Goal: Task Accomplishment & Management: Use online tool/utility

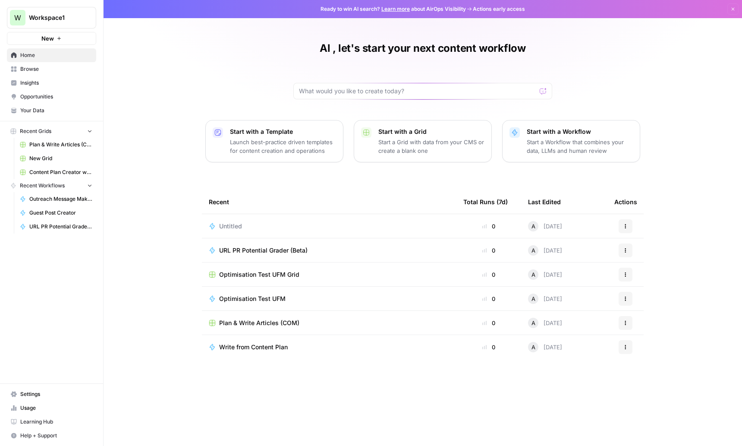
click at [63, 214] on span "Guest Post Creator" at bounding box center [60, 213] width 63 height 8
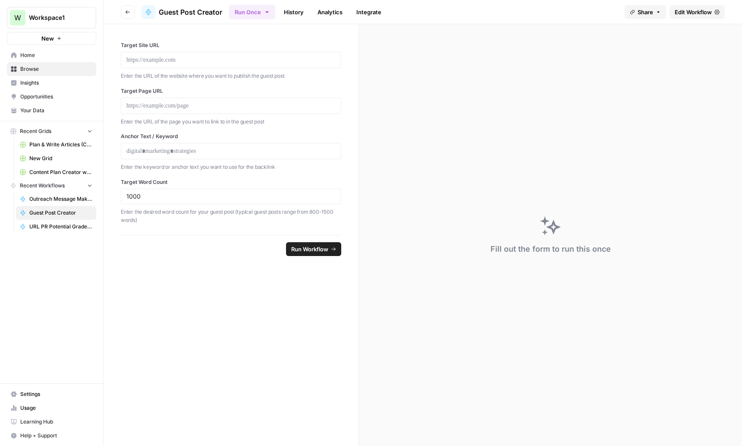
click at [40, 57] on span "Home" at bounding box center [56, 55] width 72 height 8
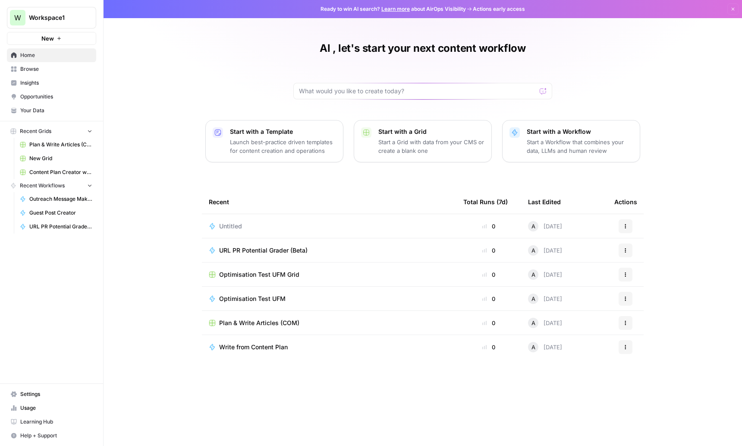
click at [36, 67] on span "Browse" at bounding box center [56, 69] width 72 height 8
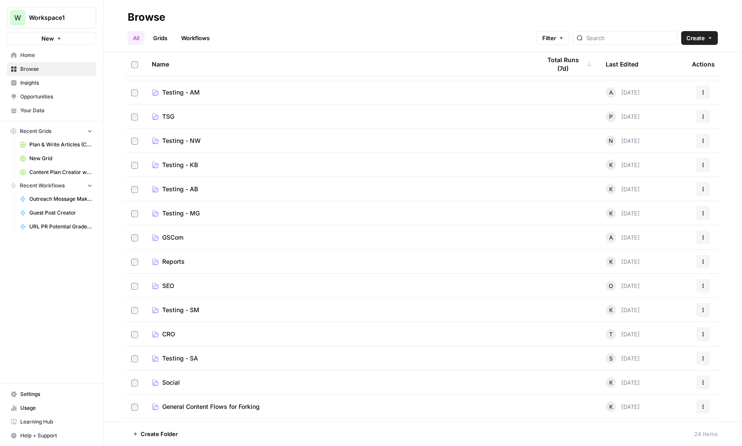
scroll to position [100, 0]
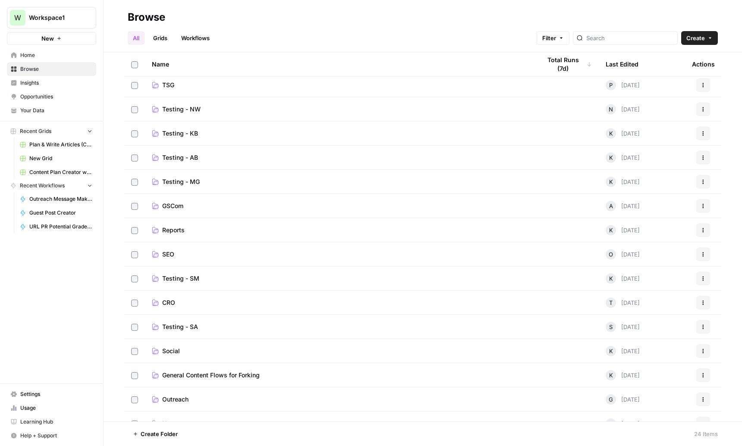
click at [163, 158] on span "Testing - AB" at bounding box center [180, 157] width 36 height 9
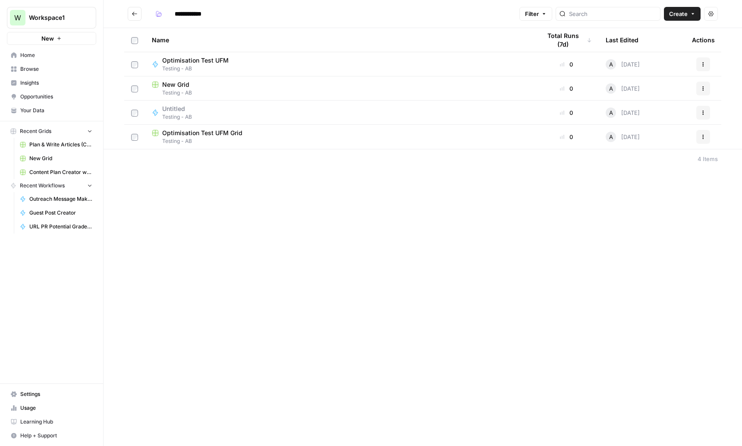
click at [32, 71] on span "Browse" at bounding box center [56, 69] width 72 height 8
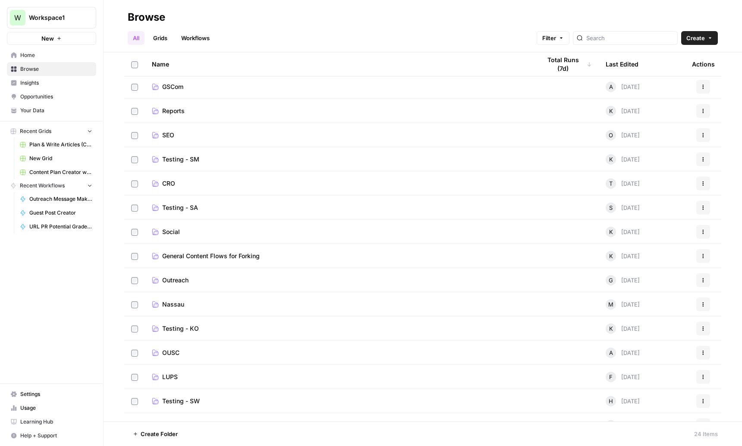
scroll to position [235, 0]
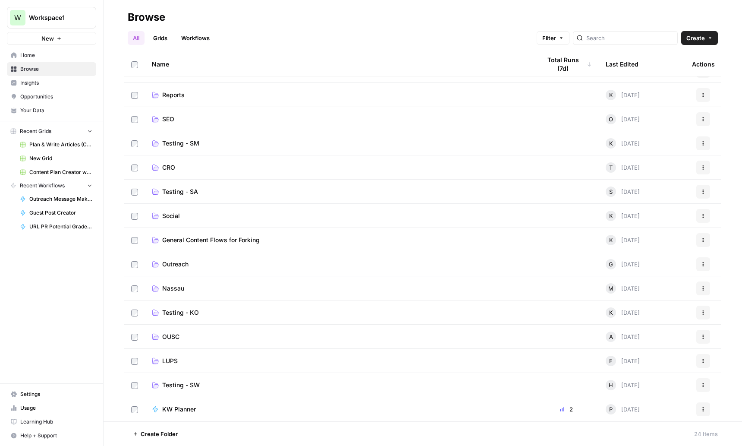
click at [181, 315] on span "Testing - KO" at bounding box center [180, 312] width 37 height 9
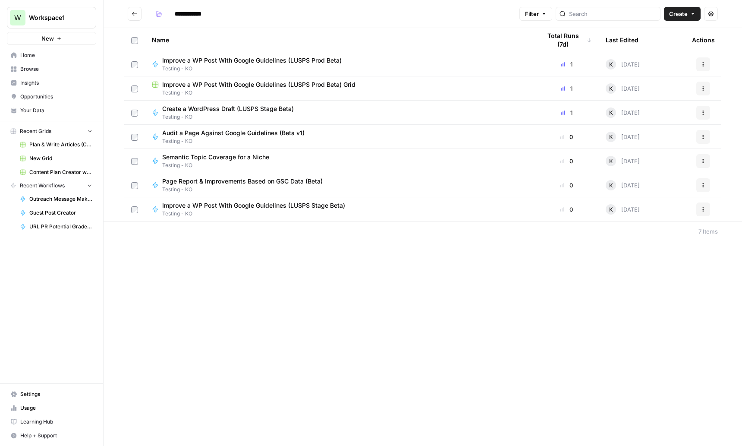
click at [50, 69] on span "Browse" at bounding box center [56, 69] width 72 height 8
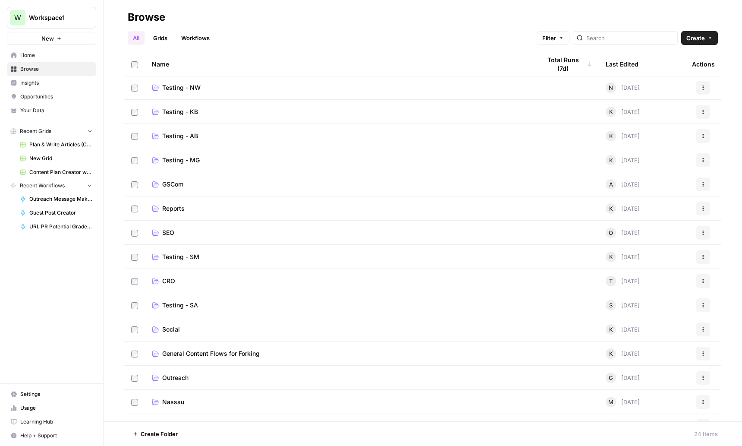
scroll to position [138, 0]
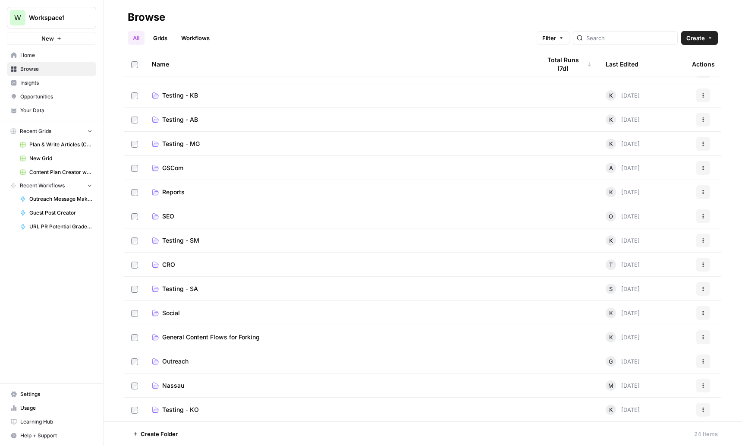
click at [189, 240] on span "Testing - SM" at bounding box center [180, 240] width 37 height 9
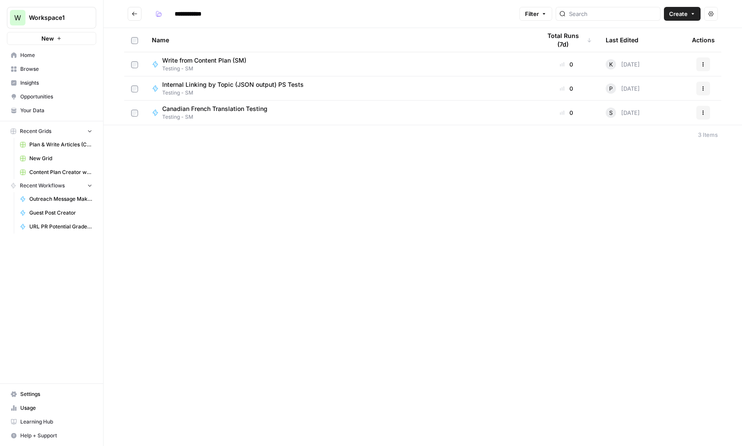
click at [135, 9] on button "Go back" at bounding box center [135, 14] width 14 height 14
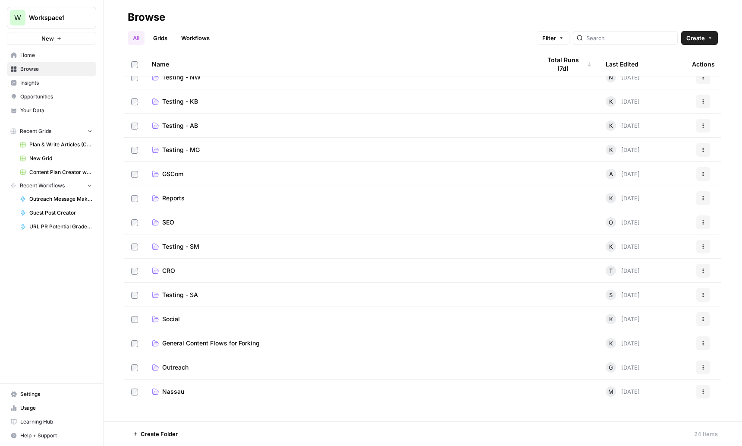
scroll to position [235, 0]
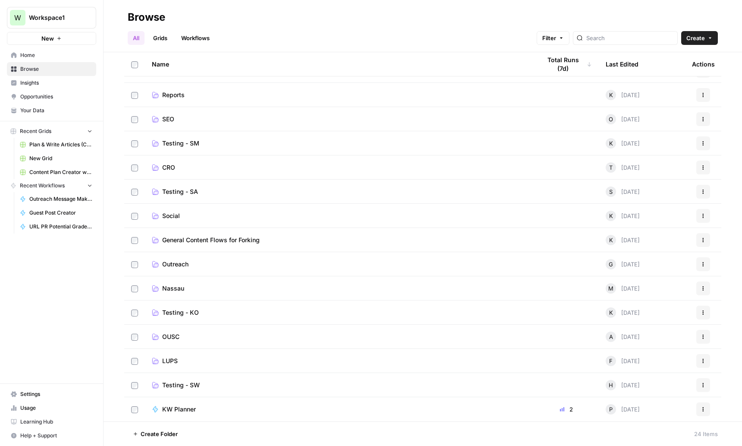
click at [166, 312] on span "Testing - KO" at bounding box center [180, 312] width 37 height 9
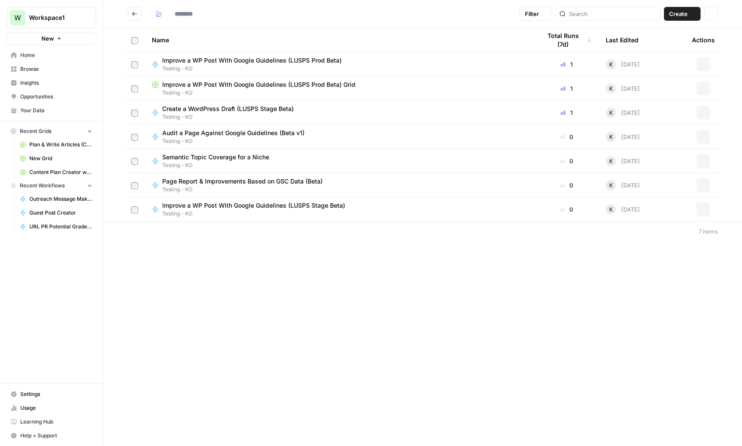
type input "**********"
click at [134, 16] on icon "Go back" at bounding box center [135, 14] width 6 height 6
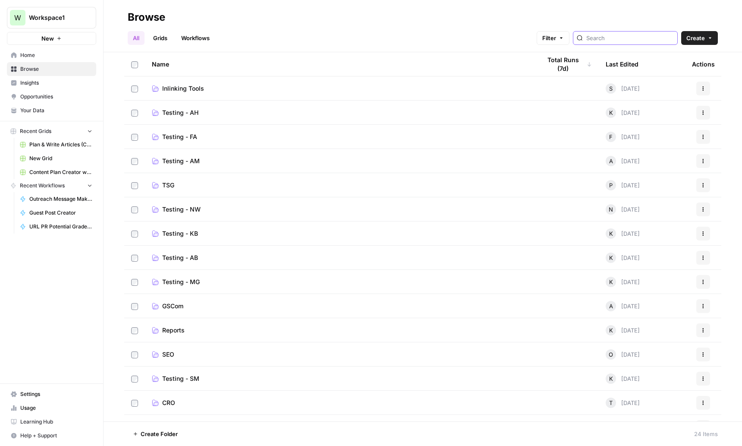
click at [615, 38] on input "search" at bounding box center [631, 38] width 88 height 9
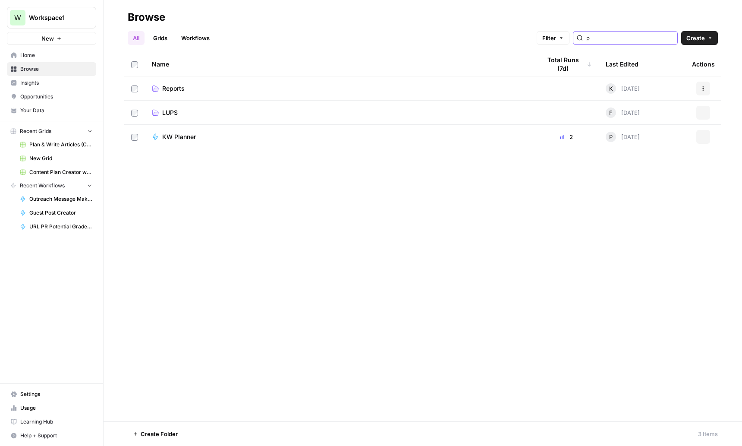
type input "p"
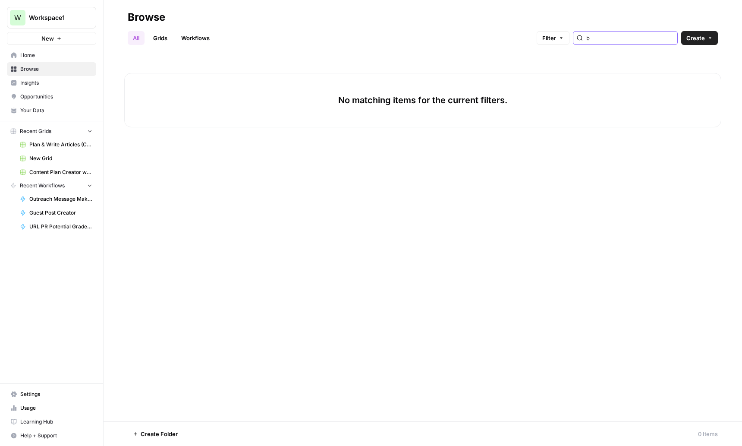
type input "b"
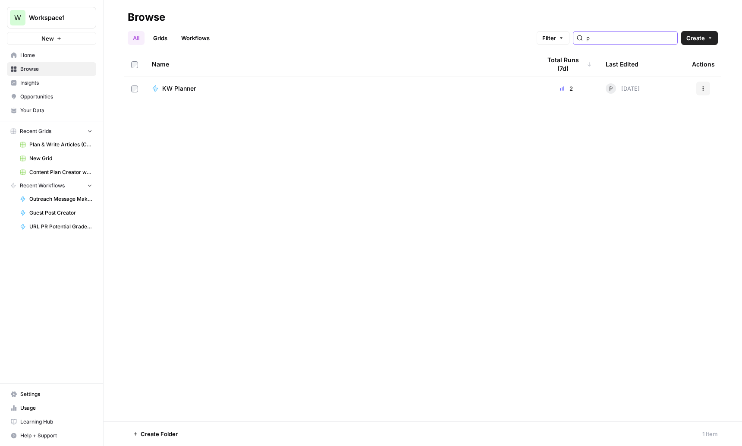
type input "p"
type input "c"
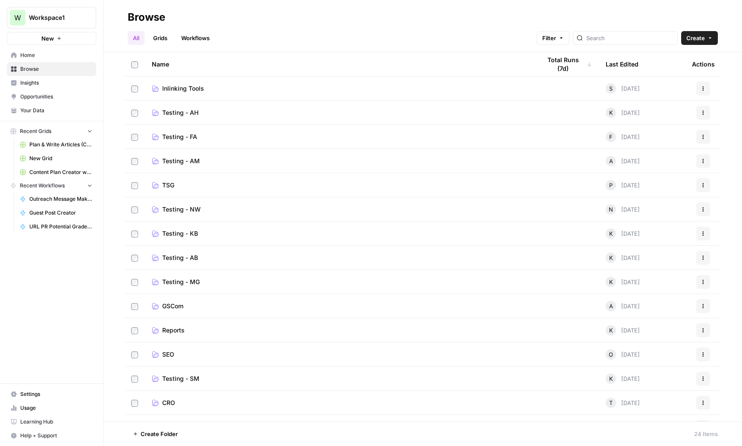
click at [57, 147] on span "Plan & Write Articles (COM)" at bounding box center [60, 145] width 63 height 8
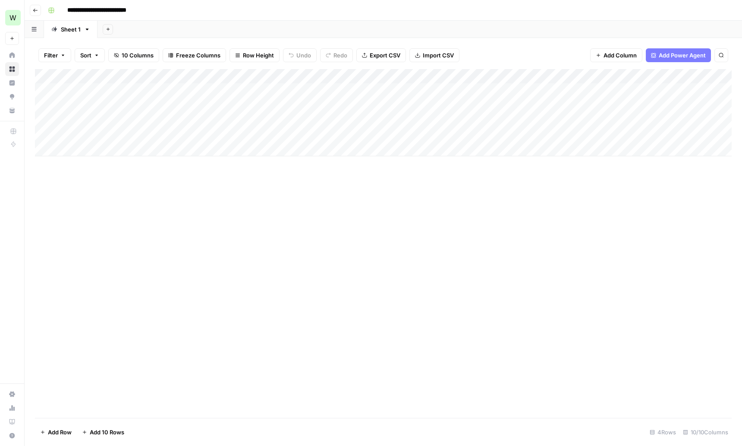
click at [470, 79] on div "Add Column" at bounding box center [383, 112] width 697 height 87
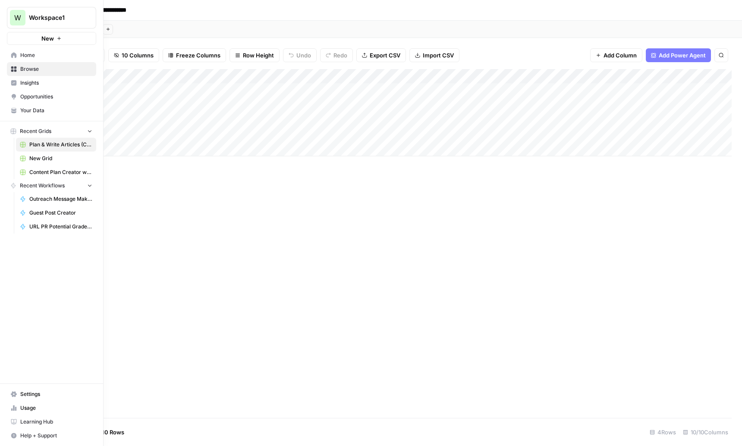
click at [13, 73] on link "Browse" at bounding box center [51, 69] width 89 height 14
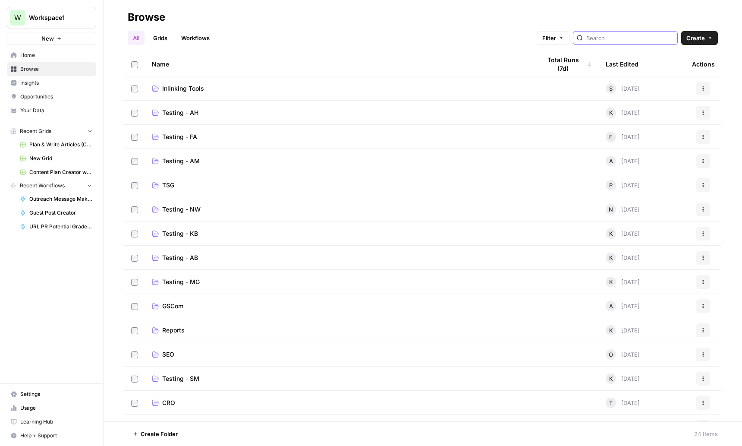
click at [630, 40] on input "search" at bounding box center [631, 38] width 88 height 9
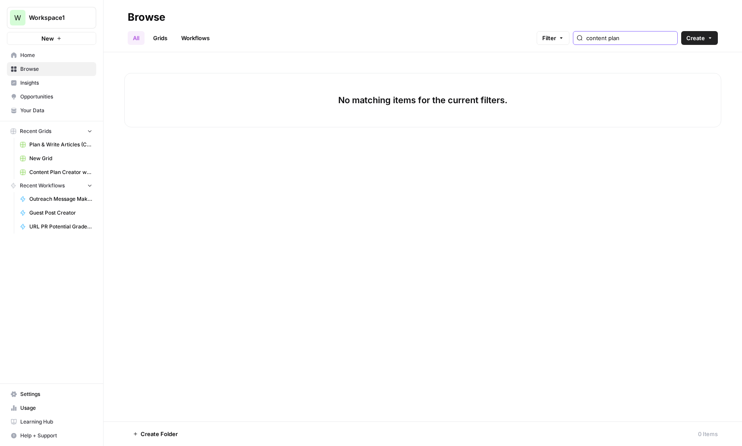
click at [668, 38] on input "content plan" at bounding box center [631, 38] width 88 height 9
type input "content plan"
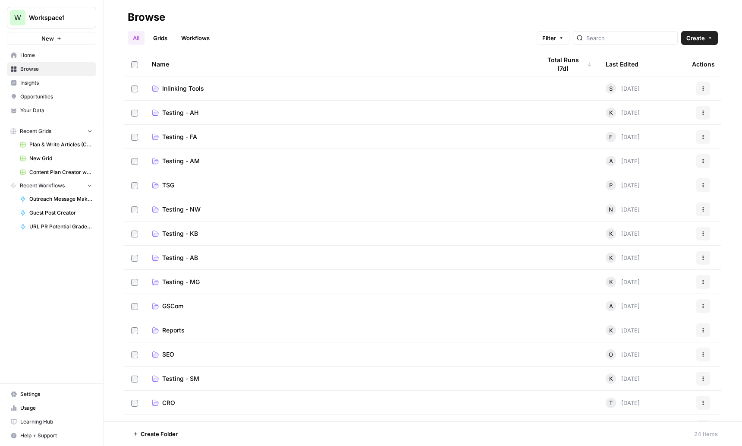
click at [197, 35] on link "Workflows" at bounding box center [195, 38] width 39 height 14
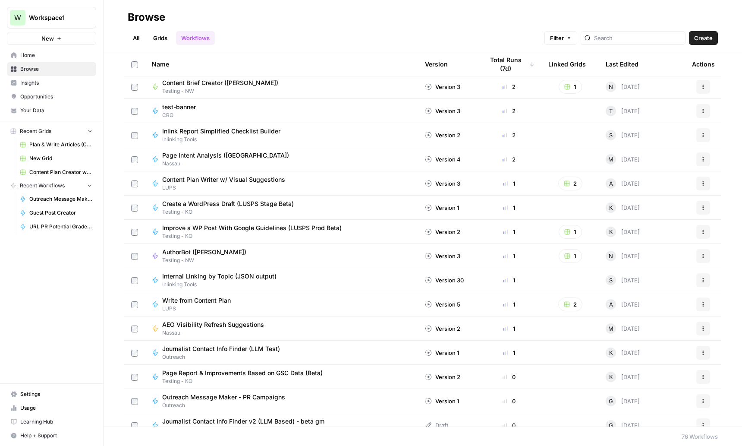
scroll to position [341, 0]
click at [211, 181] on span "Content Plan Writer w/ Visual Suggestions" at bounding box center [223, 178] width 123 height 9
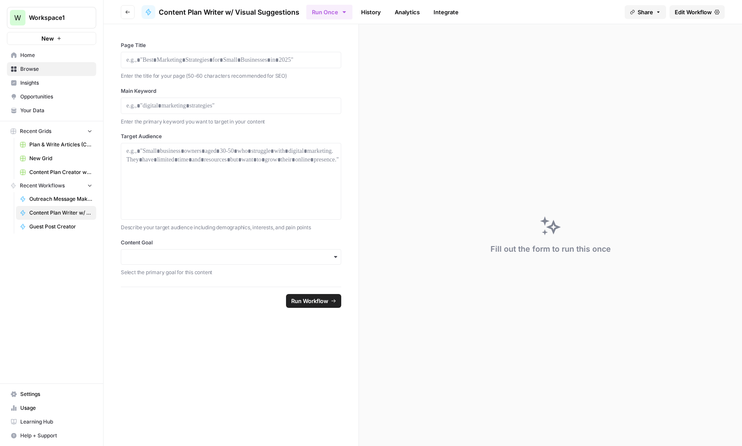
click at [370, 15] on link "History" at bounding box center [371, 12] width 30 height 14
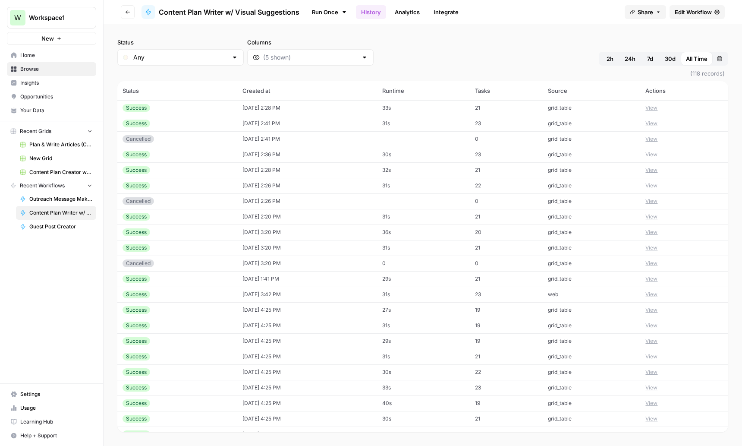
click at [405, 14] on link "Analytics" at bounding box center [407, 12] width 35 height 14
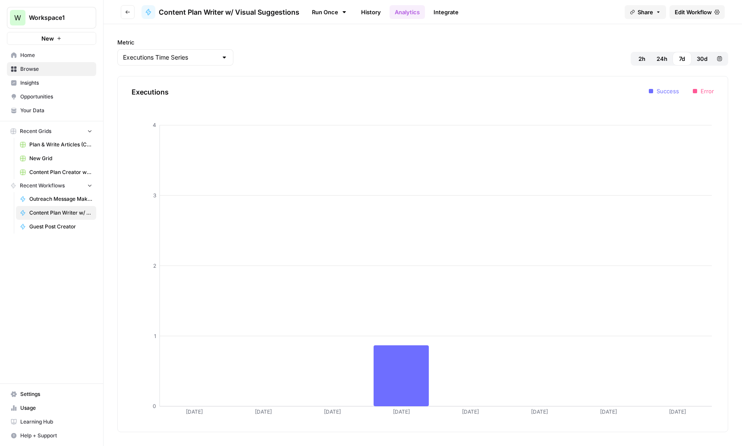
click at [316, 16] on link "Run Once" at bounding box center [329, 12] width 46 height 15
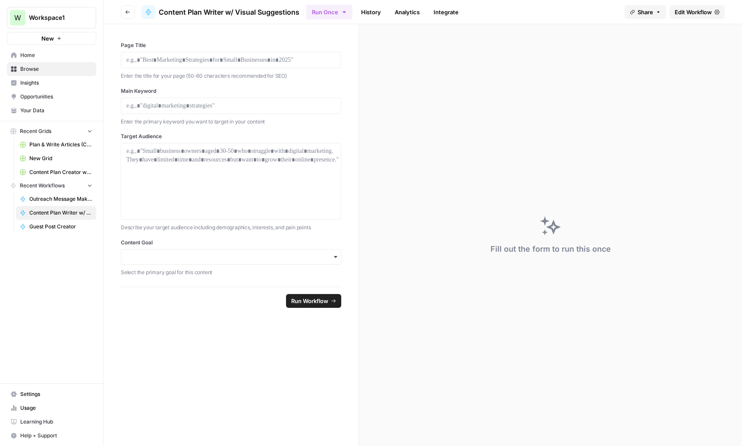
click at [680, 15] on span "Edit Workflow" at bounding box center [693, 12] width 37 height 9
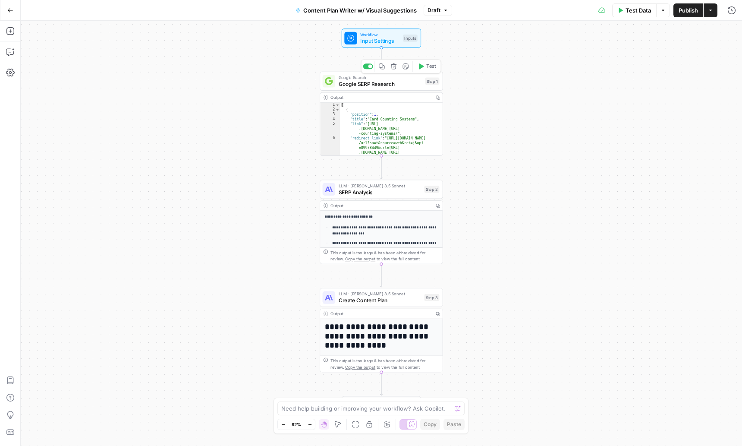
click at [386, 85] on span "Google SERP Research" at bounding box center [380, 84] width 83 height 8
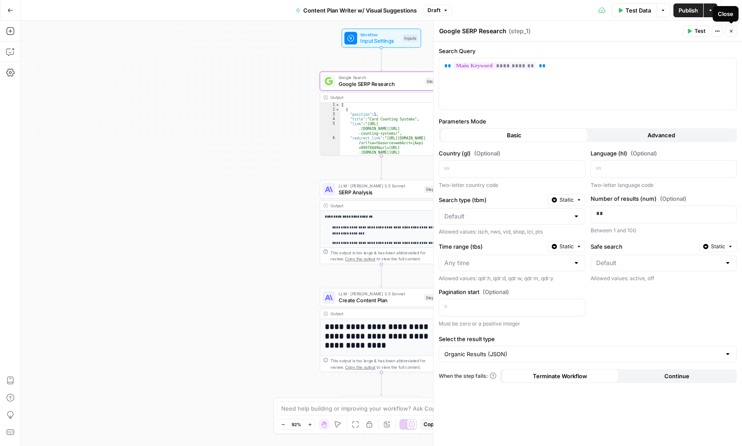
click at [733, 32] on icon "button" at bounding box center [731, 30] width 5 height 5
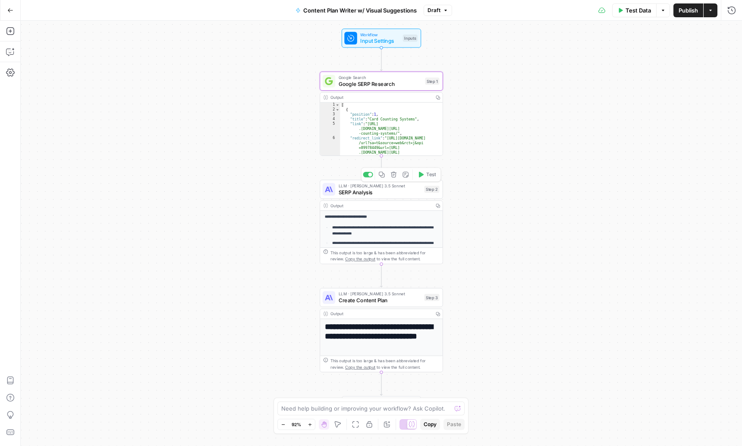
click at [373, 222] on div "**********" at bounding box center [381, 351] width 123 height 280
click at [357, 193] on span "SERP Analysis" at bounding box center [380, 192] width 83 height 8
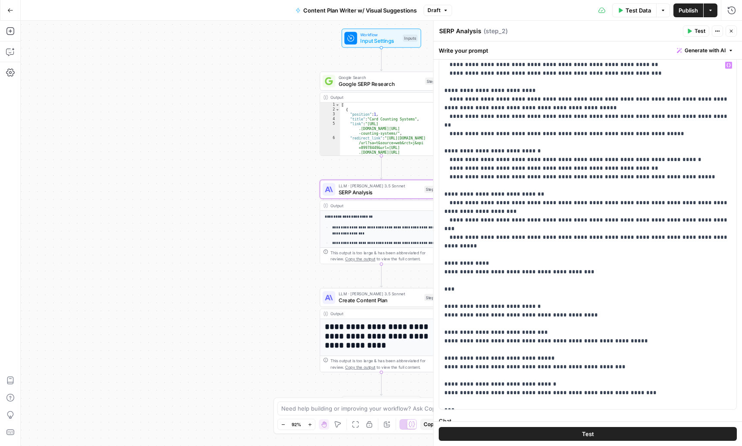
scroll to position [66, 0]
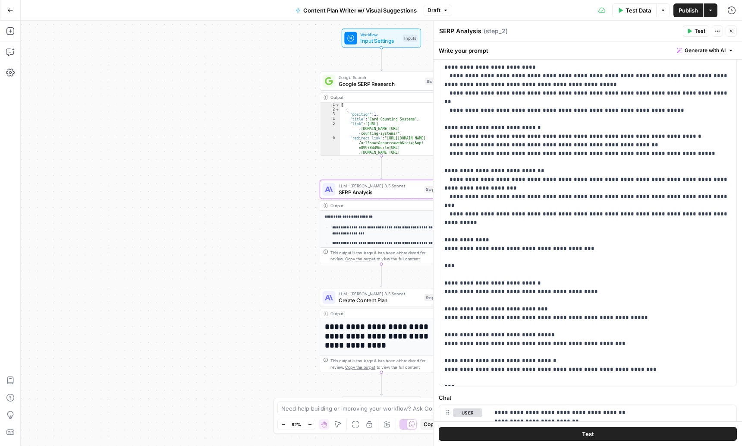
click at [729, 32] on icon "button" at bounding box center [731, 30] width 5 height 5
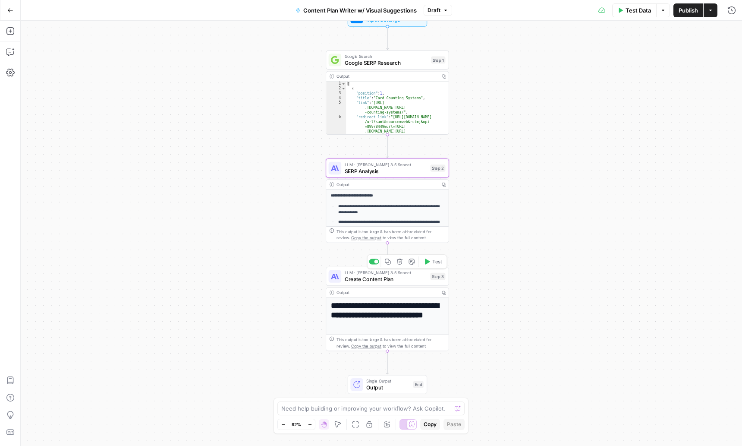
click at [357, 284] on div "LLM · Claude 3.5 Sonnet Create Content Plan Step 3 Copy step Delete step Add No…" at bounding box center [387, 276] width 123 height 19
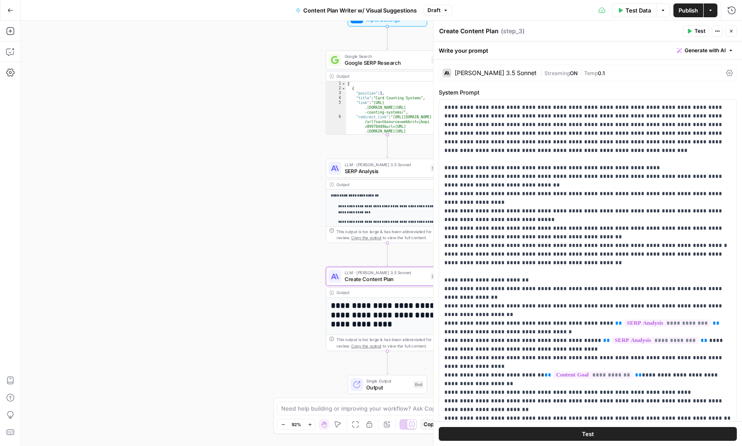
click at [384, 314] on h1 "**********" at bounding box center [387, 315] width 113 height 28
click at [371, 303] on h1 "**********" at bounding box center [387, 315] width 113 height 28
click at [389, 316] on h1 "**********" at bounding box center [387, 315] width 113 height 28
click at [368, 321] on h1 "**********" at bounding box center [387, 315] width 113 height 28
click at [388, 305] on h1 "**********" at bounding box center [387, 315] width 113 height 28
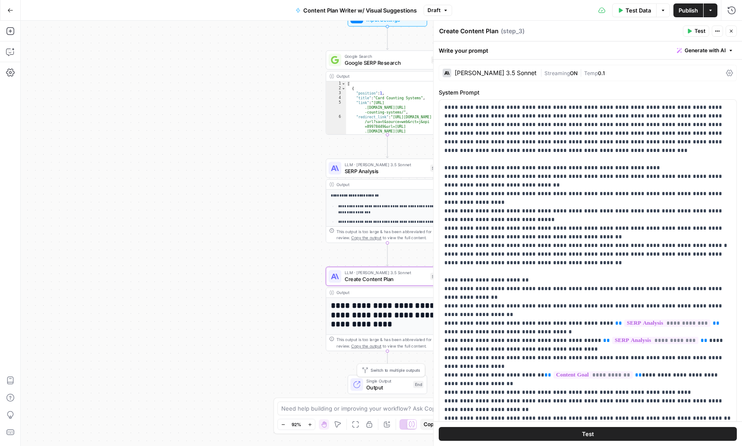
click at [388, 387] on span "Output" at bounding box center [388, 387] width 44 height 8
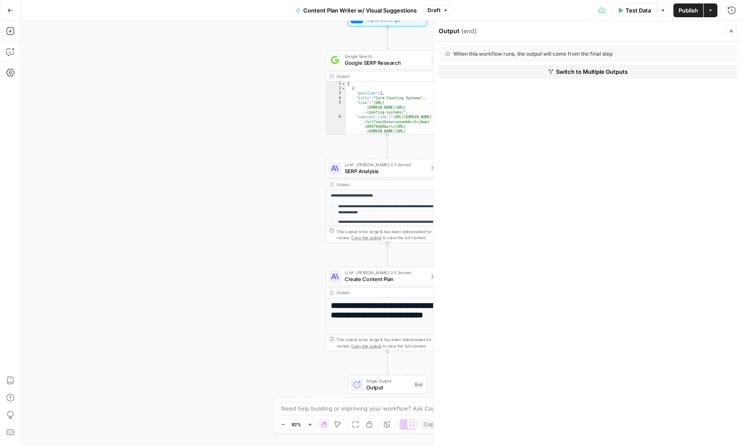
click at [730, 30] on icon "button" at bounding box center [731, 30] width 5 height 5
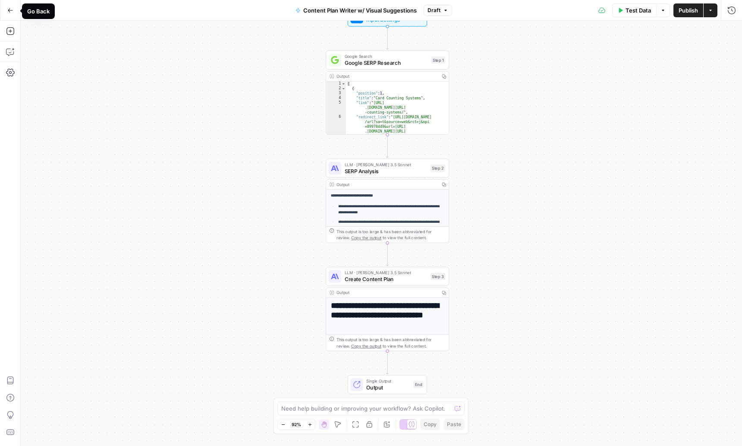
click at [14, 14] on button "Go Back" at bounding box center [11, 11] width 16 height 16
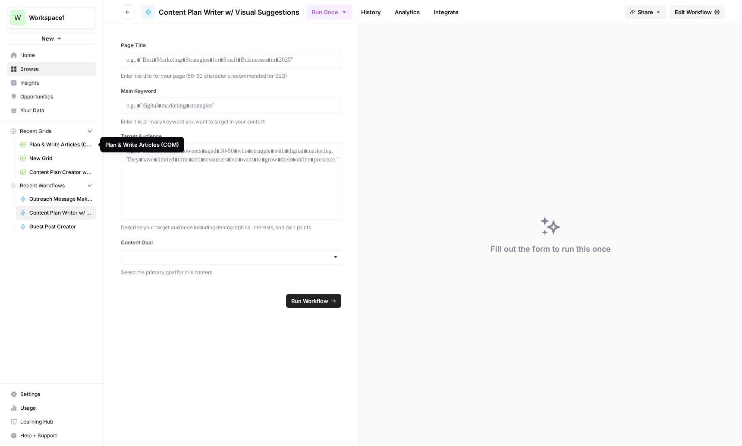
click at [61, 145] on span "Plan & Write Articles (COM)" at bounding box center [60, 145] width 63 height 8
click at [46, 72] on span "Browse" at bounding box center [56, 69] width 72 height 8
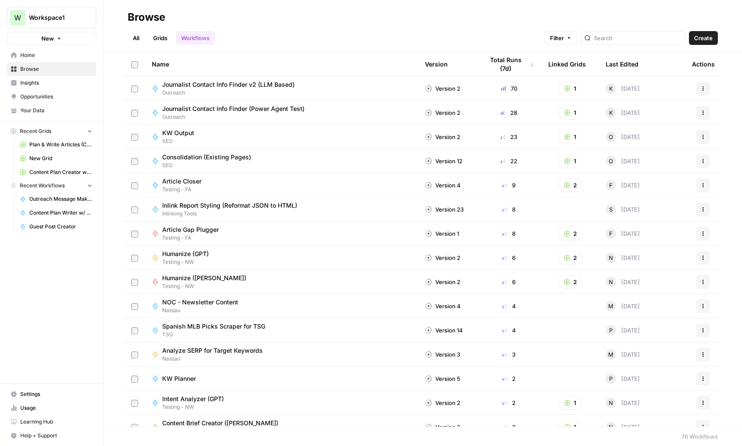
click at [220, 87] on span "Journalist Contact Info Finder v2 (LLM Based)" at bounding box center [228, 84] width 133 height 9
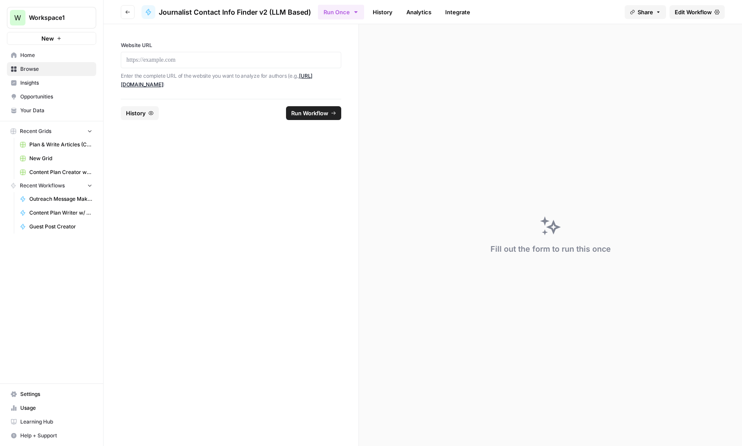
click at [376, 15] on link "History" at bounding box center [383, 12] width 30 height 14
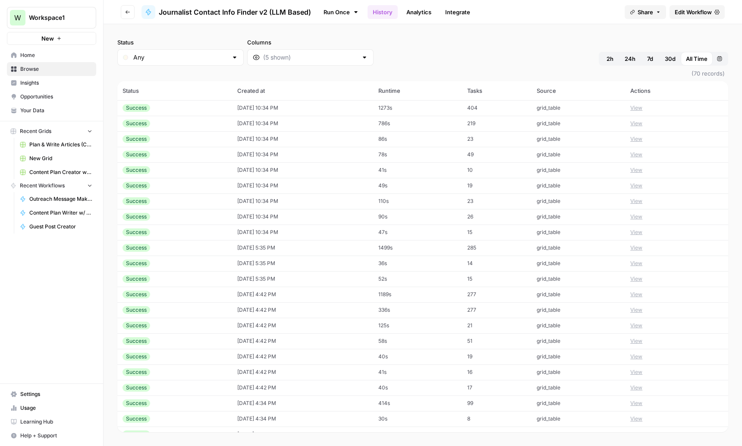
click at [293, 107] on td "10/01/25 at 10:34 PM" at bounding box center [302, 108] width 141 height 16
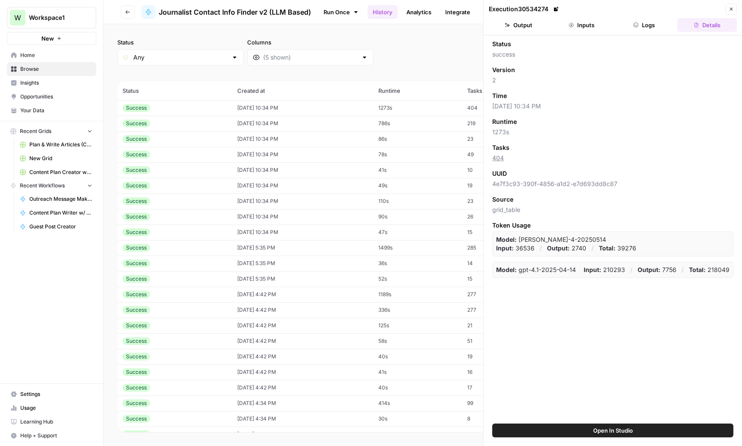
click at [326, 120] on td "10/01/25 at 10:34 PM" at bounding box center [302, 124] width 141 height 16
drag, startPoint x: 384, startPoint y: 51, endPoint x: 454, endPoint y: 36, distance: 71.5
click at [384, 51] on div "Status Any Columns 2h 24h 7d 30d All Time Custom range" at bounding box center [422, 52] width 611 height 28
drag, startPoint x: 731, startPoint y: 10, endPoint x: 631, endPoint y: 27, distance: 101.6
click at [730, 10] on icon "button" at bounding box center [731, 8] width 5 height 5
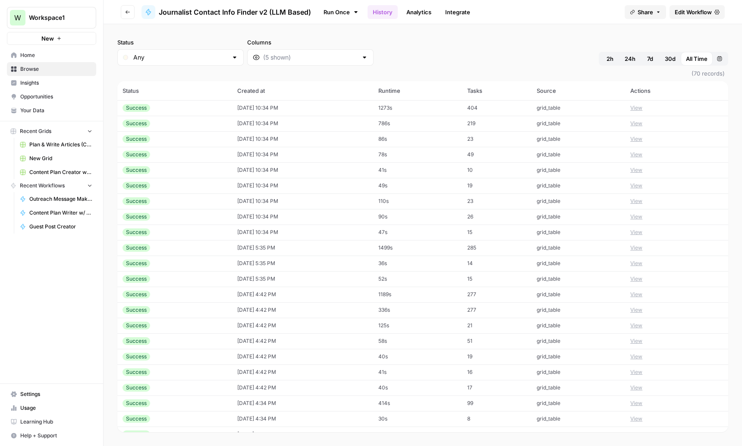
click at [259, 124] on td "10/01/25 at 10:34 PM" at bounding box center [302, 124] width 141 height 16
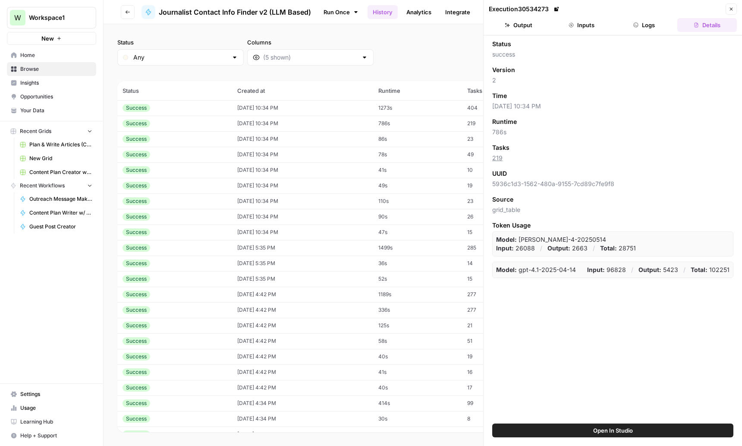
click at [584, 26] on button "Inputs" at bounding box center [582, 25] width 60 height 14
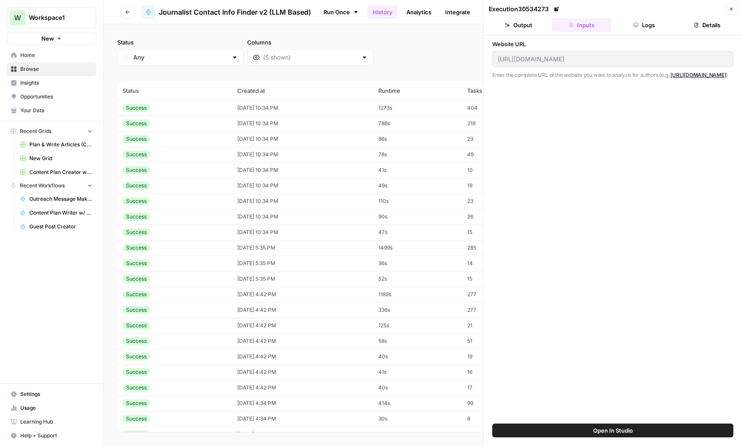
click at [640, 24] on button "Logs" at bounding box center [645, 25] width 60 height 14
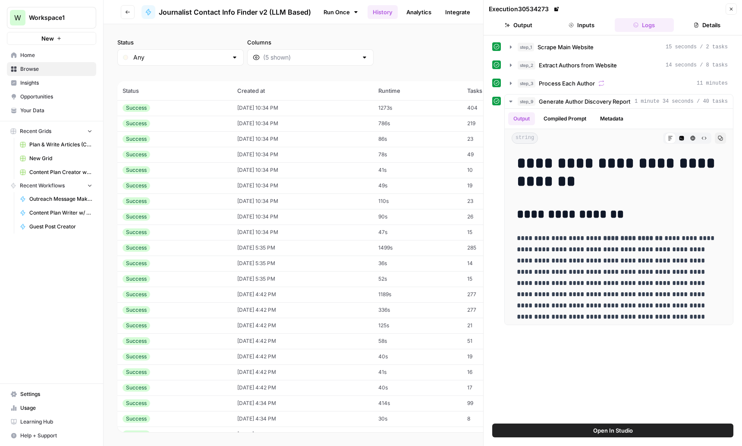
click at [515, 29] on button "Output" at bounding box center [519, 25] width 60 height 14
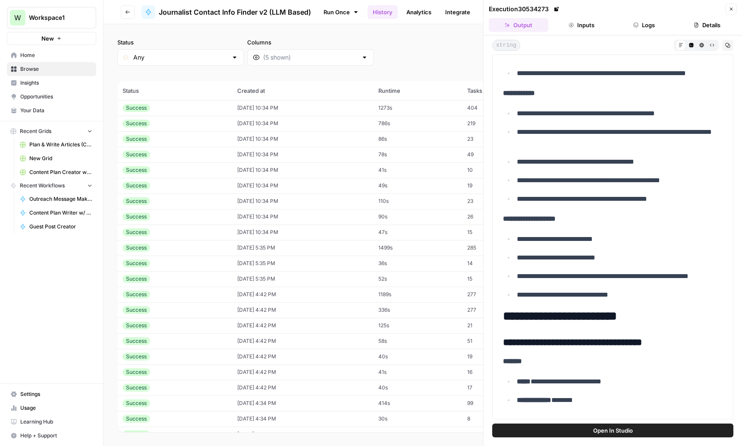
scroll to position [400, 0]
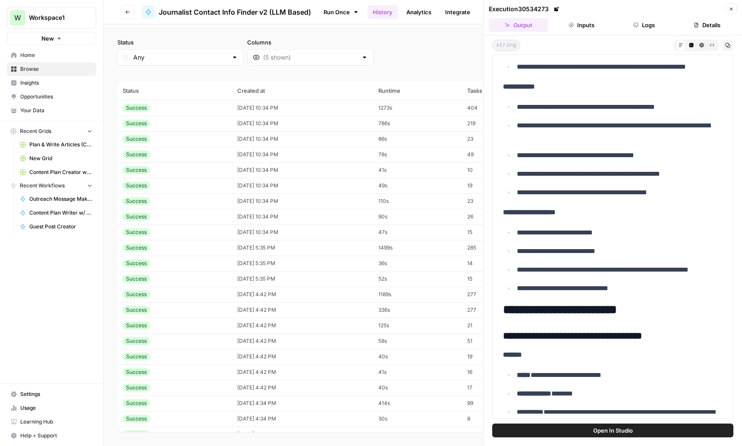
click at [565, 103] on p "**********" at bounding box center [620, 106] width 206 height 11
click at [540, 133] on p "**********" at bounding box center [620, 131] width 206 height 22
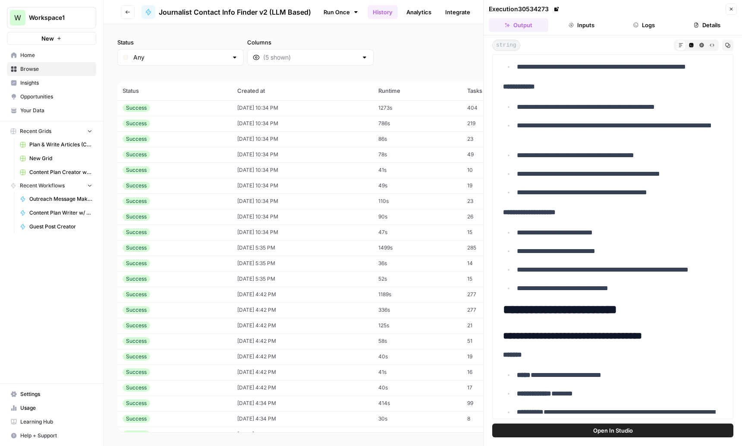
click at [540, 133] on p "**********" at bounding box center [620, 131] width 206 height 22
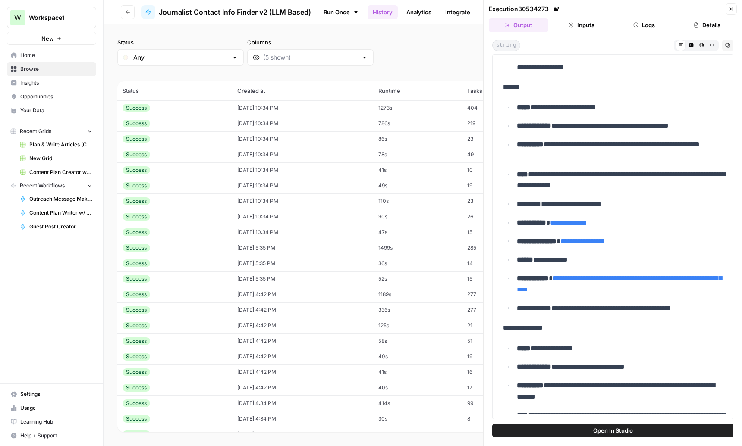
scroll to position [2602, 0]
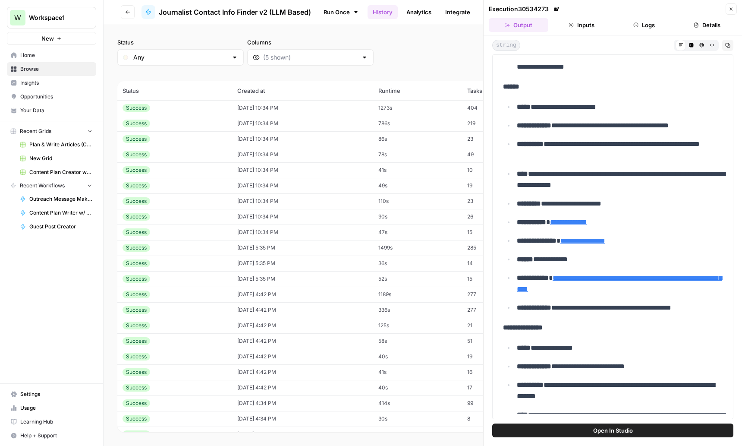
click at [542, 221] on strong "**********" at bounding box center [531, 222] width 29 height 6
click at [545, 241] on strong "**********" at bounding box center [537, 240] width 40 height 6
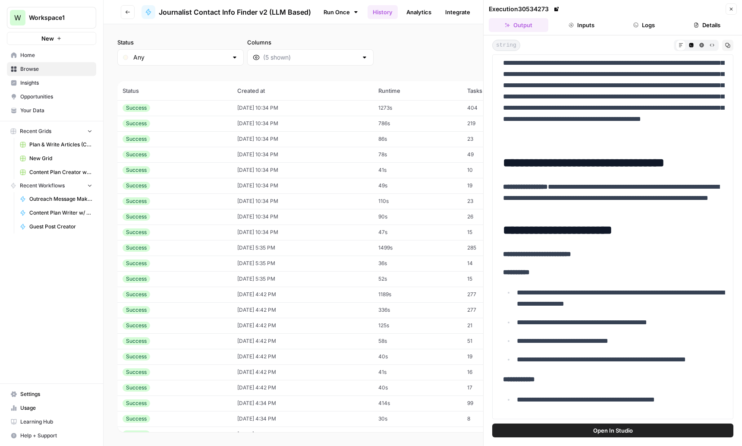
scroll to position [129, 0]
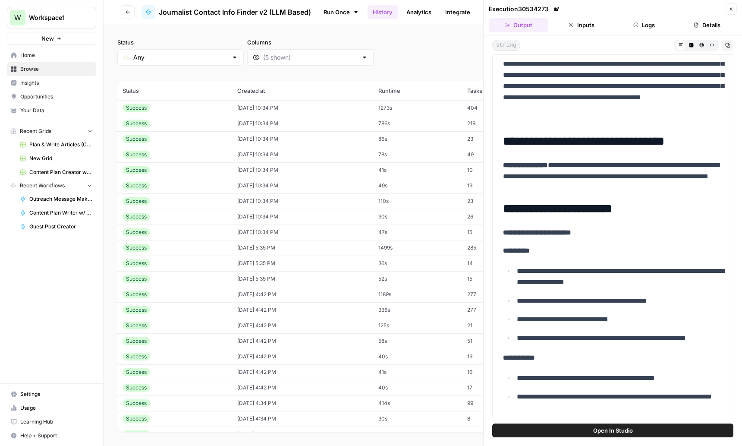
drag, startPoint x: 570, startPoint y: 177, endPoint x: 596, endPoint y: 180, distance: 25.6
click at [596, 180] on p "**********" at bounding box center [613, 177] width 220 height 34
drag, startPoint x: 680, startPoint y: 179, endPoint x: 691, endPoint y: 192, distance: 16.8
click at [694, 191] on p "**********" at bounding box center [613, 177] width 220 height 34
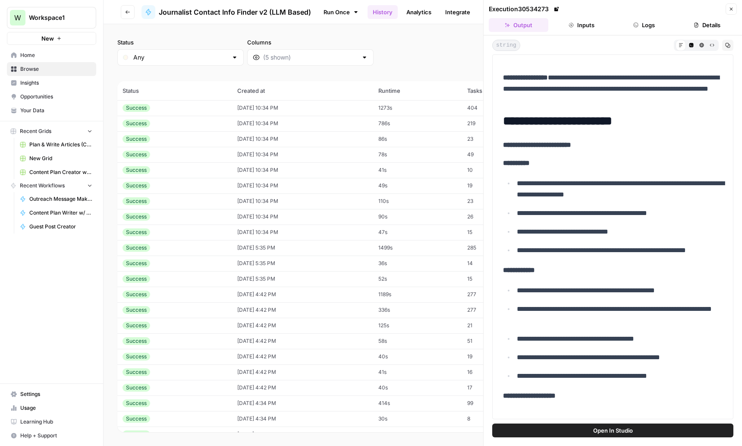
scroll to position [235, 0]
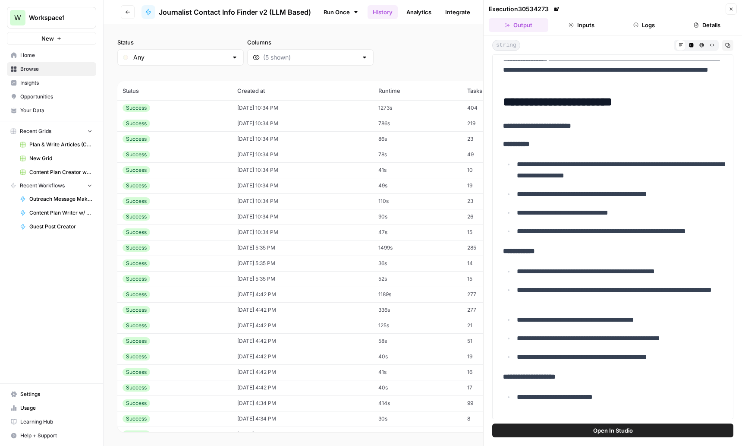
click at [731, 12] on button "Close" at bounding box center [731, 8] width 11 height 11
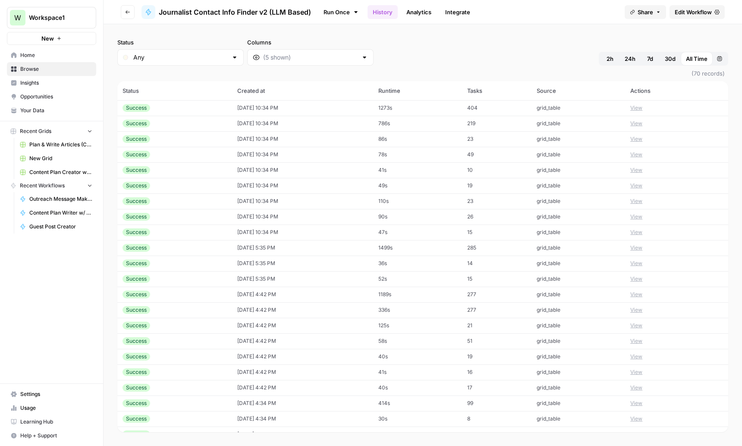
click at [32, 67] on span "Browse" at bounding box center [56, 69] width 72 height 8
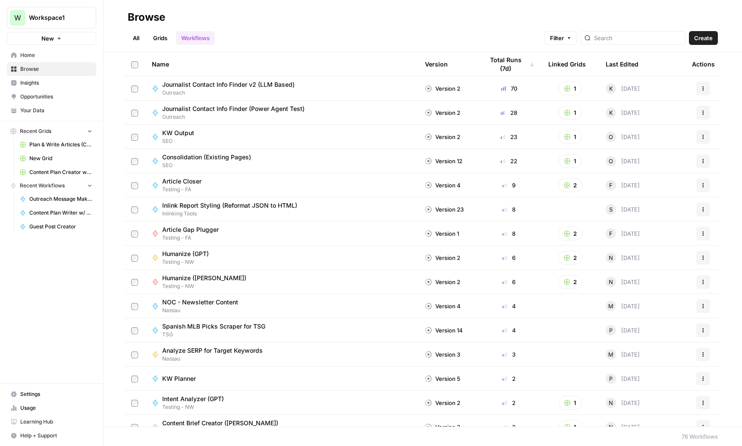
click at [59, 36] on icon "button" at bounding box center [59, 38] width 5 height 5
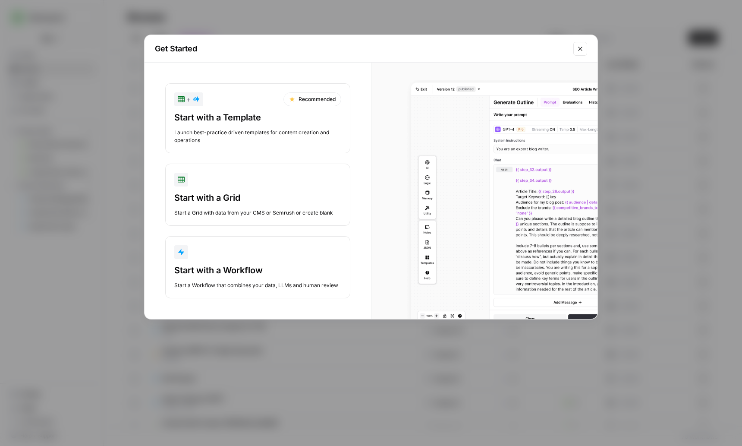
click at [243, 254] on div "button" at bounding box center [257, 252] width 167 height 14
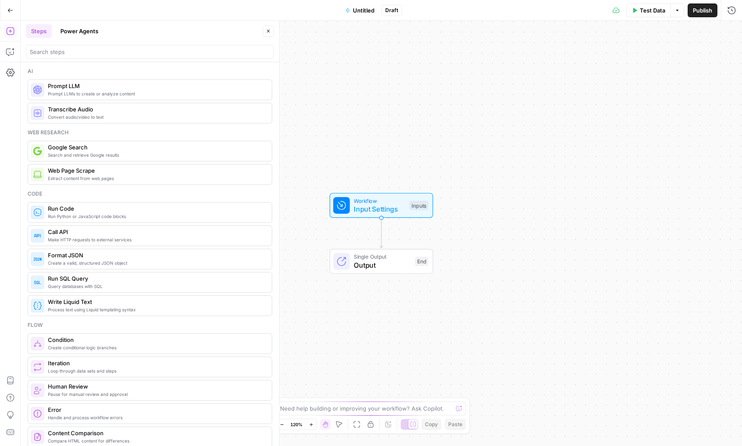
click at [359, 10] on span "Untitled" at bounding box center [364, 10] width 22 height 9
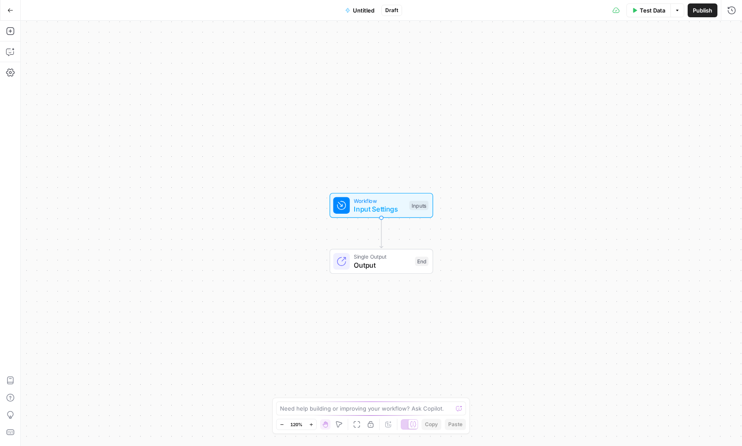
click at [356, 10] on span "Untitled" at bounding box center [364, 10] width 22 height 9
click at [114, 71] on div at bounding box center [150, 65] width 248 height 14
click at [143, 335] on div "Name TEST Color Blue Description (Optional) Readme (Optional) Write an optional…" at bounding box center [150, 243] width 259 height 404
click at [79, 65] on input "TEST" at bounding box center [150, 64] width 240 height 9
click at [127, 314] on div "Name AB TEST Color Blue Description (Optional) Readme (Optional) Write an optio…" at bounding box center [150, 243] width 259 height 404
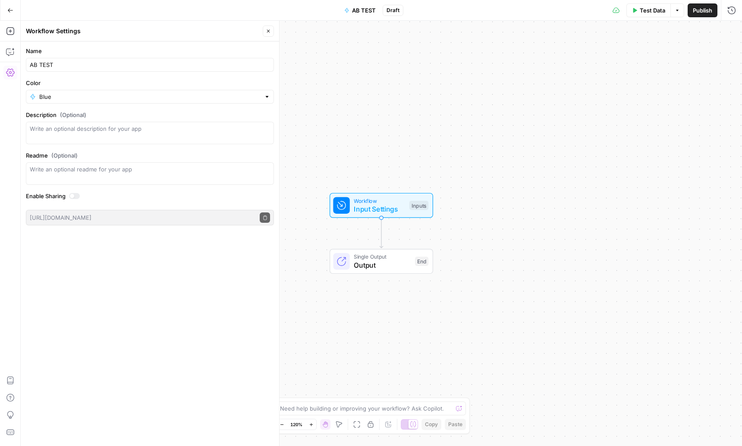
click at [347, 354] on div "Workflow Input Settings Inputs Single Output Output End" at bounding box center [382, 233] width 722 height 425
click at [57, 63] on input "AB TEST" at bounding box center [150, 64] width 240 height 9
click at [33, 65] on input "AB TEST" at bounding box center [150, 64] width 240 height 9
type input "ZB TEST"
click at [370, 132] on div "Workflow Input Settings Inputs Single Output Output End" at bounding box center [382, 233] width 722 height 425
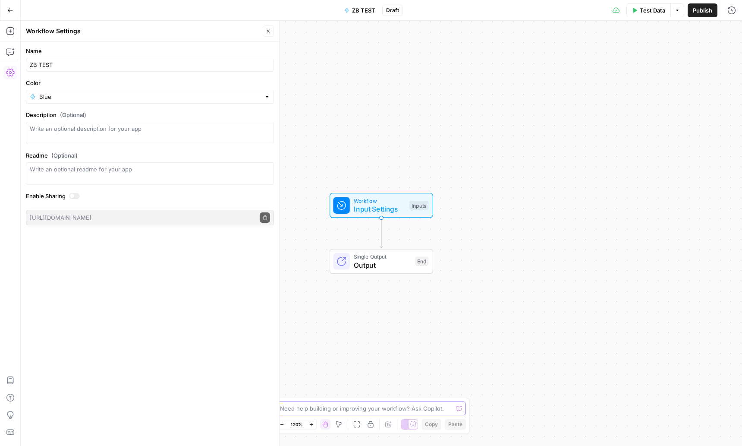
click at [323, 409] on textarea at bounding box center [366, 408] width 173 height 9
click at [310, 409] on textarea at bounding box center [366, 408] width 173 height 9
paste textarea "I’d like to create a workflow that writes digital PR emails based on our intern…"
type textarea "I’d like to create a workflow that writes digital PR emails based on our intern…"
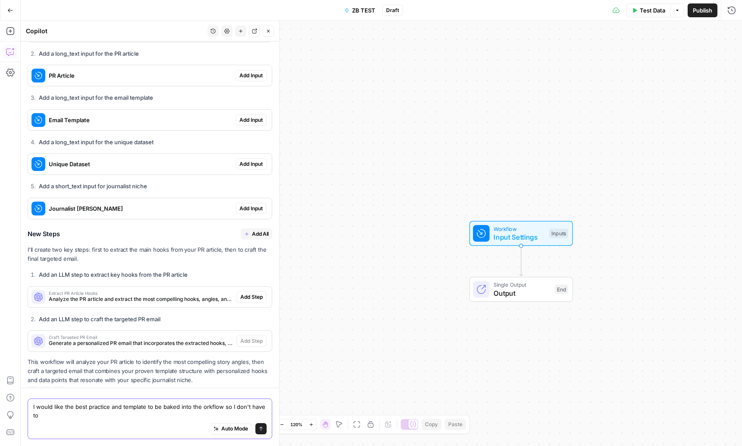
scroll to position [327, 0]
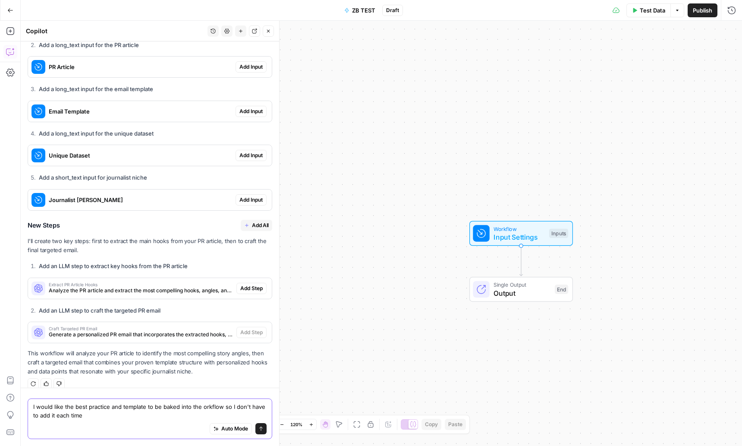
type textarea "I would like the best practice and template to be baked into the orkflow so I d…"
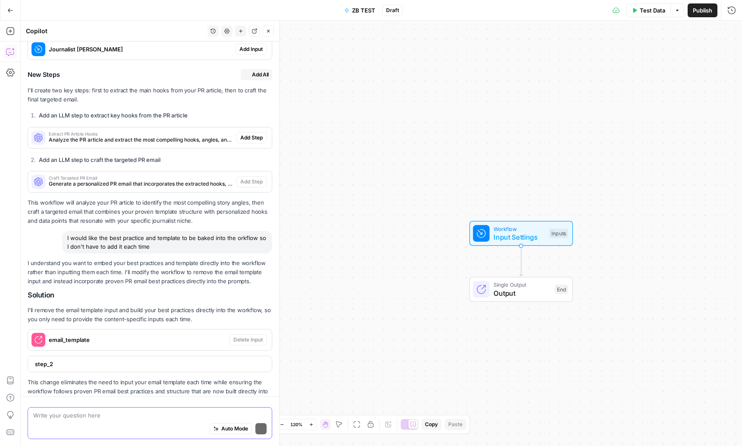
scroll to position [498, 0]
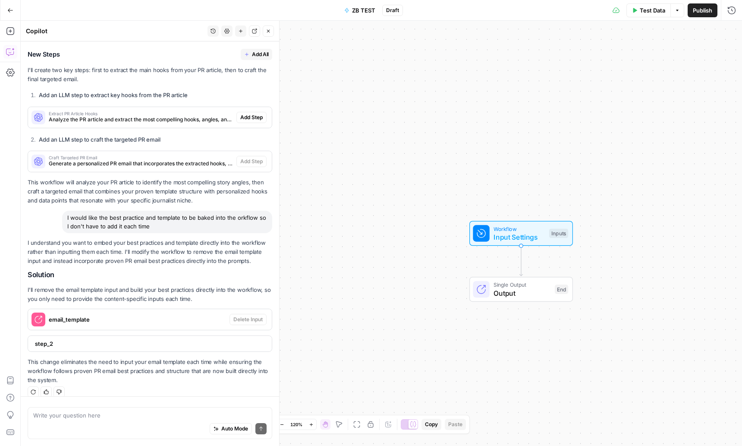
click at [93, 315] on span "email_template" at bounding box center [137, 319] width 177 height 9
click at [124, 285] on p "I'll remove the email template input and build your best practices directly int…" at bounding box center [150, 294] width 245 height 18
click at [142, 285] on p "I'll remove the email template input and build your best practices directly int…" at bounding box center [150, 294] width 245 height 18
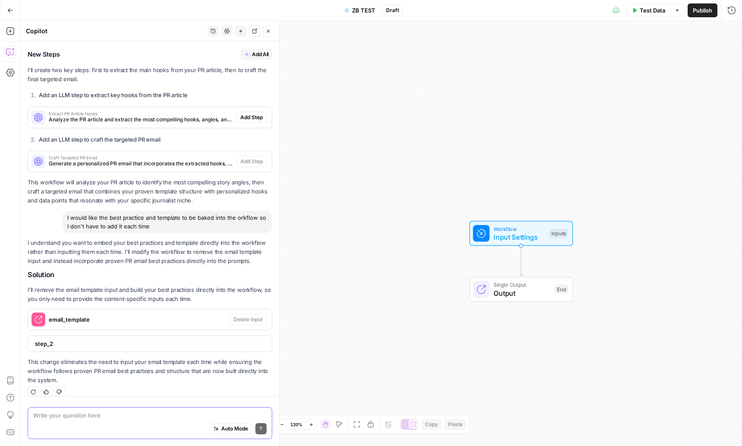
drag, startPoint x: 117, startPoint y: 419, endPoint x: 159, endPoint y: 406, distance: 43.8
click at [118, 418] on textarea at bounding box center [150, 415] width 234 height 9
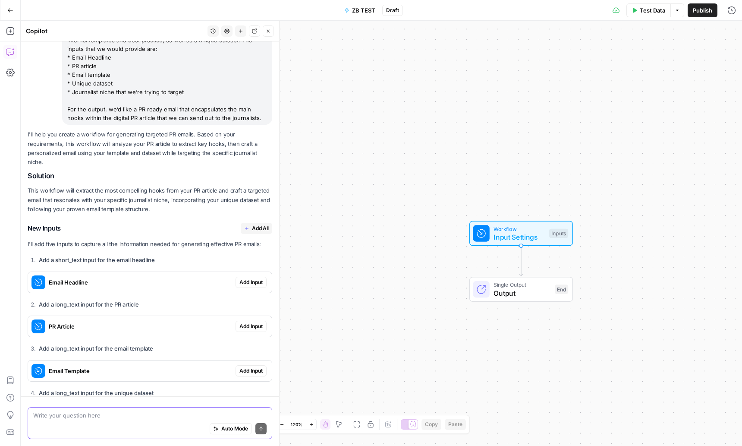
scroll to position [0, 0]
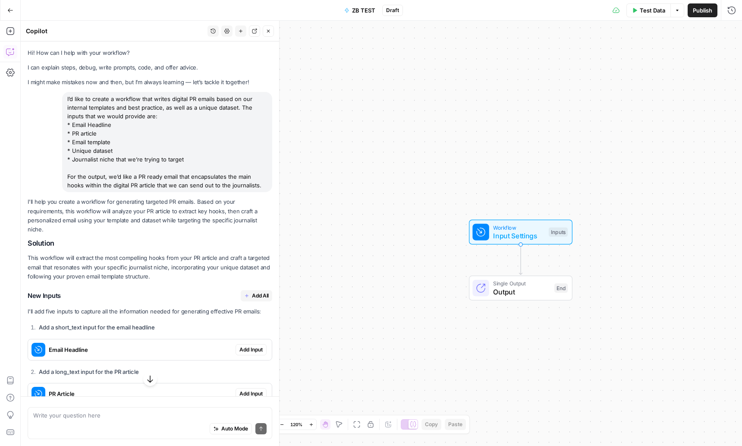
drag, startPoint x: 316, startPoint y: 84, endPoint x: 310, endPoint y: 79, distance: 7.8
click at [316, 82] on div "Workflow Input Settings Inputs Single Output Output End" at bounding box center [382, 233] width 722 height 425
click at [104, 414] on textarea at bounding box center [150, 415] width 234 height 9
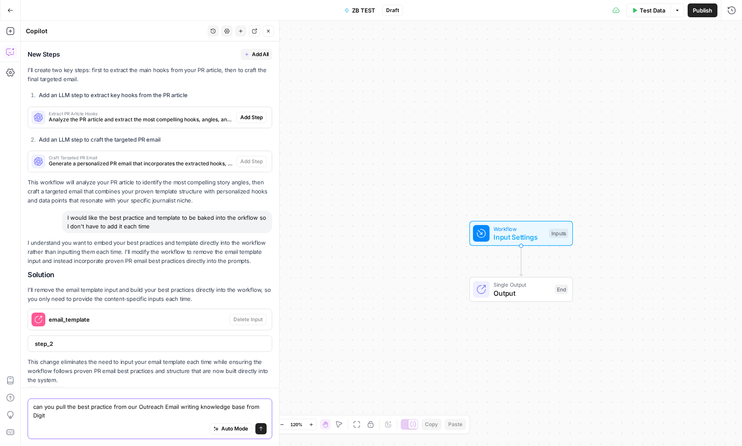
scroll to position [506, 0]
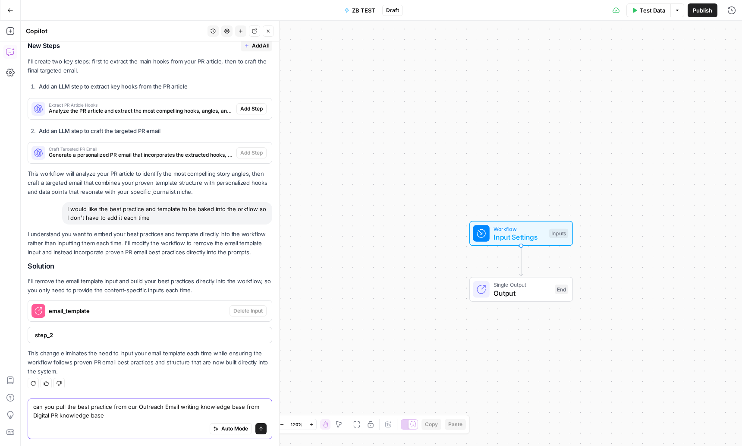
type textarea "can you pull the best practice from our Outreach Email writing knowledge base f…"
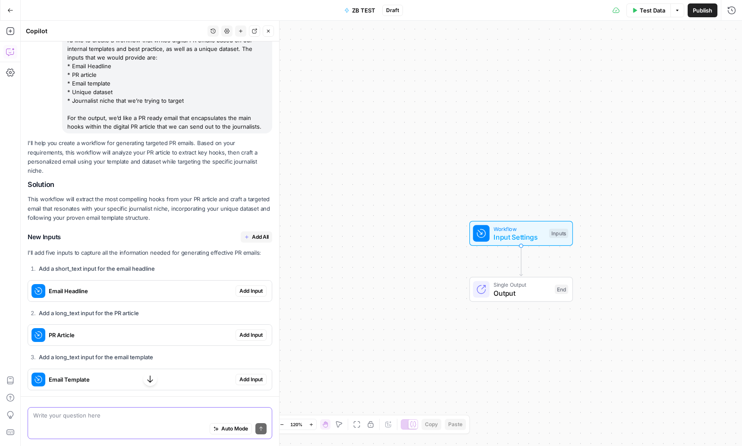
scroll to position [99, 0]
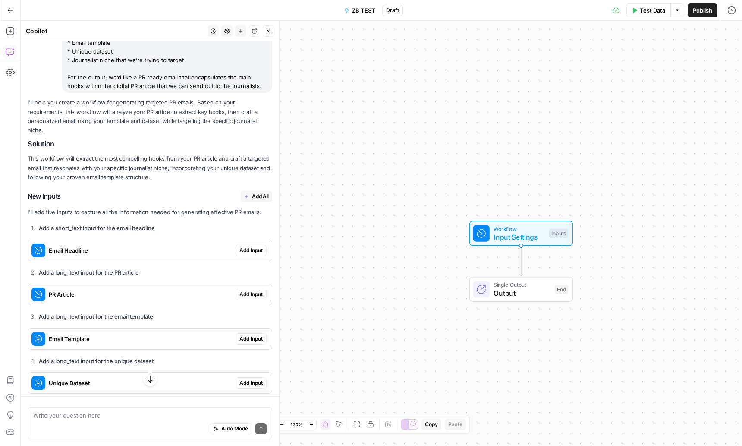
drag, startPoint x: 249, startPoint y: 244, endPoint x: 246, endPoint y: 248, distance: 4.9
click at [249, 246] on span "Add Input" at bounding box center [251, 250] width 23 height 8
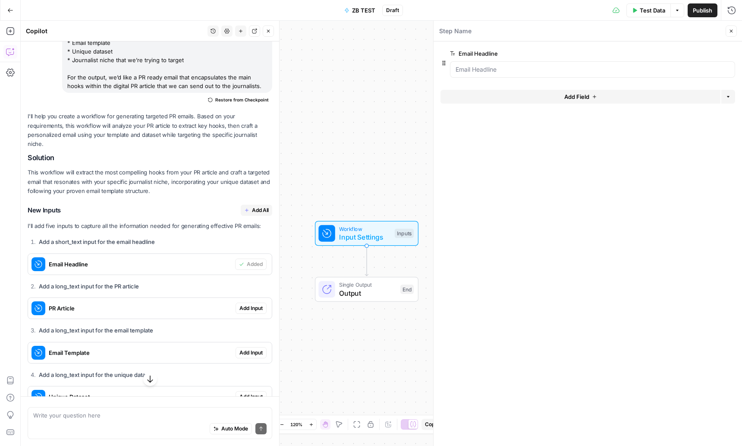
click at [251, 304] on span "Add Input" at bounding box center [251, 308] width 23 height 8
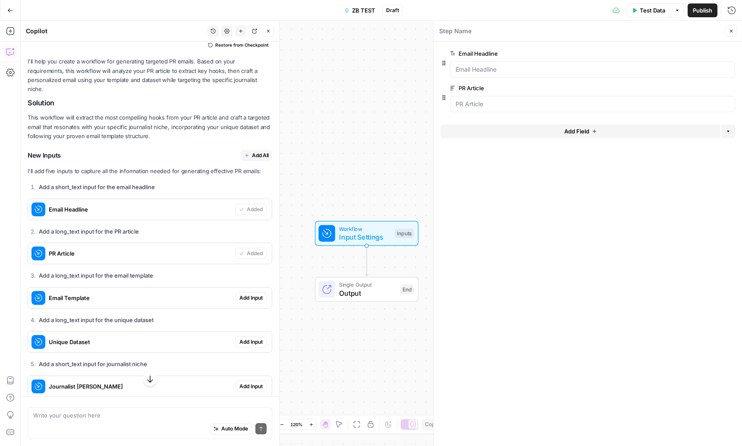
scroll to position [196, 0]
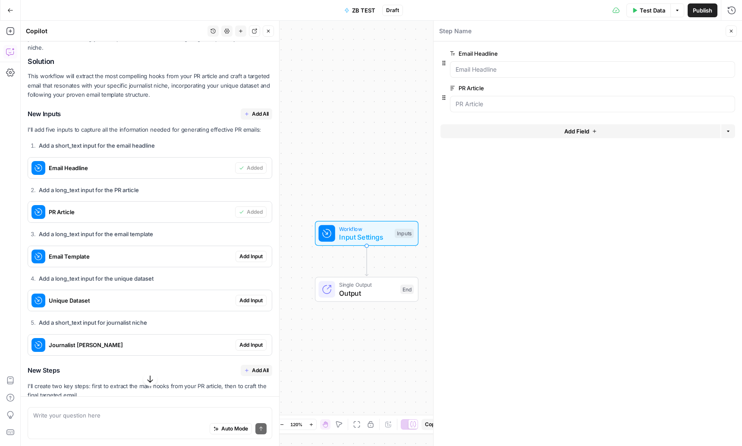
click at [256, 297] on span "Add Input" at bounding box center [251, 301] width 23 height 8
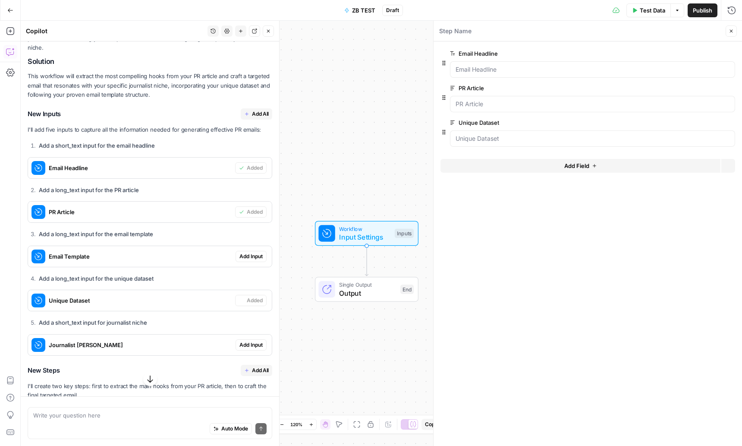
scroll to position [218, 0]
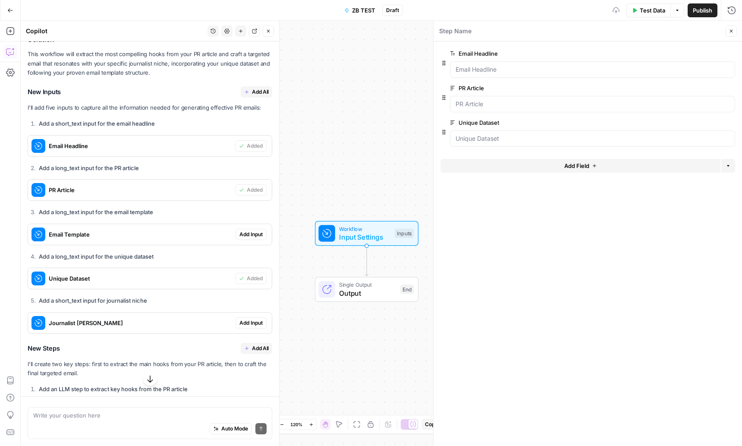
click at [243, 319] on span "Add Input" at bounding box center [251, 323] width 23 height 8
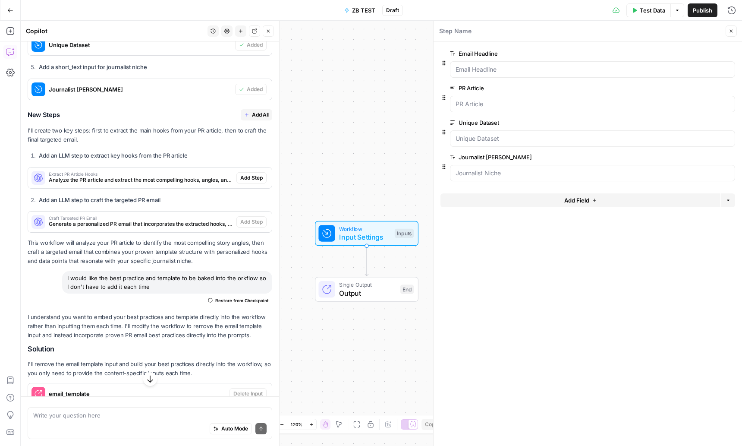
scroll to position [440, 0]
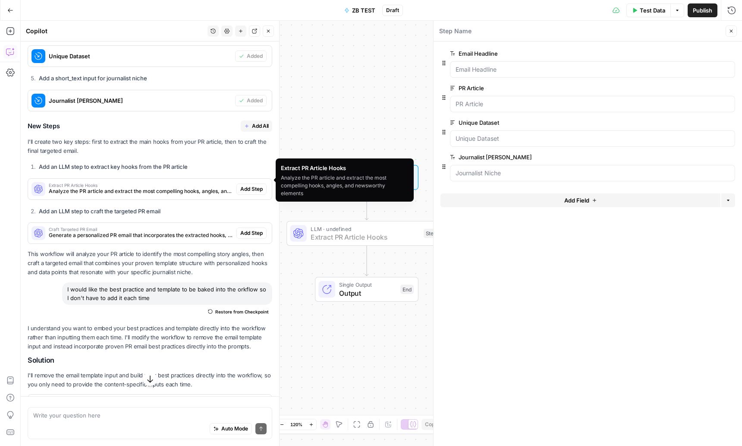
click at [245, 185] on span "Add Step" at bounding box center [251, 189] width 22 height 8
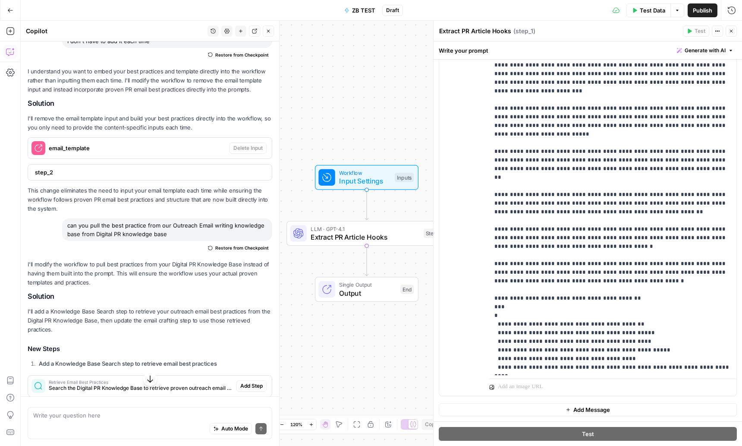
scroll to position [763, 0]
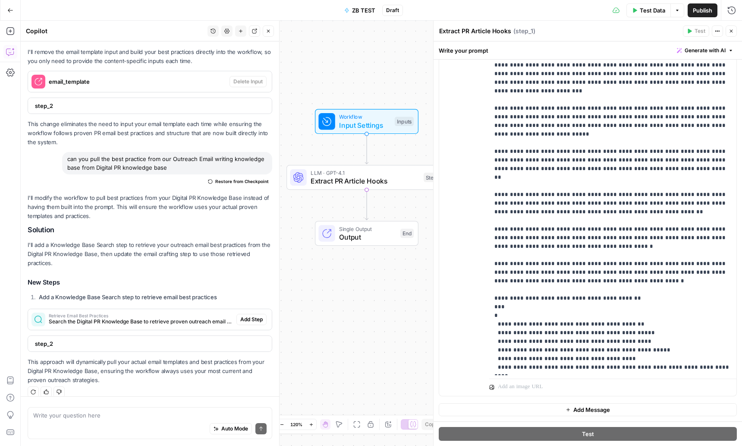
click at [132, 424] on div "Auto Mode Send" at bounding box center [150, 429] width 234 height 19
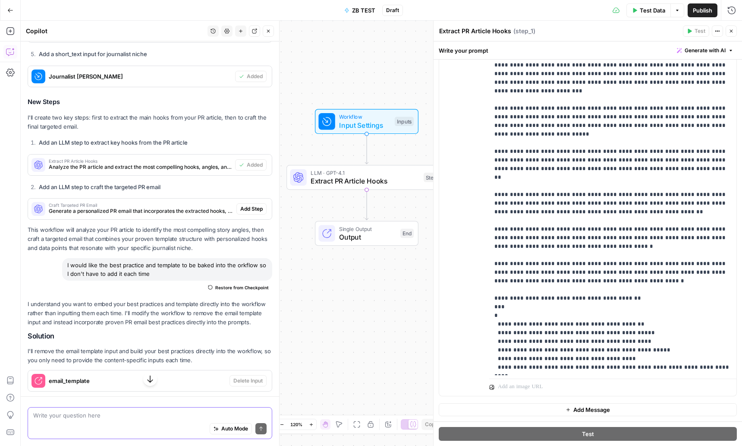
scroll to position [444, 0]
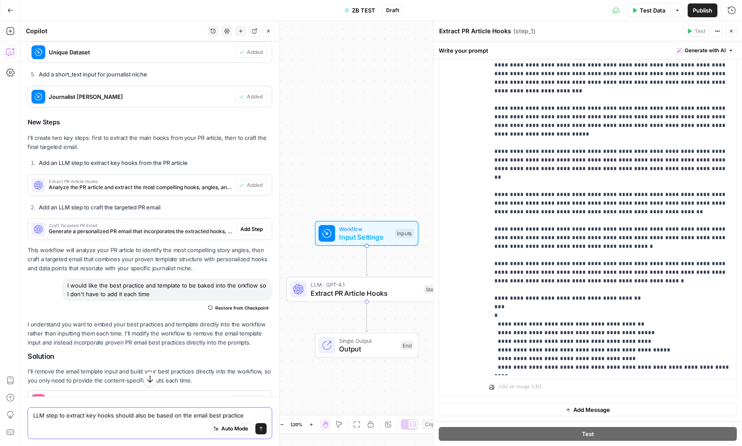
type textarea "LLM step to extract key hooks should also be based on the email best practice"
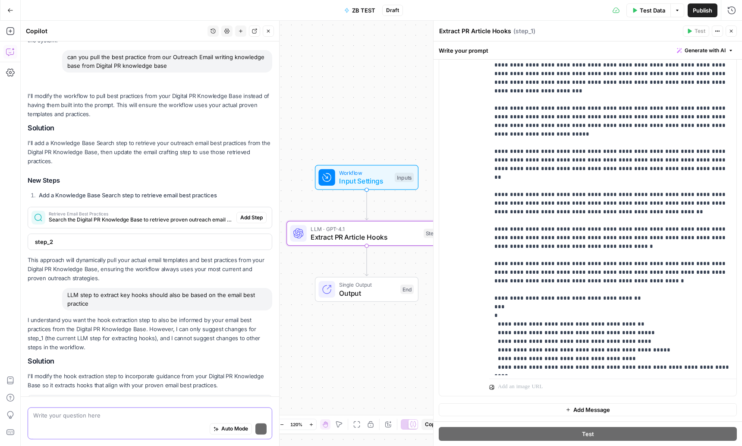
scroll to position [930, 0]
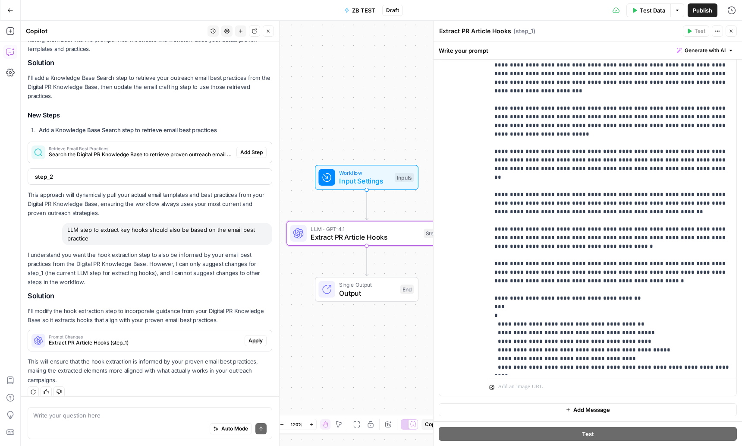
click at [256, 337] on span "Apply" at bounding box center [256, 341] width 14 height 8
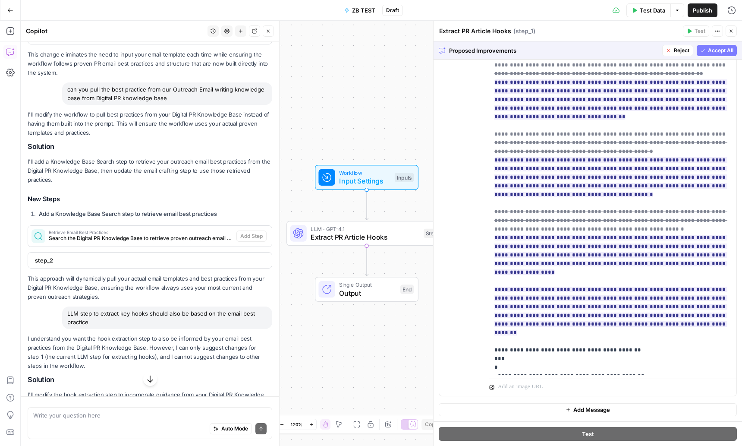
scroll to position [889, 0]
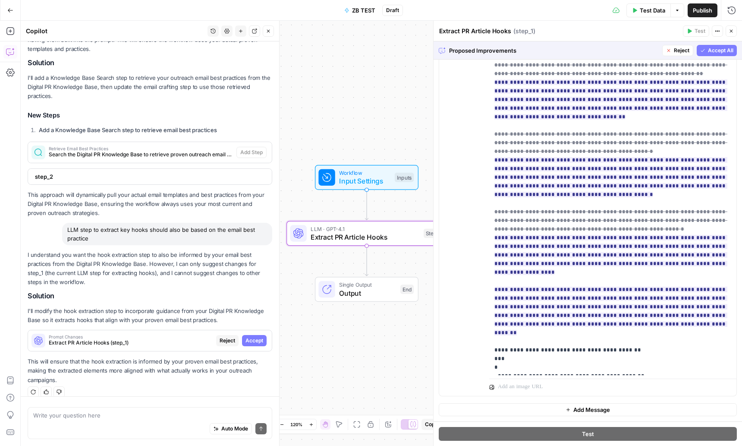
click at [254, 337] on span "Accept" at bounding box center [255, 341] width 18 height 8
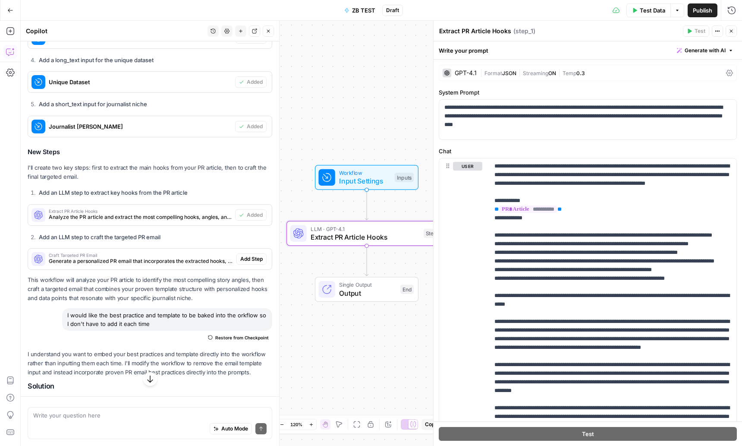
scroll to position [391, 0]
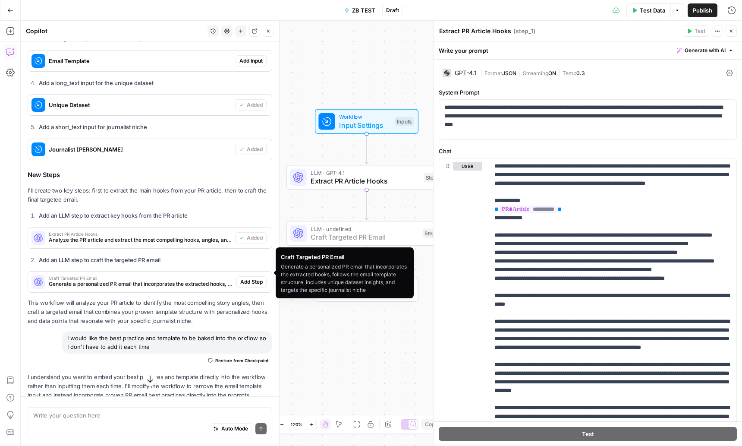
click at [240, 278] on span "Add Step" at bounding box center [251, 282] width 22 height 8
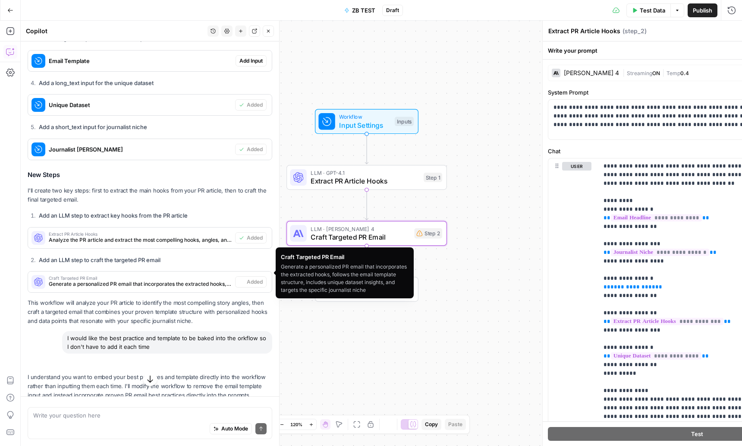
type textarea "Craft Targeted PR Email"
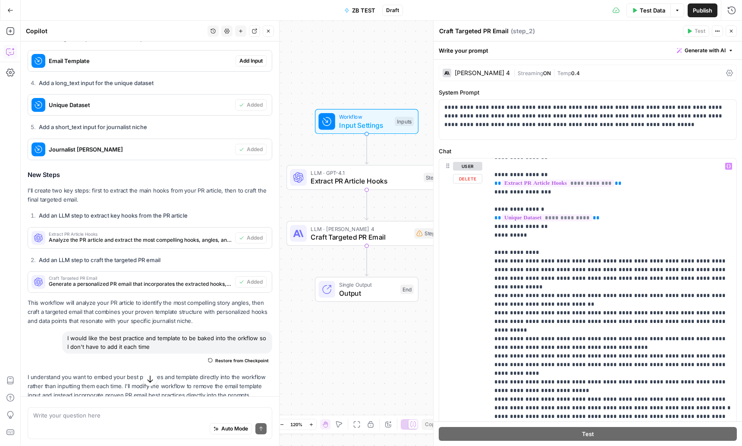
scroll to position [147, 0]
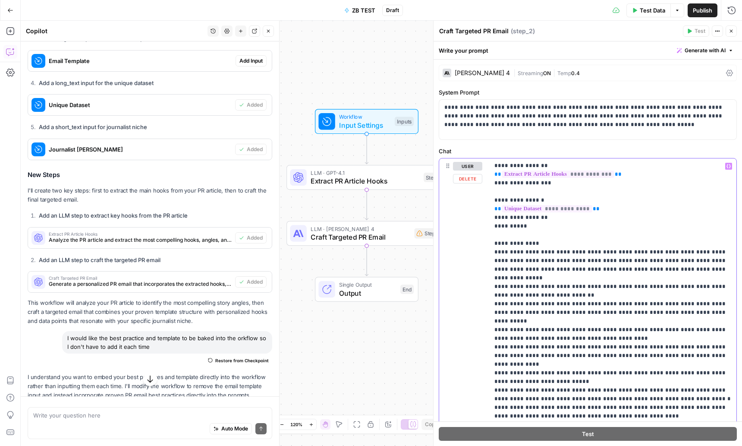
click at [562, 347] on p "**********" at bounding box center [613, 261] width 237 height 492
click at [559, 349] on p "**********" at bounding box center [613, 261] width 237 height 492
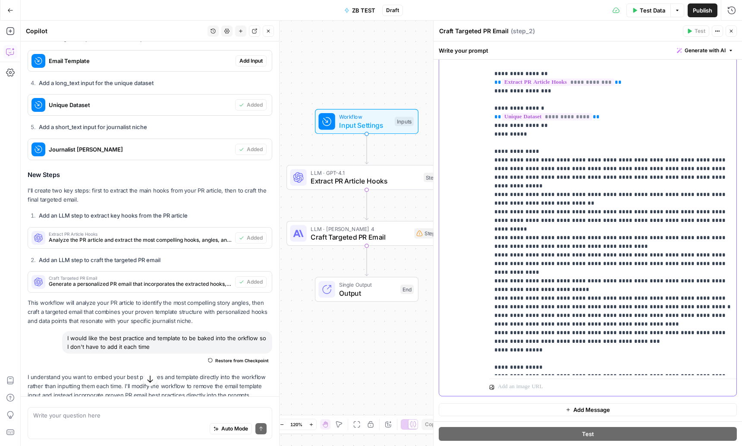
scroll to position [69, 0]
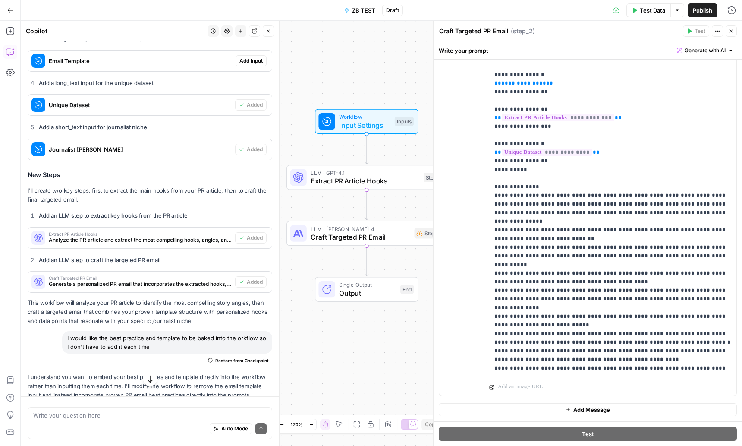
click at [373, 237] on span "Craft Targeted PR Email" at bounding box center [360, 237] width 99 height 10
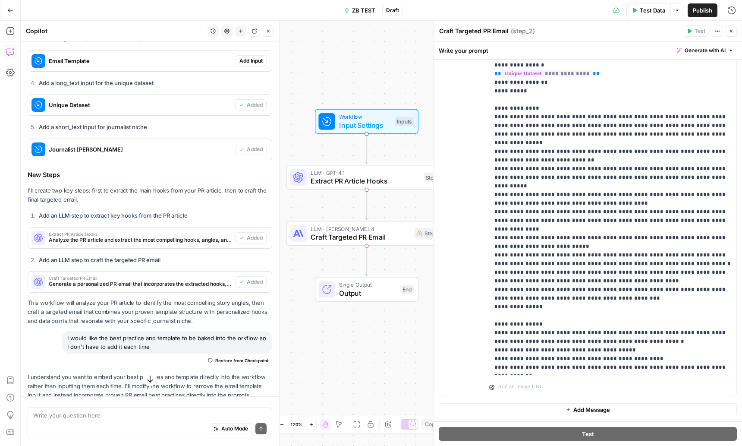
scroll to position [0, 0]
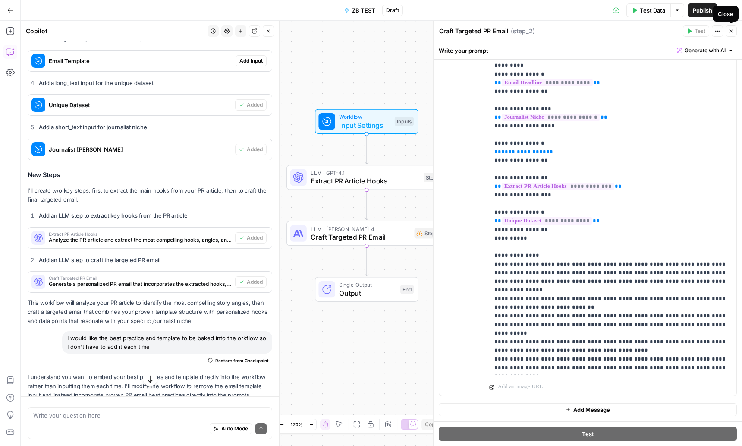
click at [732, 32] on icon "button" at bounding box center [731, 30] width 5 height 5
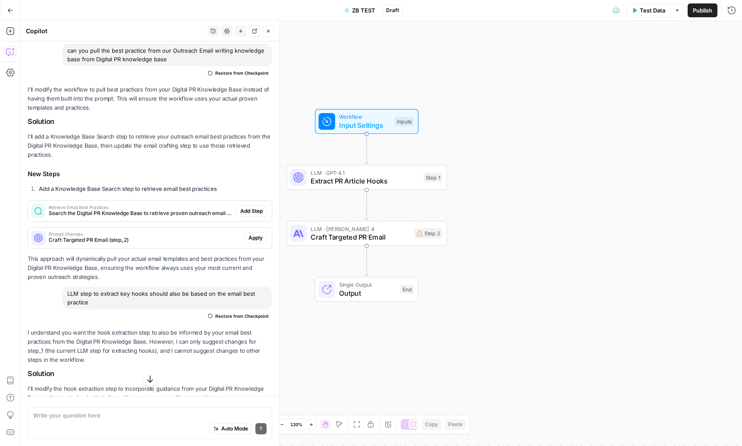
scroll to position [954, 0]
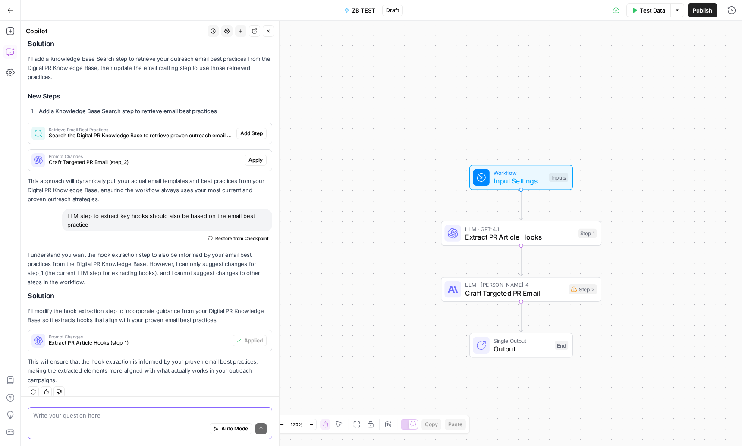
click at [97, 416] on textarea at bounding box center [150, 415] width 234 height 9
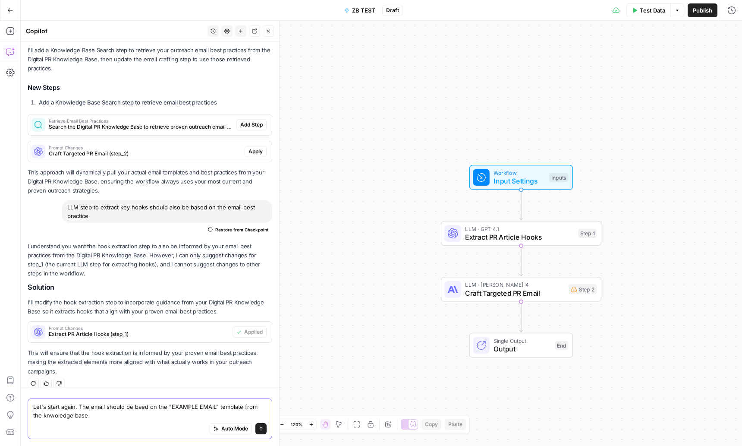
type textarea "Let's start again. The email should be baed on the "EXAMPLE EMAIL" template fro…"
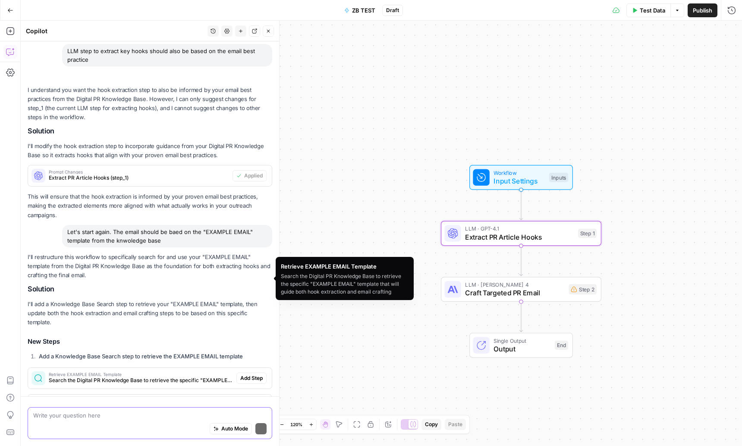
scroll to position [1201, 0]
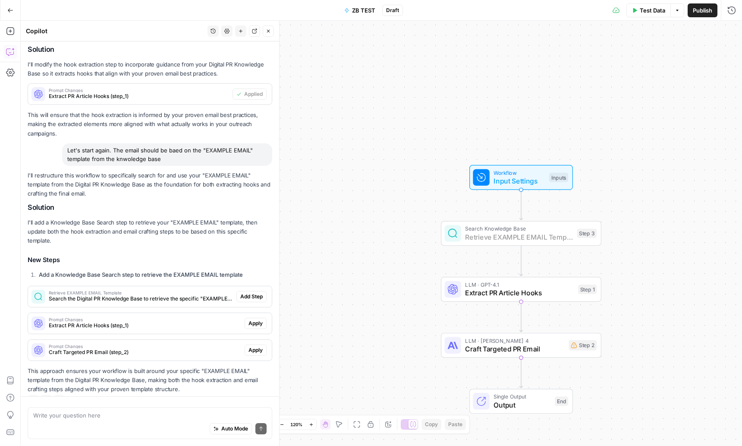
click at [252, 293] on span "Add Step" at bounding box center [251, 297] width 22 height 8
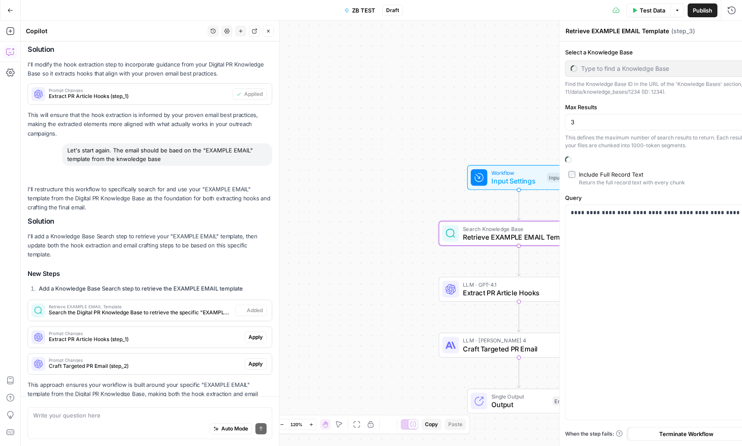
scroll to position [1215, 0]
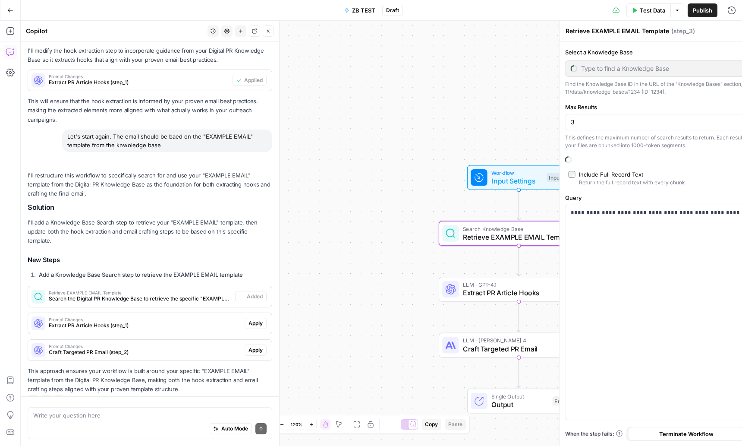
type input "Digital PR Knowledge Base"
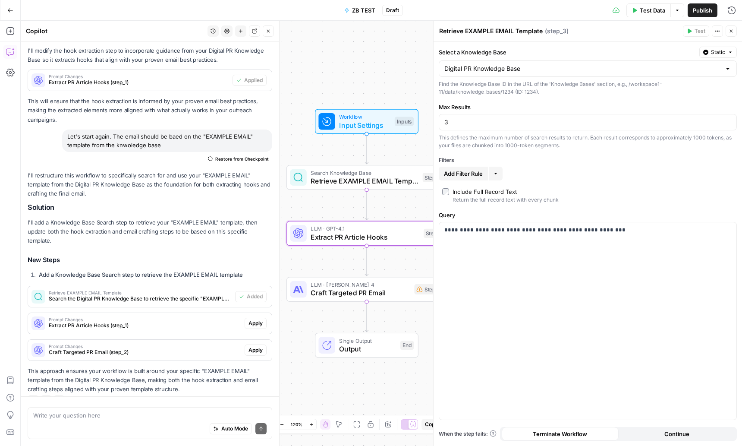
click at [205, 322] on span "Extract PR Article Hooks (step_1)" at bounding box center [145, 326] width 192 height 8
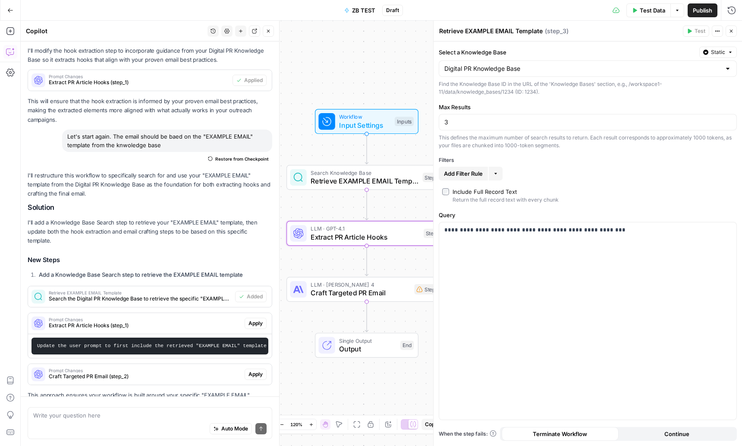
click at [252, 319] on span "Apply" at bounding box center [256, 323] width 14 height 8
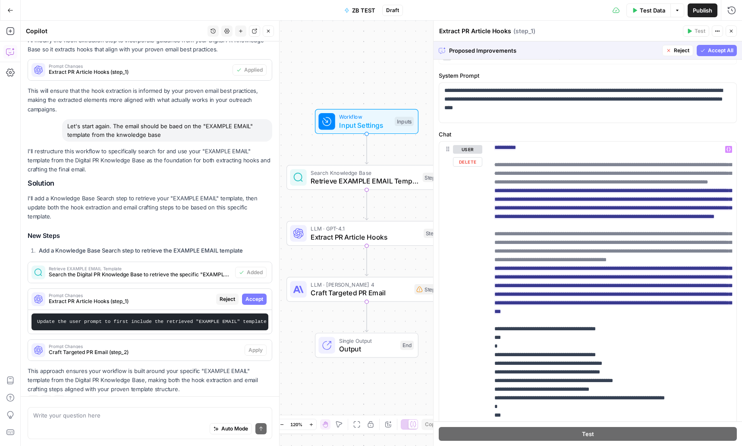
scroll to position [656, 0]
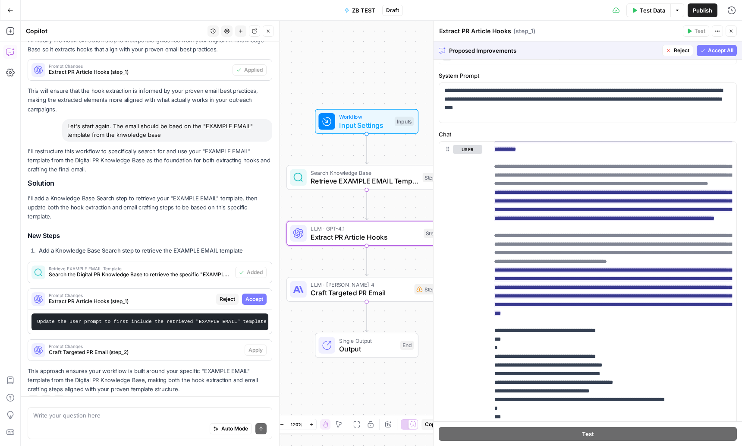
click at [252, 295] on span "Accept" at bounding box center [255, 299] width 18 height 8
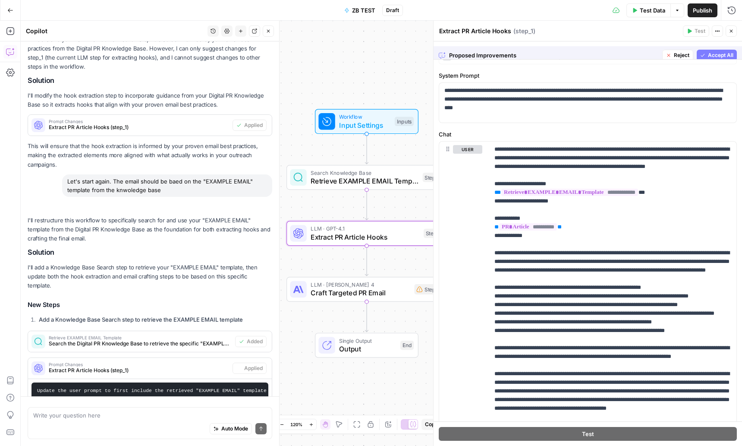
scroll to position [0, 0]
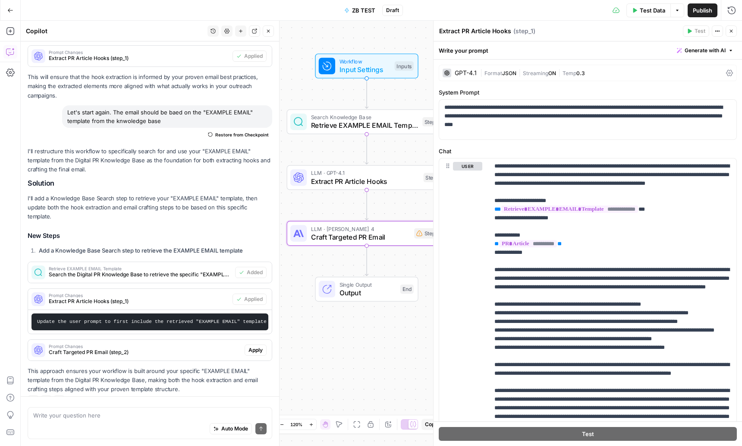
click at [185, 348] on span "Craft Targeted PR Email (step_2)" at bounding box center [145, 352] width 192 height 8
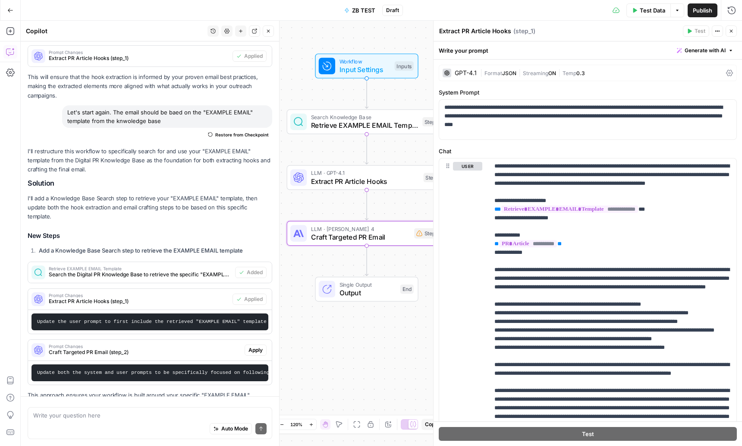
click at [255, 346] on span "Apply" at bounding box center [256, 350] width 14 height 8
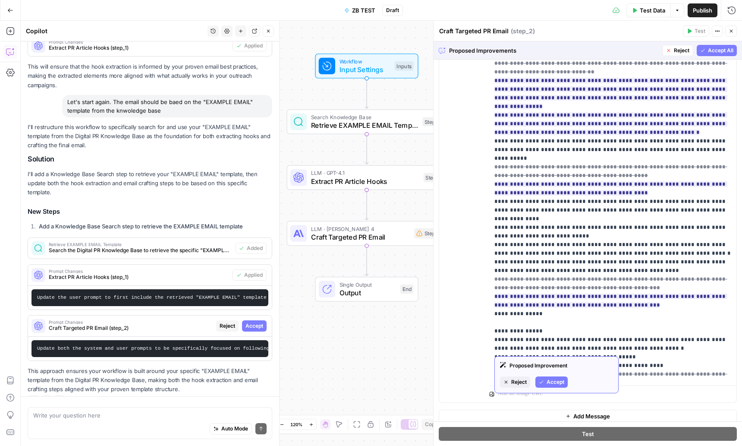
scroll to position [154, 0]
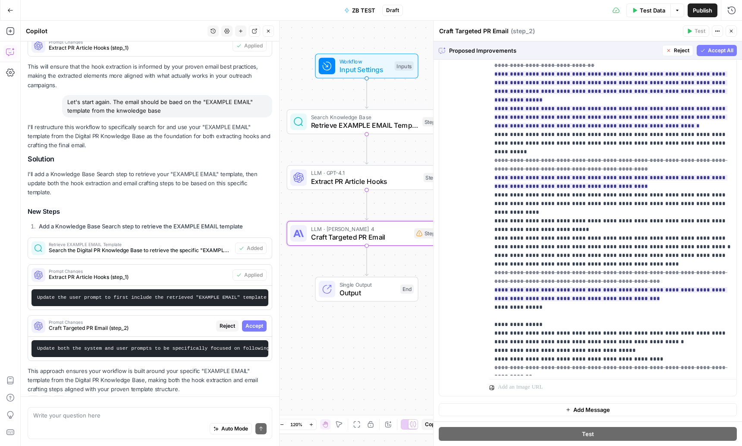
click at [254, 322] on span "Accept" at bounding box center [255, 326] width 18 height 8
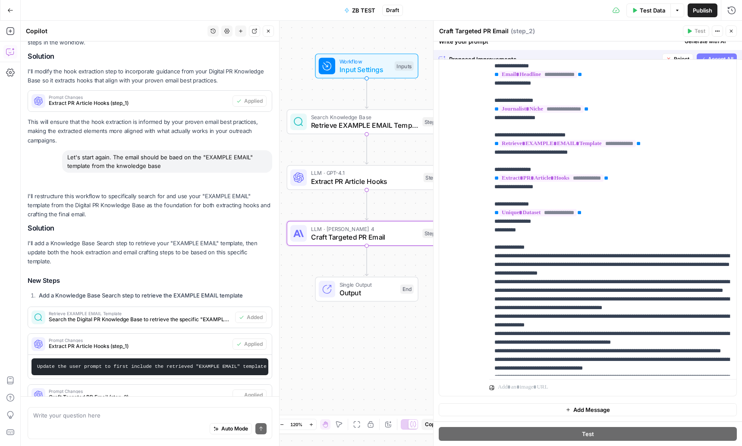
scroll to position [0, 0]
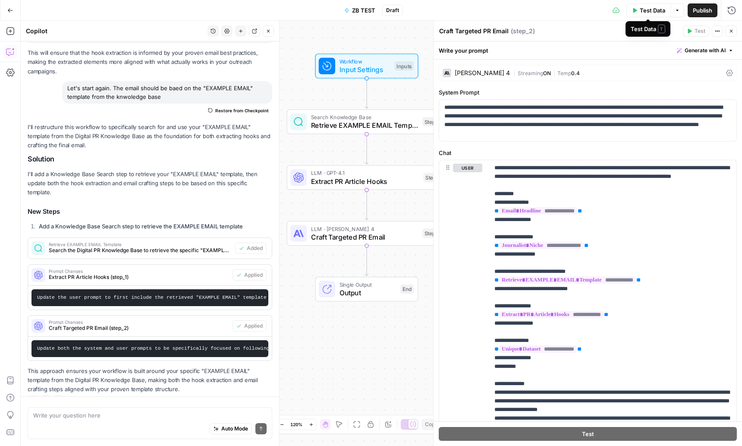
click at [643, 9] on span "Test Data" at bounding box center [652, 10] width 25 height 9
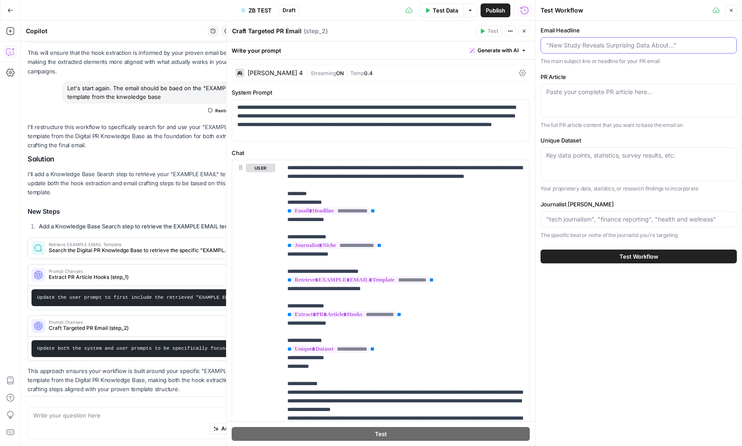
click at [568, 47] on input "Email Headline" at bounding box center [638, 45] width 185 height 9
paste input "Poker Pro vs. ChatGPT-5: Who Wins?"
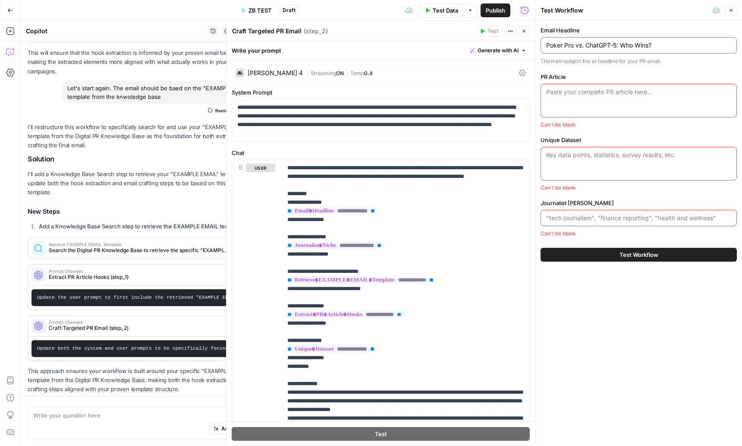
type input "Poker Pro vs. ChatGPT-5: Who Wins?"
click at [564, 100] on div "Paste your complete PR article here..." at bounding box center [639, 101] width 196 height 34
paste textarea "Poker Pro vs. ChatGPT-5: Who Wins?"
type textarea "Poker Pro vs. ChatGPT-5: Who Wins?"
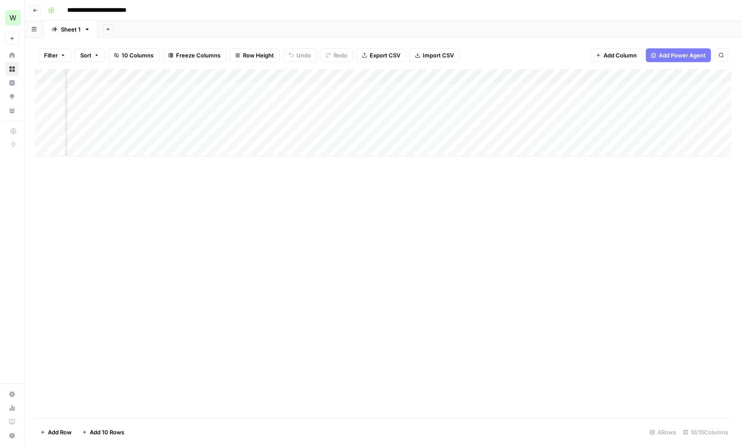
scroll to position [0, 47]
click at [525, 106] on div "Add Column" at bounding box center [383, 112] width 697 height 87
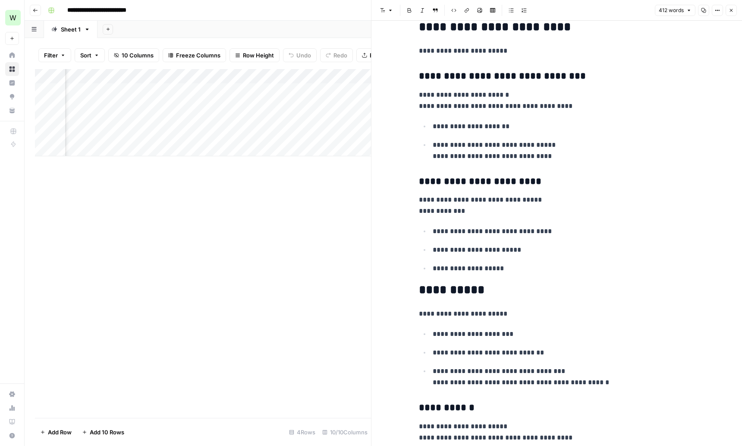
scroll to position [1176, 0]
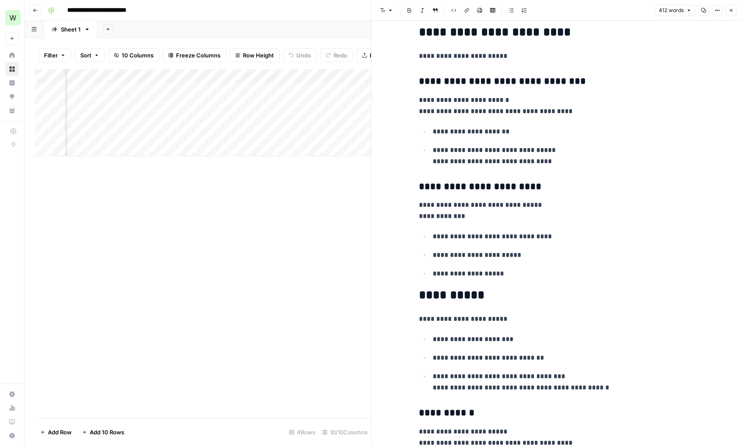
click at [450, 295] on h2 "**********" at bounding box center [557, 295] width 276 height 14
click at [502, 291] on h2 "**********" at bounding box center [557, 295] width 276 height 14
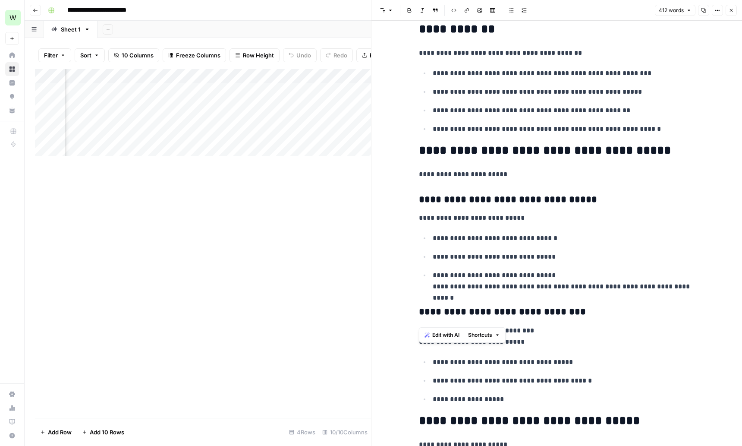
scroll to position [0, 0]
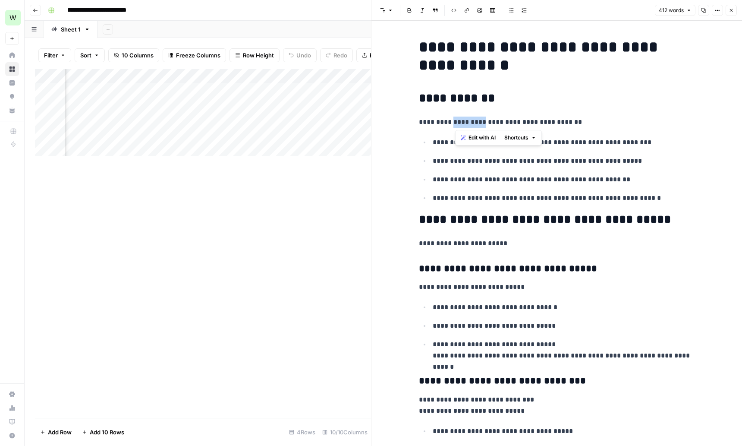
drag, startPoint x: 483, startPoint y: 123, endPoint x: 455, endPoint y: 122, distance: 28.5
click at [455, 122] on p "**********" at bounding box center [557, 122] width 276 height 11
click at [536, 179] on p "**********" at bounding box center [564, 179] width 262 height 11
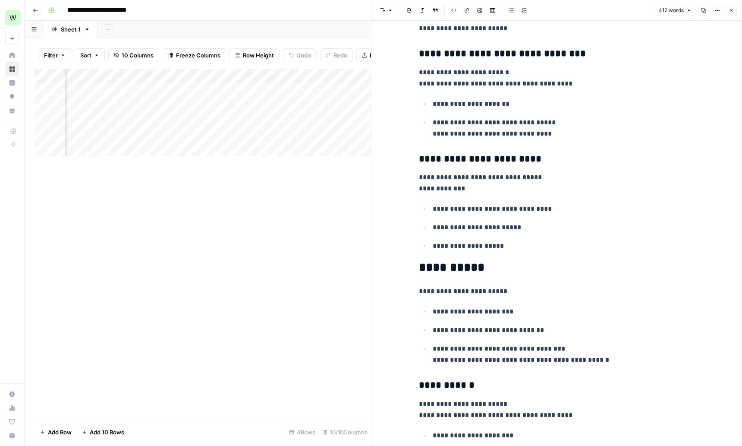
scroll to position [1271, 0]
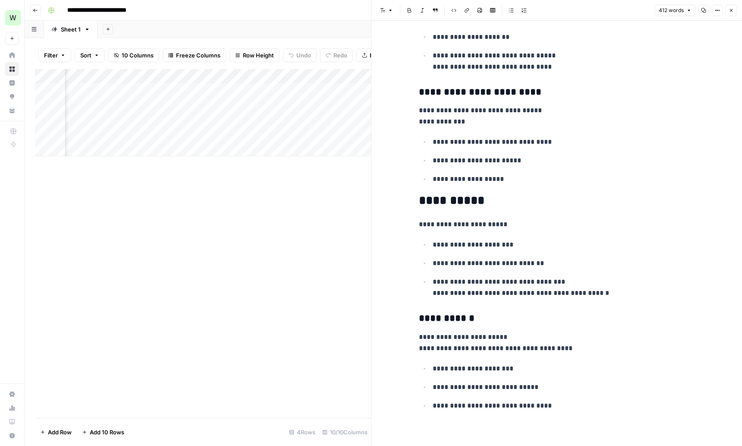
drag, startPoint x: 734, startPoint y: 10, endPoint x: 518, endPoint y: 73, distance: 225.2
click at [734, 10] on span "Close" at bounding box center [734, 10] width 0 height 0
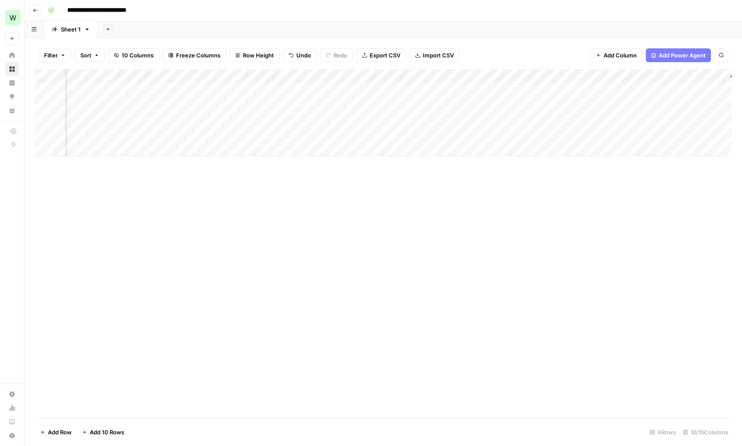
scroll to position [0, 193]
click at [480, 76] on div "Add Column" at bounding box center [383, 112] width 697 height 87
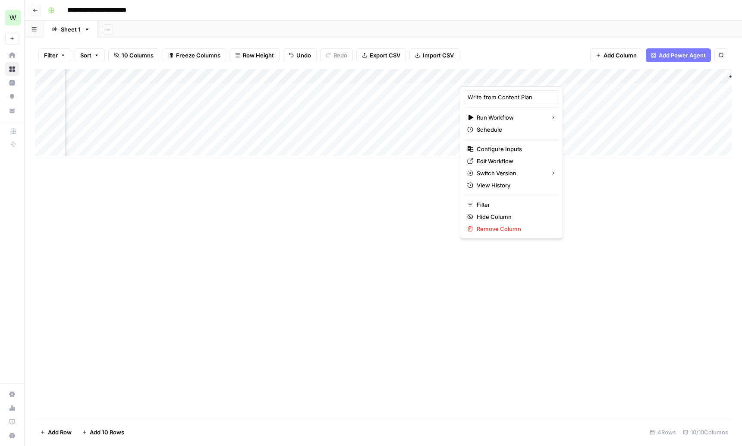
click at [480, 76] on div at bounding box center [491, 77] width 62 height 17
click at [491, 52] on div "Filter Sort 10 Columns Freeze Columns Row Height Undo Redo Export CSV Import CS…" at bounding box center [383, 55] width 697 height 28
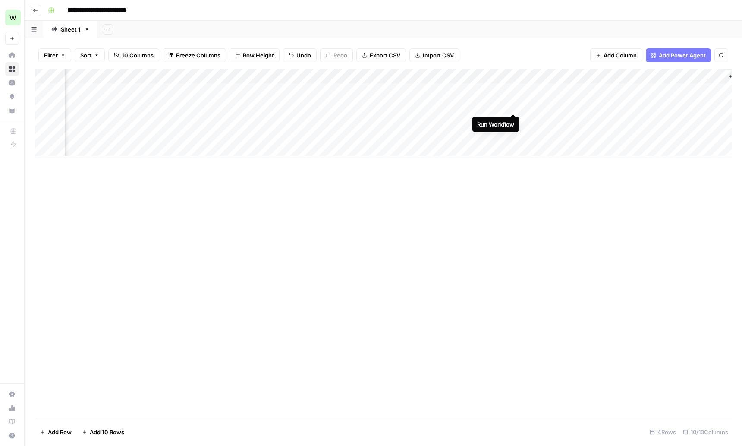
click at [512, 105] on div "Add Column" at bounding box center [383, 112] width 697 height 87
click at [499, 105] on div "Add Column" at bounding box center [383, 112] width 697 height 87
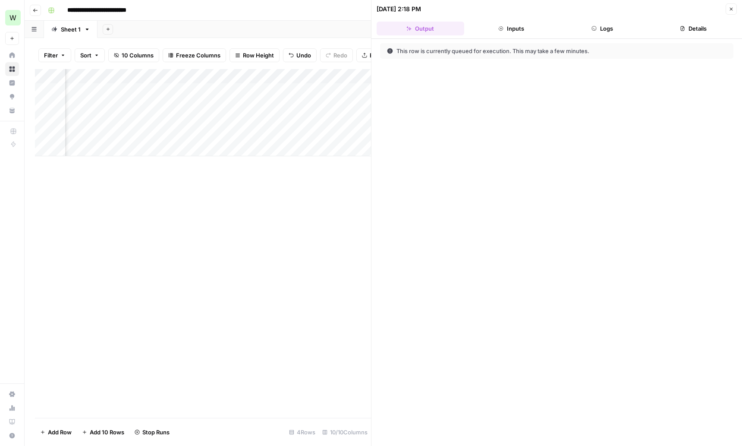
click at [734, 9] on span "Close" at bounding box center [734, 9] width 0 height 0
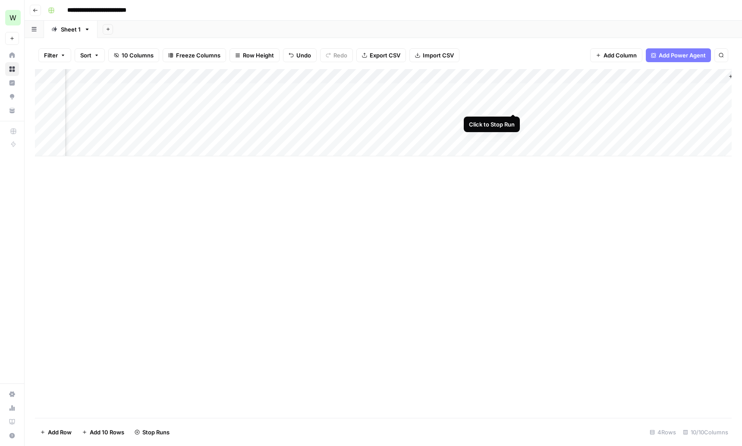
click at [512, 104] on div "Add Column" at bounding box center [383, 112] width 697 height 87
click at [677, 122] on div "Add Column" at bounding box center [383, 112] width 697 height 87
click at [697, 120] on div "Add Column" at bounding box center [383, 112] width 697 height 87
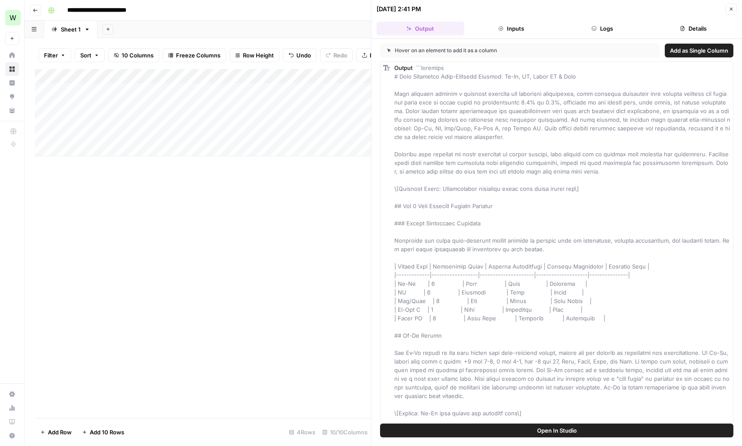
click at [512, 31] on button "Inputs" at bounding box center [512, 29] width 88 height 14
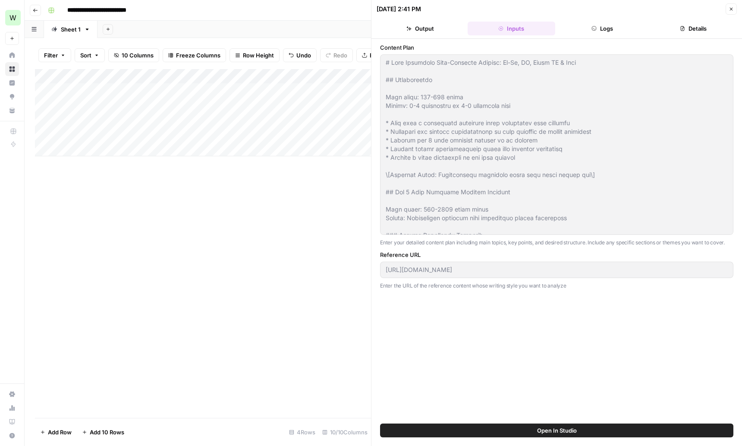
click at [429, 30] on button "Output" at bounding box center [421, 29] width 88 height 14
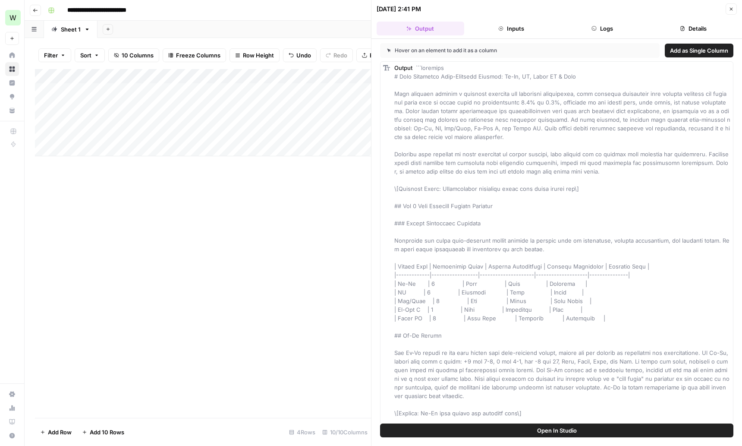
drag, startPoint x: 440, startPoint y: 87, endPoint x: 448, endPoint y: 54, distance: 33.8
click at [733, 10] on icon "button" at bounding box center [731, 8] width 5 height 5
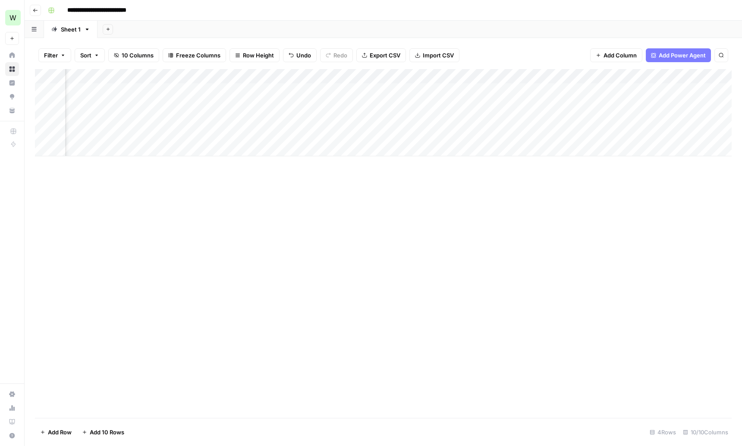
scroll to position [0, 171]
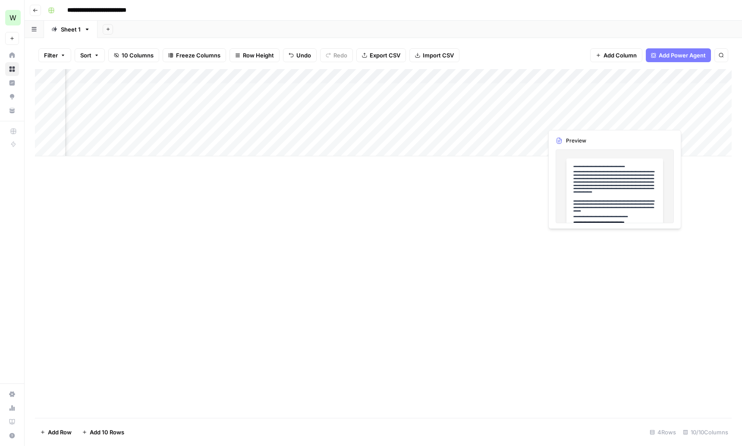
click at [573, 120] on div "Add Column" at bounding box center [383, 112] width 697 height 87
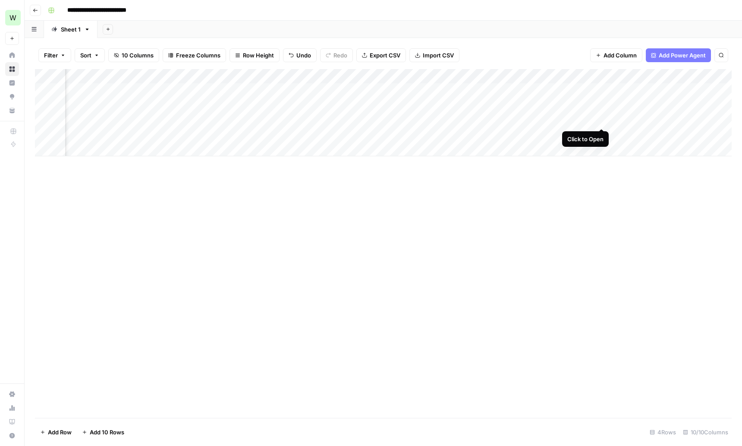
click at [599, 121] on div "Add Column" at bounding box center [383, 112] width 697 height 87
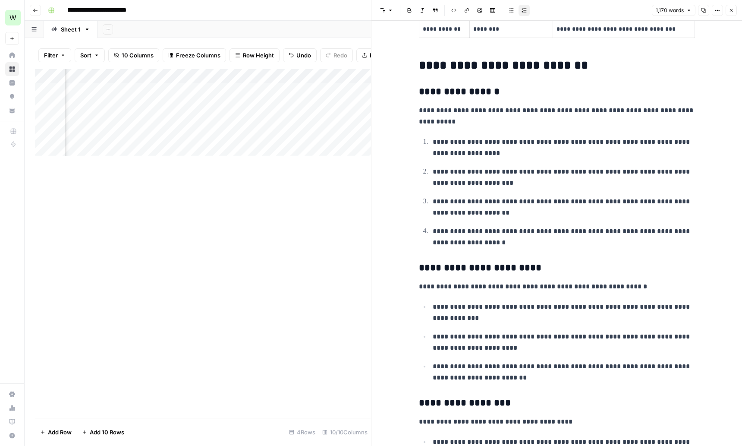
scroll to position [1320, 0]
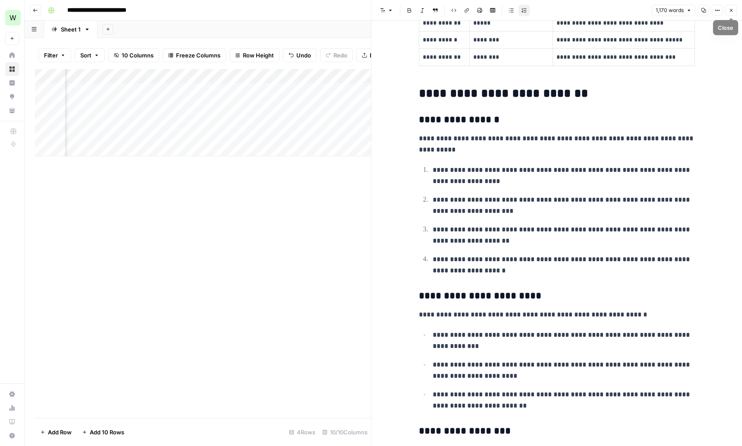
click at [736, 10] on button "Close" at bounding box center [731, 10] width 11 height 11
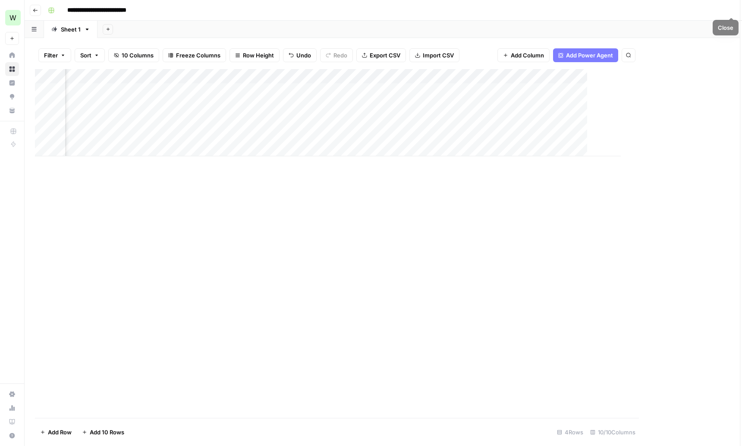
click at [619, 57] on button "Add Power Agent" at bounding box center [585, 55] width 65 height 14
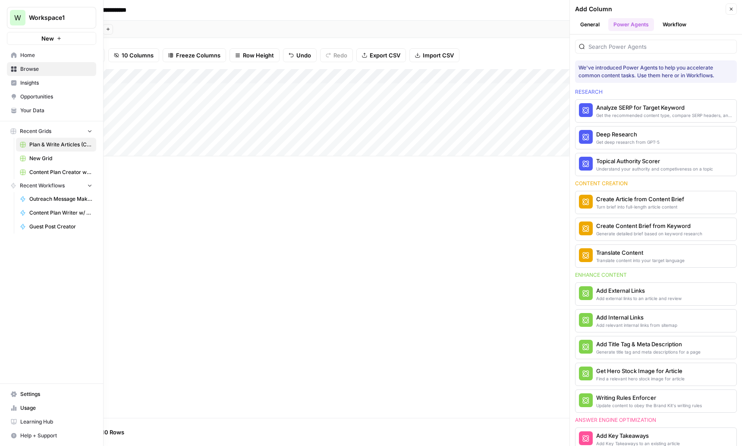
click at [30, 107] on span "Your Data" at bounding box center [56, 111] width 72 height 8
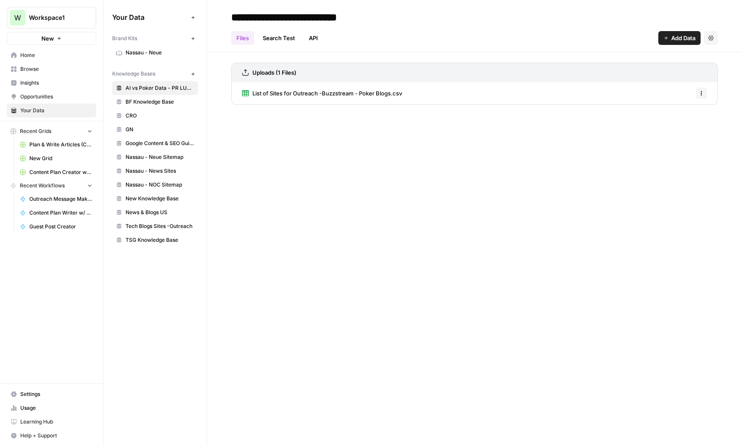
click at [155, 101] on span "BF Knowledge Base" at bounding box center [160, 102] width 69 height 8
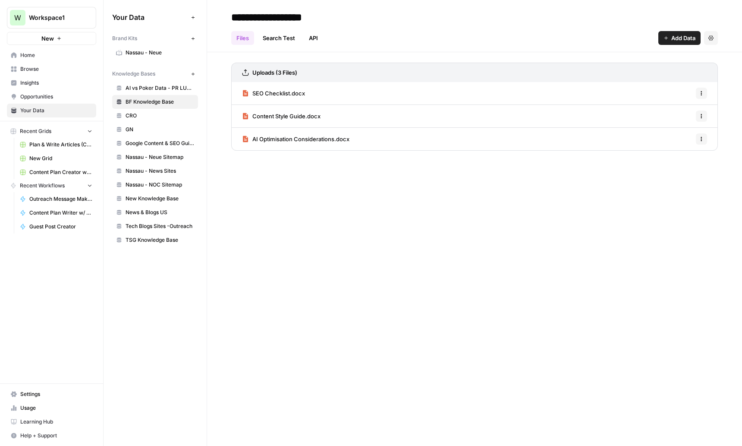
click at [147, 93] on link "AI vs Poker Data - PR LUSPS" at bounding box center [155, 88] width 86 height 14
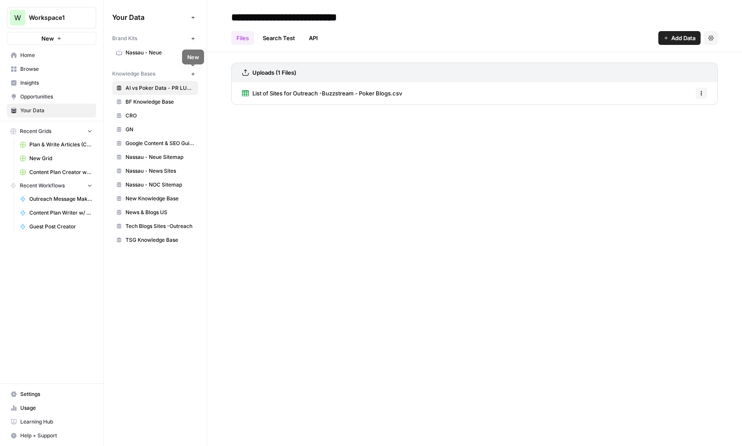
click at [191, 74] on icon "button" at bounding box center [193, 74] width 5 height 5
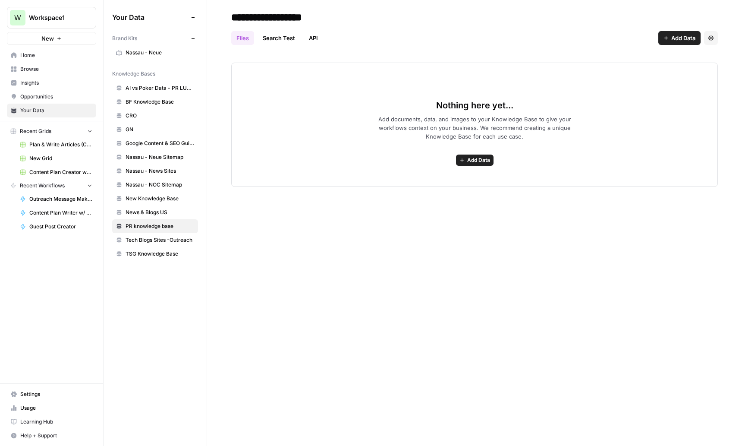
click at [228, 18] on input "**********" at bounding box center [297, 17] width 138 height 17
type input "**********"
click at [311, 103] on div "Nothing here yet... Add documents, data, and images to your Knowledge Base to g…" at bounding box center [474, 125] width 487 height 124
click at [479, 161] on span "Add Data" at bounding box center [478, 160] width 23 height 8
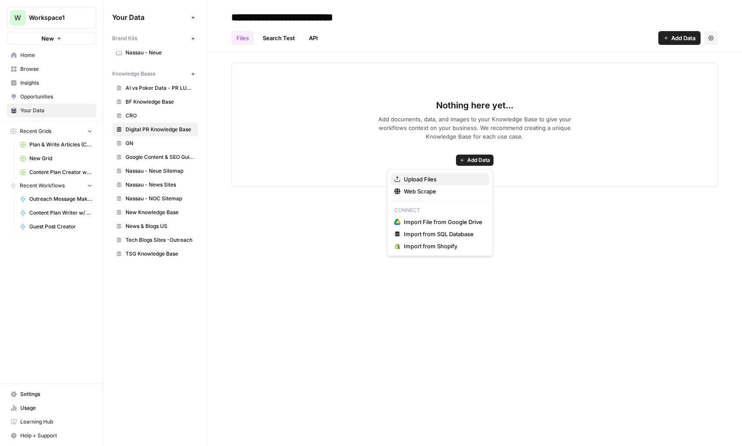
click at [438, 176] on span "Upload Files" at bounding box center [443, 179] width 79 height 9
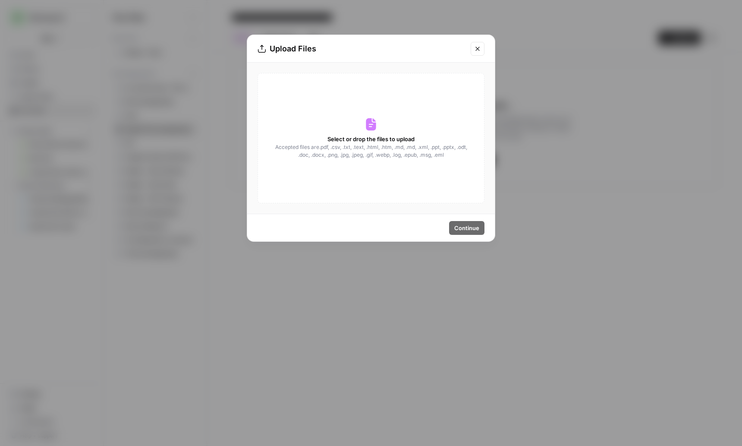
click at [413, 147] on span "Accepted files are .pdf, .csv, .txt, .text, .html, .htm, .md, .md, .xml, .ppt, …" at bounding box center [371, 151] width 193 height 16
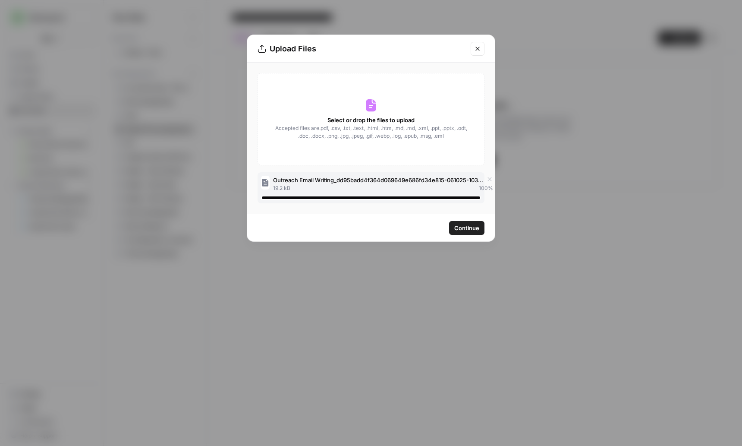
click at [472, 230] on span "Continue" at bounding box center [466, 228] width 25 height 9
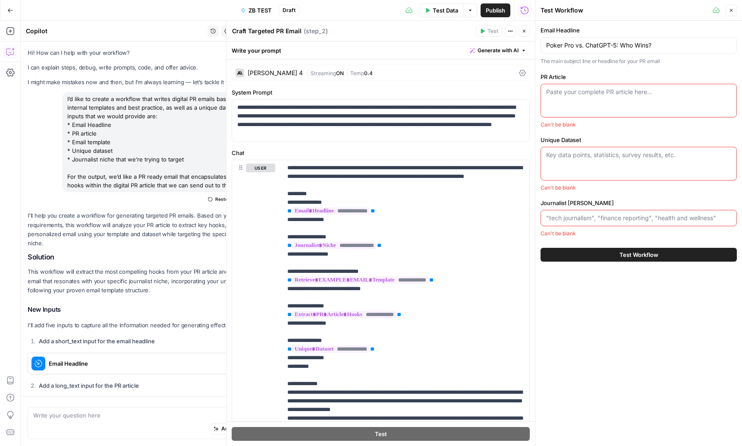
scroll to position [1263, 0]
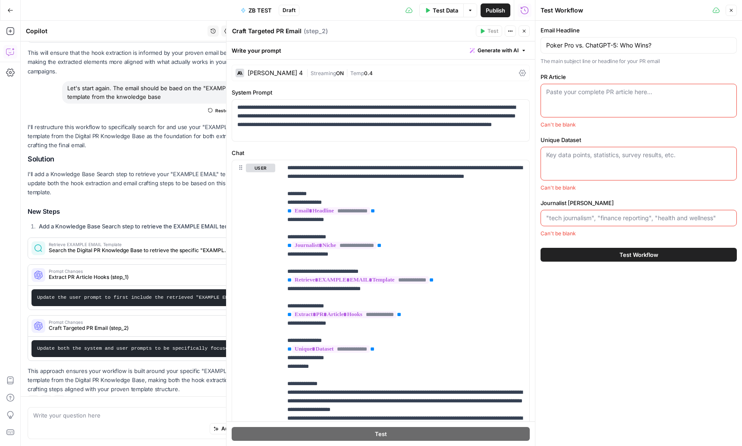
click at [560, 94] on textarea "PR Article" at bounding box center [638, 92] width 185 height 9
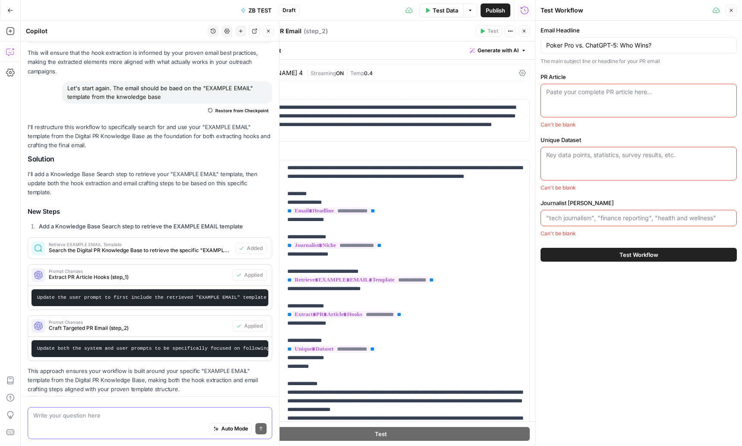
click at [76, 418] on div "Write your question here Auto Mode Send" at bounding box center [150, 423] width 245 height 32
type textarea "we will give you a link to the PR article as reference, please scrape"
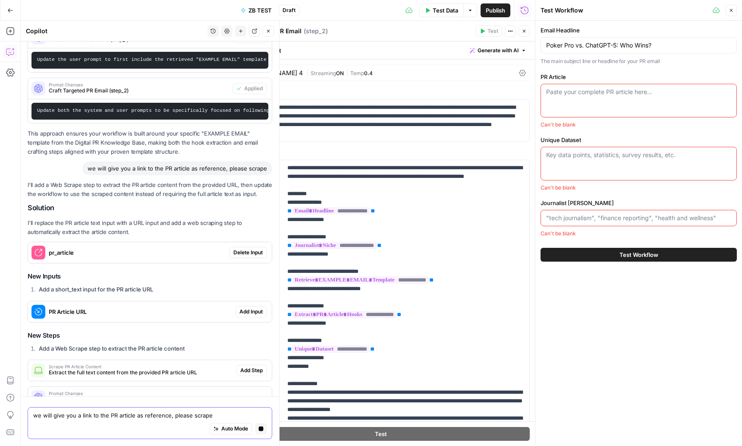
scroll to position [1443, 0]
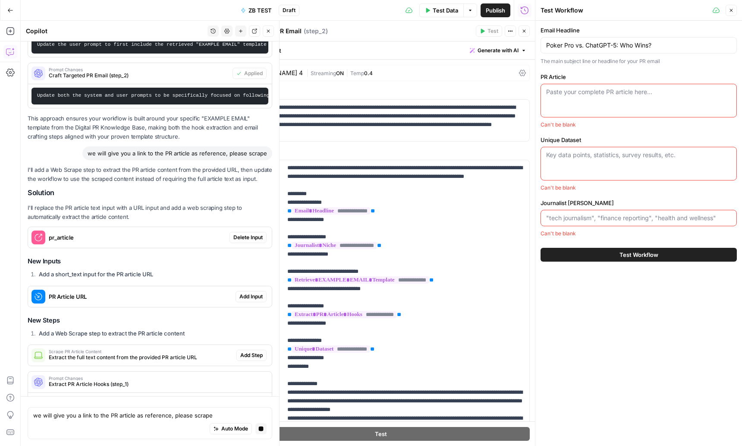
click at [251, 208] on div "I'll add a Web Scrape step to extract the PR article content from the provided …" at bounding box center [150, 291] width 245 height 252
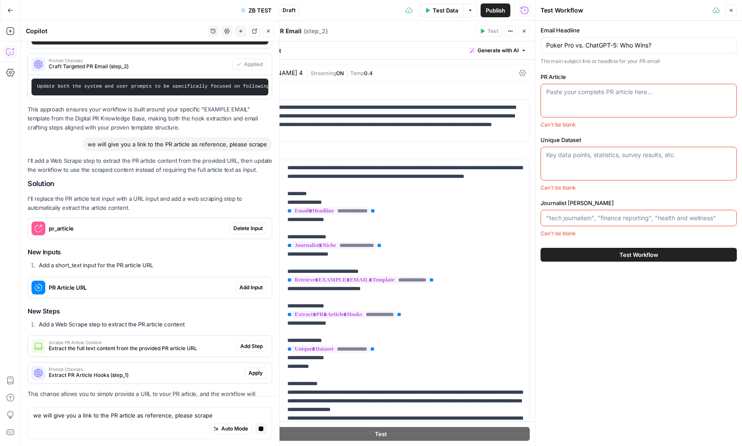
scroll to position [1452, 0]
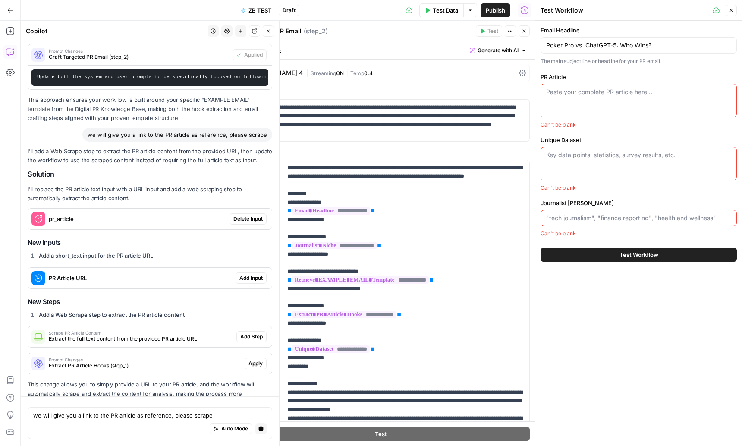
click at [249, 213] on button "Delete Input" at bounding box center [248, 218] width 37 height 11
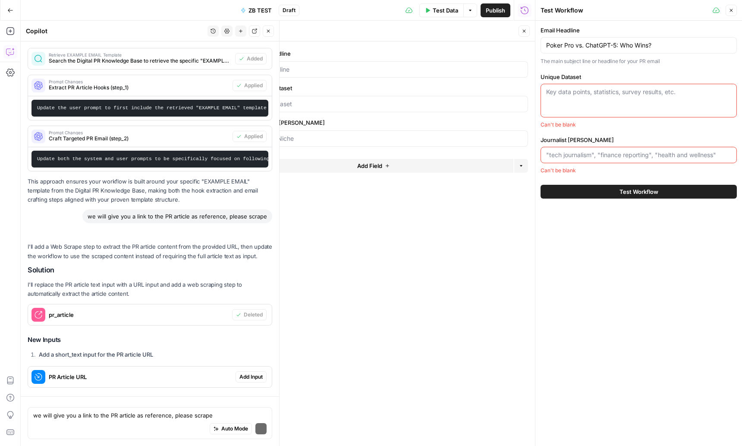
scroll to position [1568, 0]
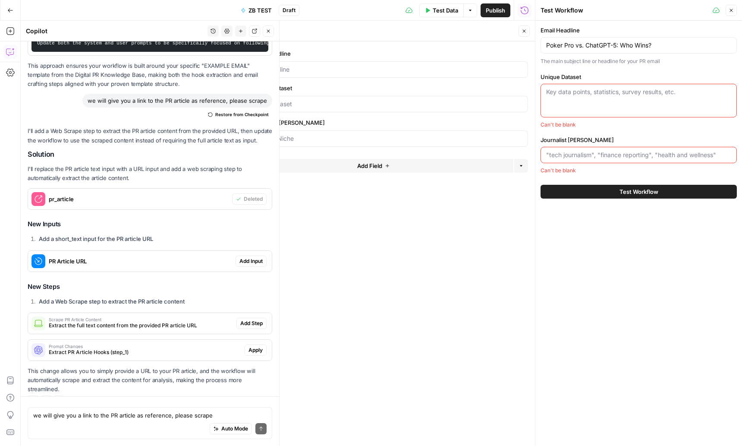
click at [246, 257] on span "Add Input" at bounding box center [251, 261] width 23 height 8
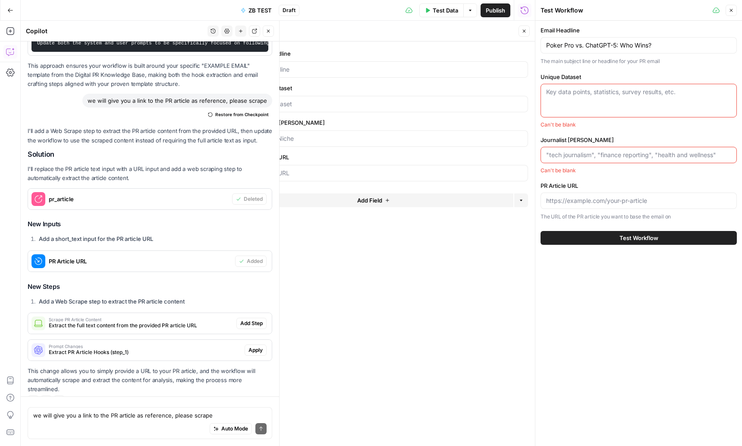
click at [251, 319] on span "Add Step" at bounding box center [251, 323] width 22 height 8
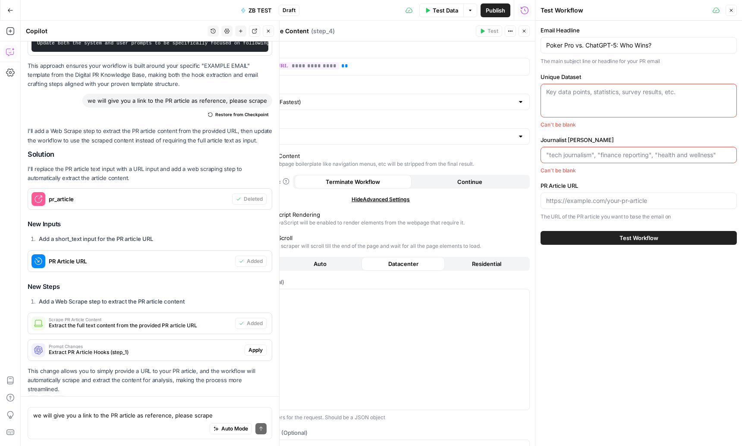
click at [256, 346] on span "Apply" at bounding box center [256, 350] width 14 height 8
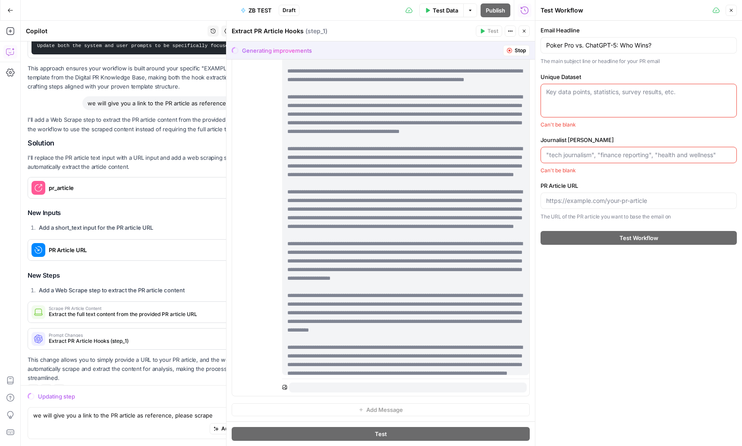
scroll to position [0, 0]
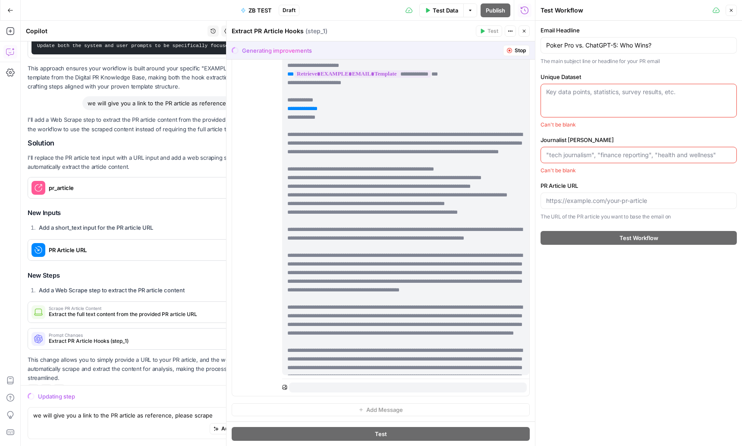
click at [732, 11] on icon "button" at bounding box center [731, 10] width 5 height 5
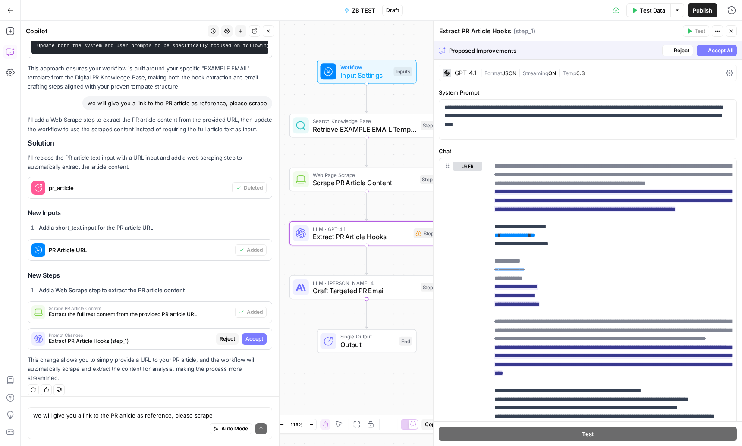
scroll to position [1485, 0]
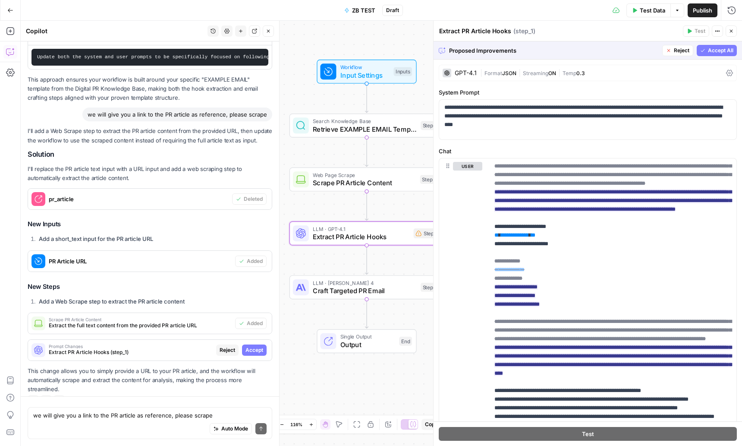
click at [258, 346] on span "Accept" at bounding box center [255, 350] width 18 height 8
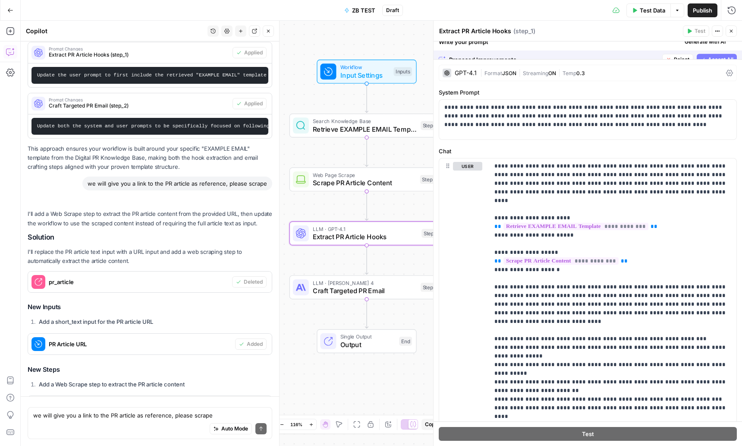
scroll to position [1568, 0]
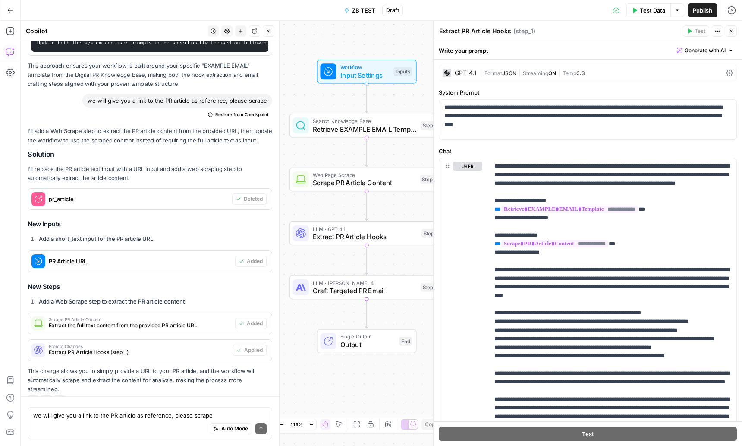
click at [643, 8] on span "Test Data" at bounding box center [652, 10] width 25 height 9
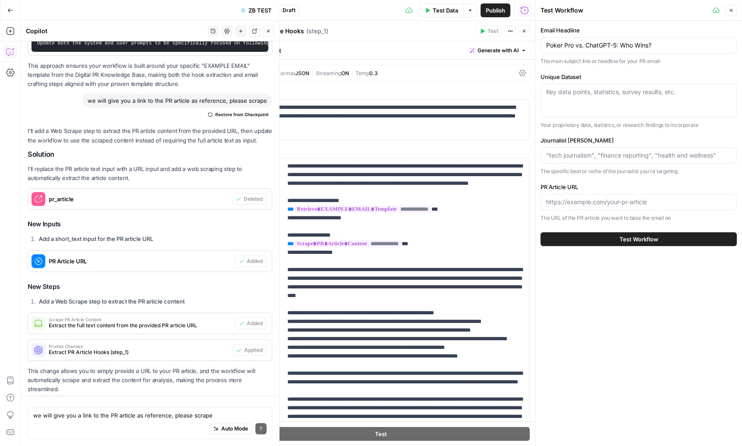
click at [111, 423] on div "Auto Mode Send" at bounding box center [150, 429] width 234 height 19
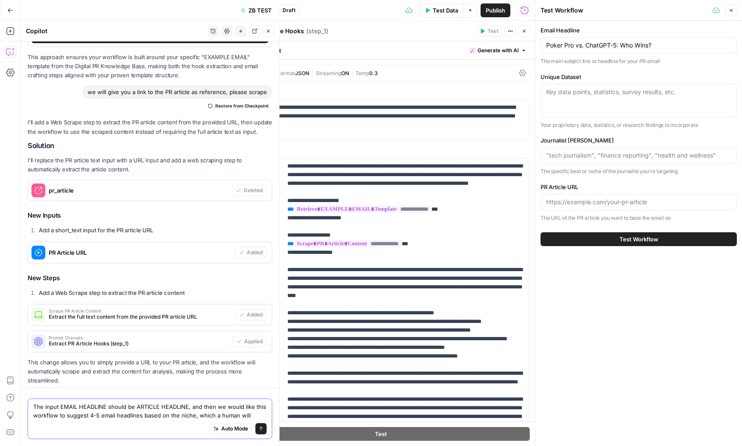
click at [202, 416] on textarea "The input EMAIL HEADLINE should be ARTICLE HEADLINE, and then we would like thi…" at bounding box center [150, 410] width 234 height 17
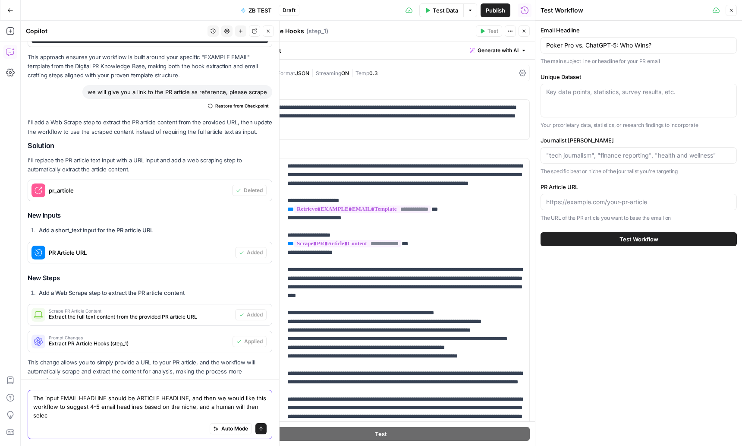
scroll to position [1585, 0]
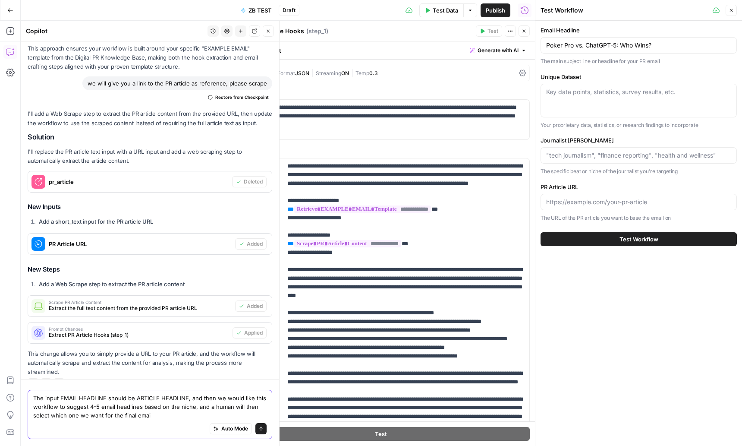
type textarea "The input EMAIL HEADLINE should be ARTICLE HEADLINE, and then we would like thi…"
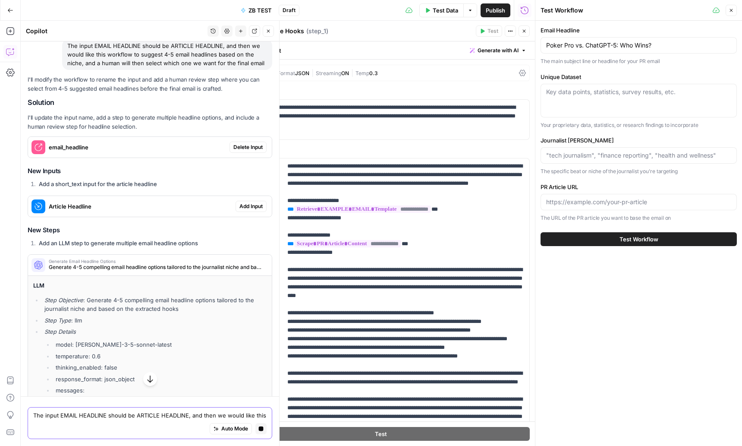
scroll to position [1779, 0]
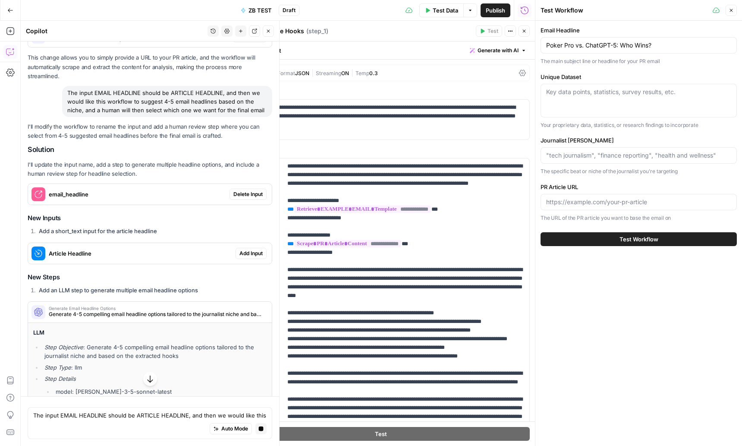
click at [250, 190] on span "Delete Input" at bounding box center [248, 194] width 29 height 8
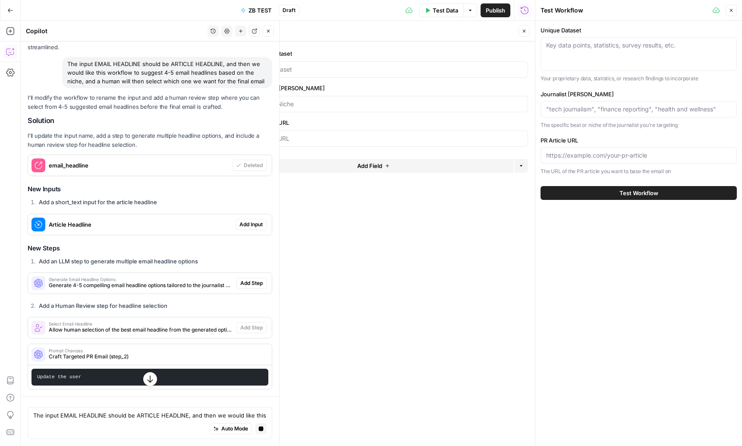
click at [243, 156] on div "I'll modify the workflow to rename the input and add a human review step where …" at bounding box center [150, 241] width 245 height 296
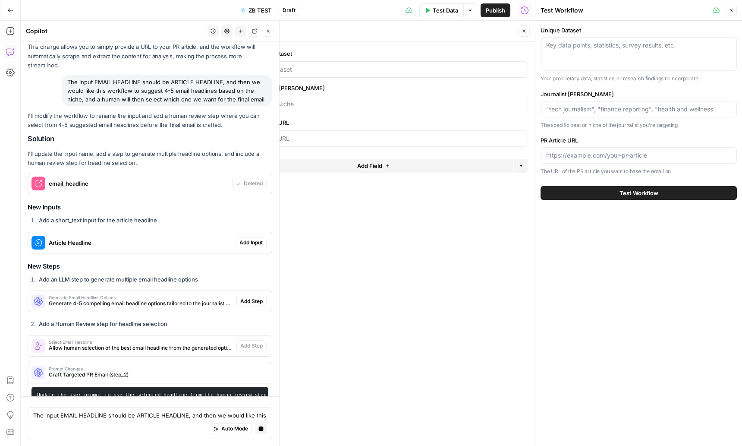
click at [243, 239] on span "Add Input" at bounding box center [251, 243] width 23 height 8
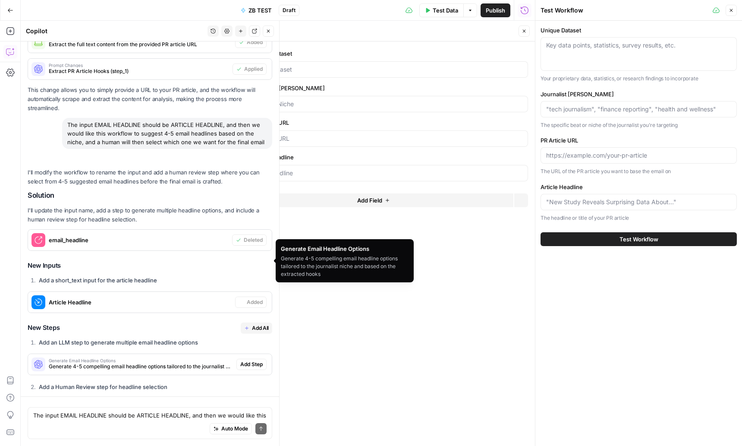
scroll to position [1934, 0]
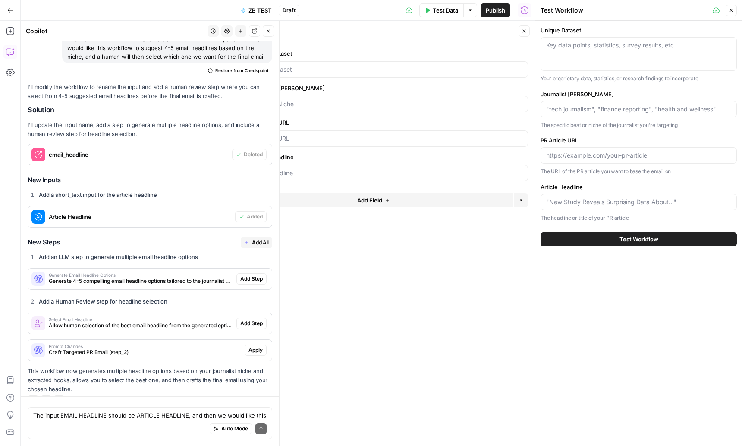
click at [250, 275] on span "Add Step" at bounding box center [251, 279] width 22 height 8
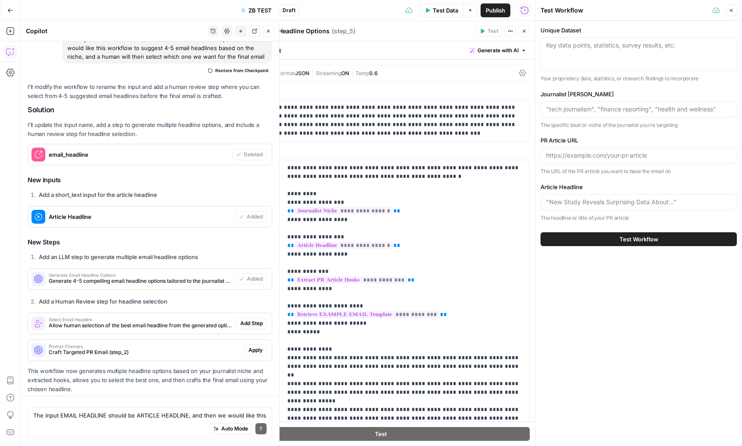
click at [256, 319] on span "Add Step" at bounding box center [251, 323] width 22 height 8
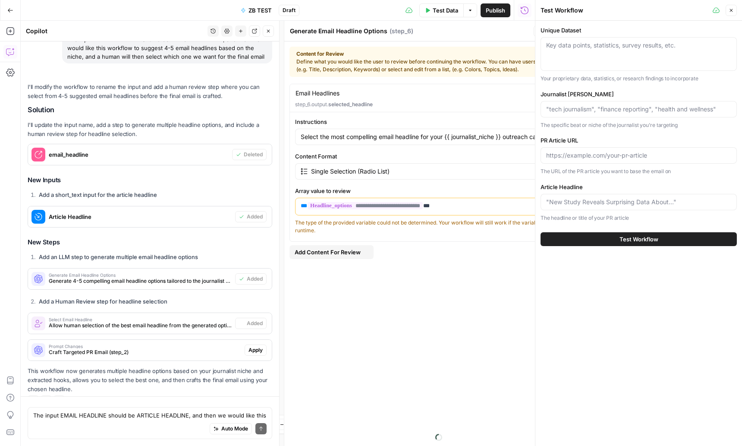
type textarea "Select Email Headline"
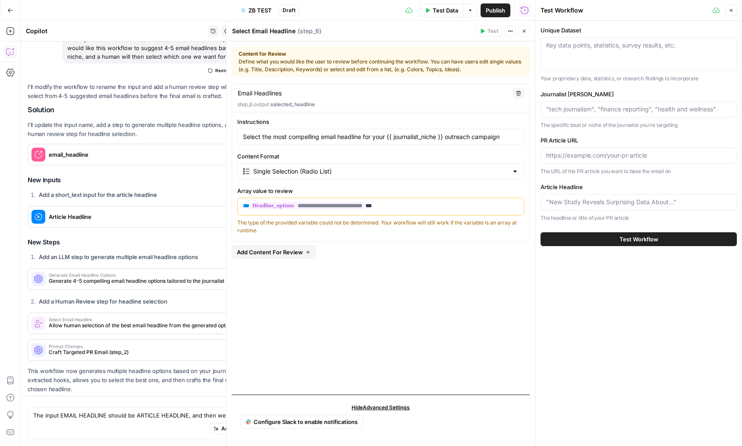
click at [349, 231] on div "The type of the provided variable could not be determined. Your workflow will s…" at bounding box center [380, 227] width 287 height 16
click at [365, 225] on div "The type of the provided variable could not be determined. Your workflow will s…" at bounding box center [380, 227] width 287 height 16
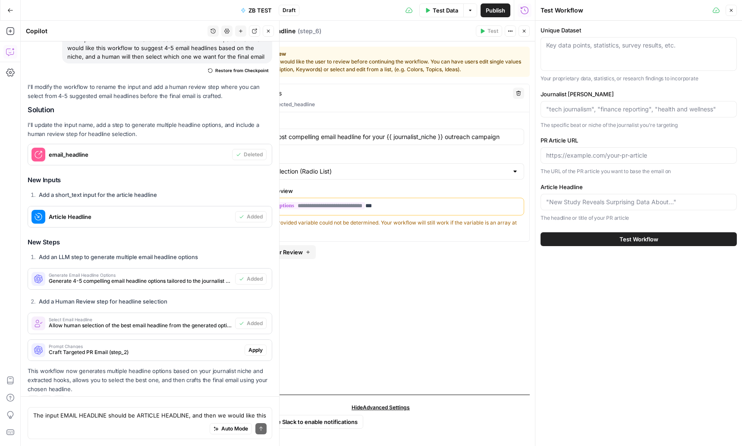
click at [187, 322] on span "Allow human selection of the best email headline from the generated options" at bounding box center [140, 326] width 183 height 8
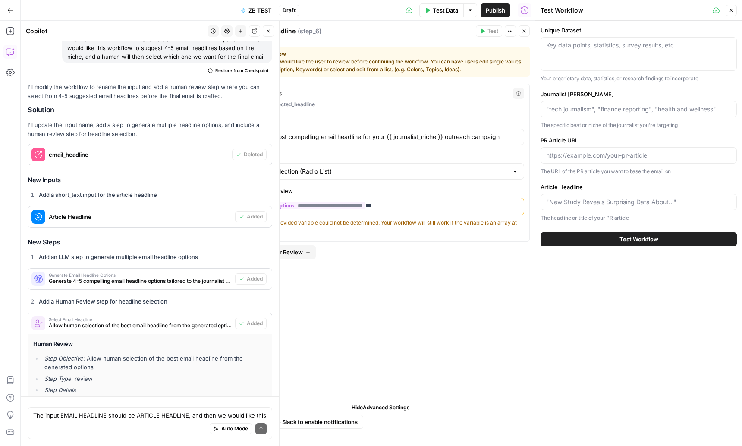
click at [205, 322] on span "Allow human selection of the best email headline from the generated options" at bounding box center [140, 326] width 183 height 8
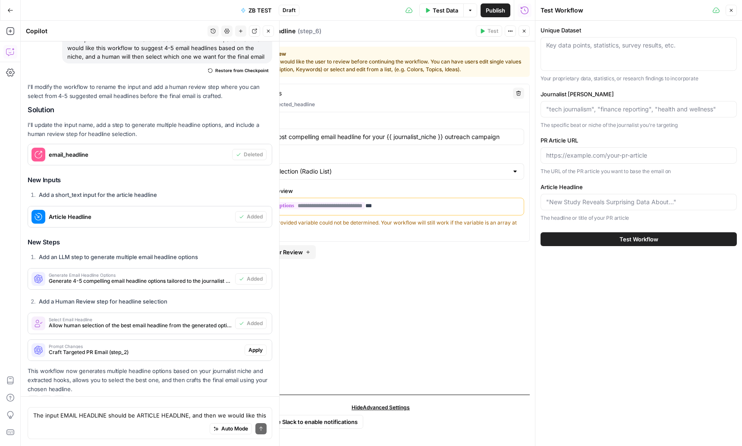
click at [252, 346] on span "Apply" at bounding box center [256, 350] width 14 height 8
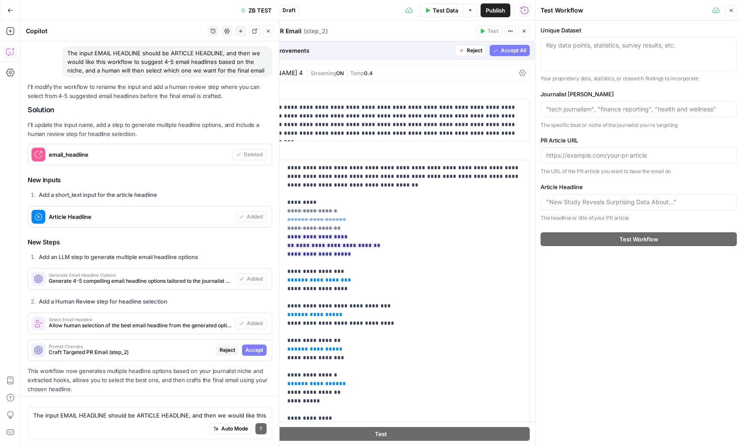
scroll to position [1838, 0]
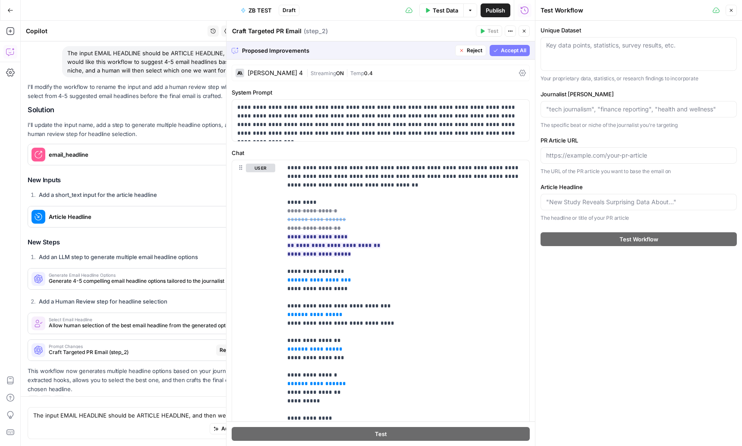
click at [594, 56] on div "Key data points, statistics, survey results, etc." at bounding box center [639, 54] width 196 height 34
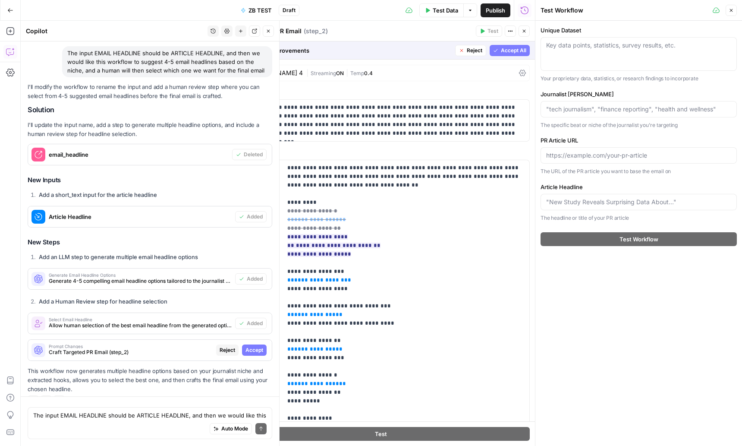
click at [262, 346] on span "Accept" at bounding box center [255, 350] width 18 height 8
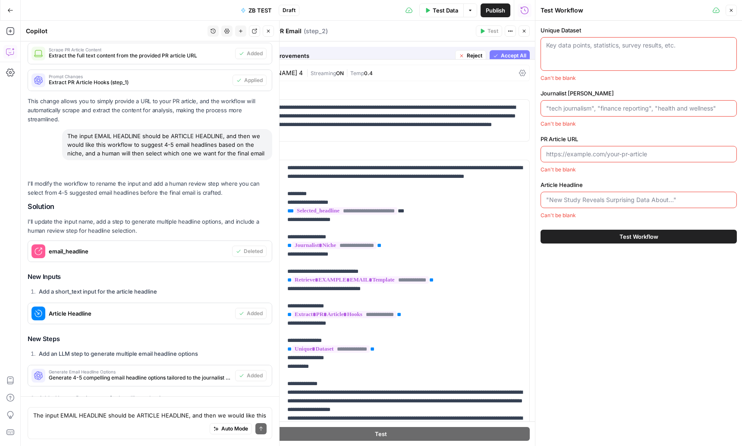
scroll to position [1934, 0]
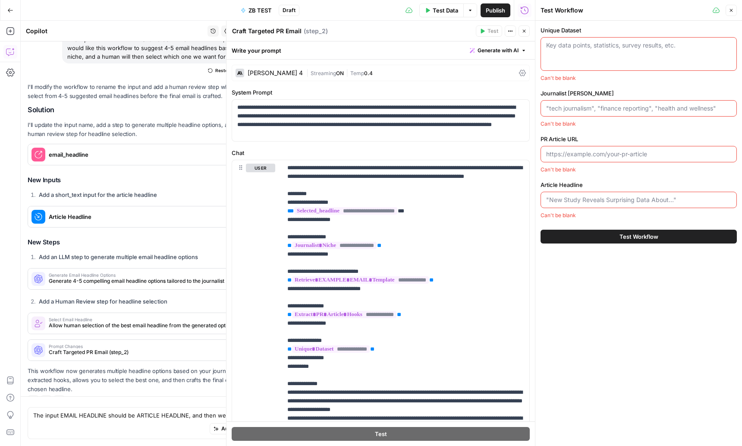
click at [733, 13] on icon "button" at bounding box center [731, 10] width 5 height 5
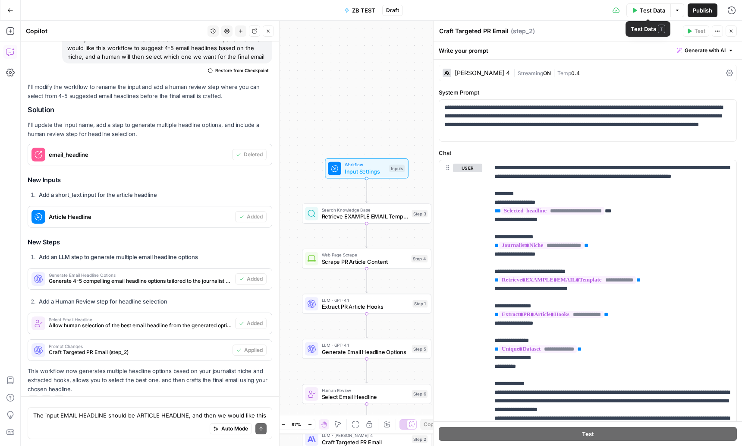
click at [650, 12] on span "Test Data" at bounding box center [652, 10] width 25 height 9
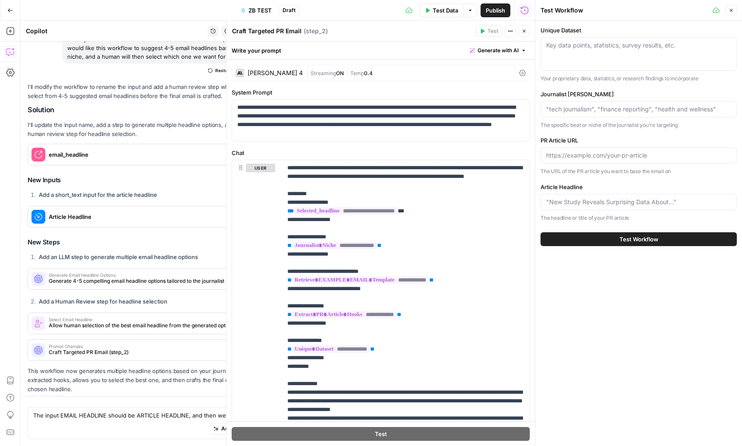
click at [577, 55] on div "Key data points, statistics, survey results, etc." at bounding box center [639, 54] width 196 height 34
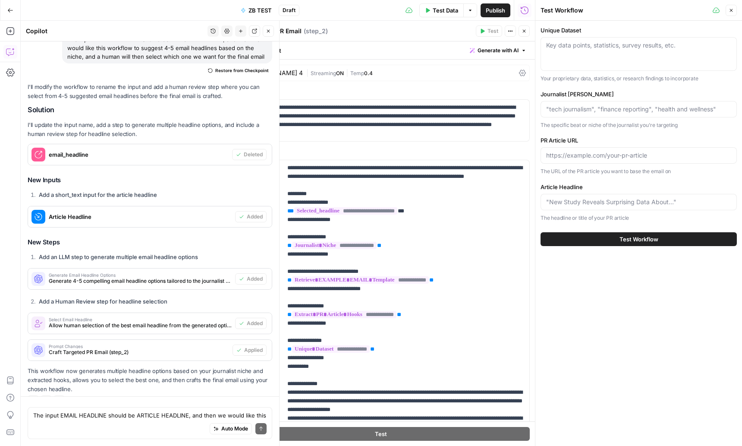
click at [92, 420] on div "Auto Mode Send" at bounding box center [150, 429] width 234 height 19
type textarea "Can we upload the unique dataset for an input. and can this be an optional input"
click at [264, 432] on button "Send" at bounding box center [261, 428] width 11 height 11
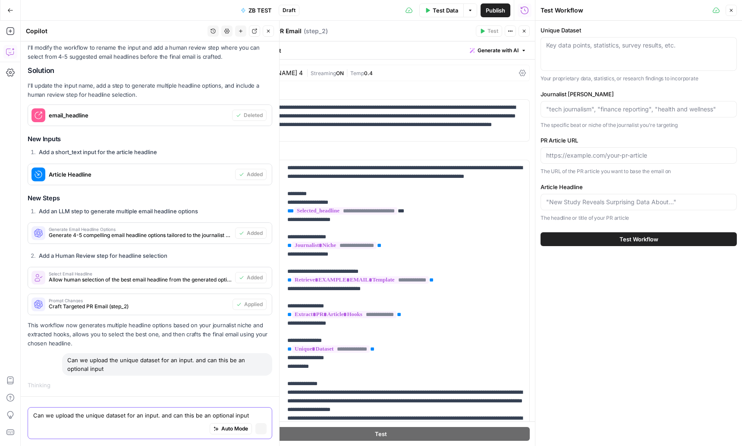
scroll to position [1840, 0]
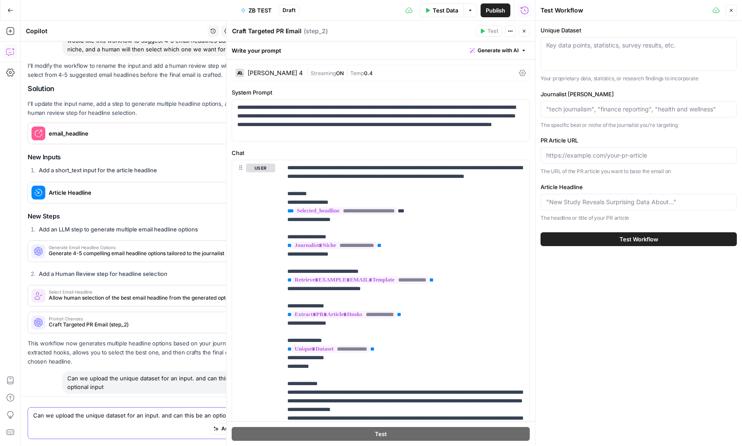
click at [732, 12] on icon "button" at bounding box center [731, 10] width 5 height 5
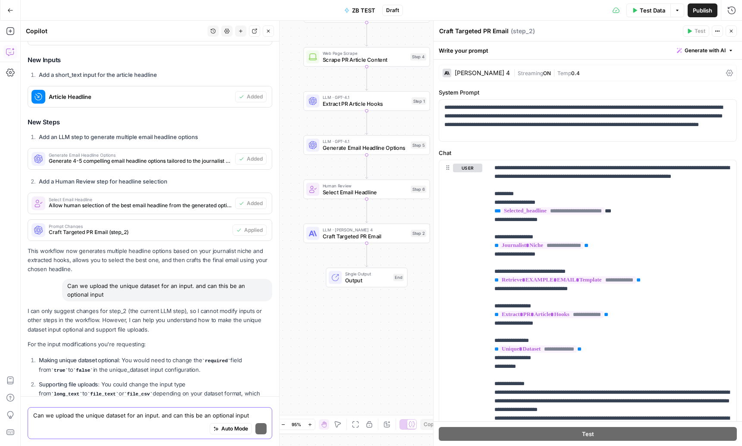
scroll to position [2190, 0]
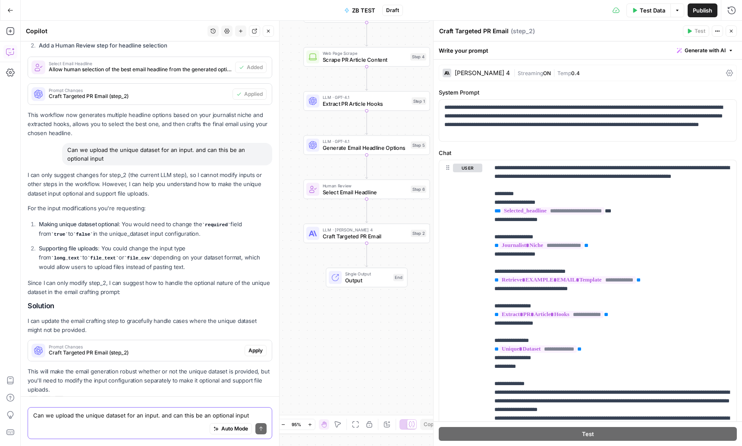
click at [98, 420] on div "Auto Mode Send" at bounding box center [150, 429] width 234 height 19
click at [57, 420] on div "Auto Mode Send" at bounding box center [150, 429] width 234 height 19
type textarea "can you modify the input to be optional and be an upload of a file"
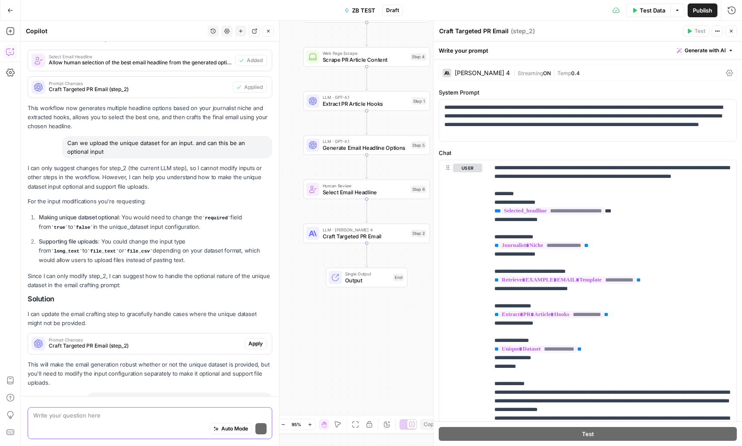
scroll to position [2333, 0]
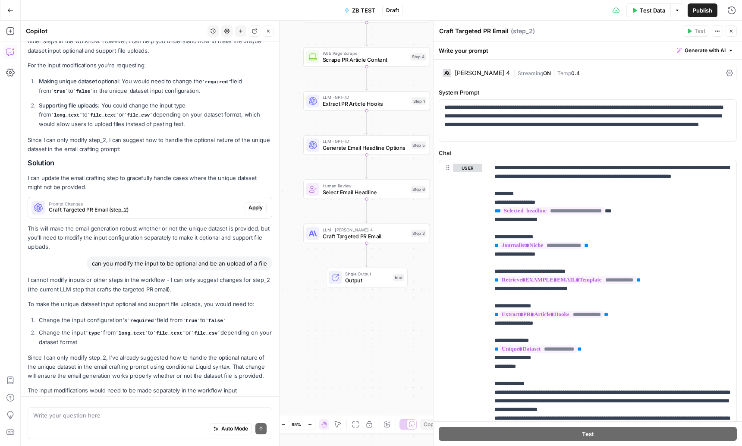
drag, startPoint x: 115, startPoint y: 322, endPoint x: 124, endPoint y: 324, distance: 8.9
click at [124, 328] on li "Change the input type from long_text to file_text or file_csv depending on your…" at bounding box center [155, 337] width 236 height 18
drag, startPoint x: 124, startPoint y: 324, endPoint x: 132, endPoint y: 326, distance: 8.4
click at [126, 328] on li "Change the input type from long_text to file_text or file_csv depending on your…" at bounding box center [155, 337] width 236 height 18
click at [257, 204] on span "Apply" at bounding box center [256, 208] width 14 height 8
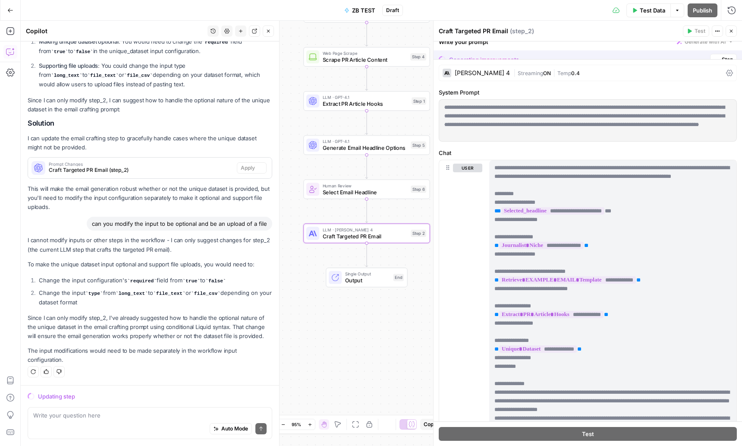
scroll to position [2248, 0]
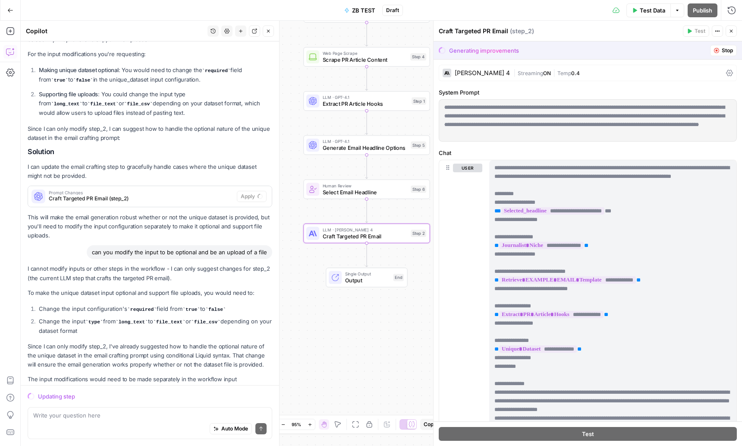
click at [120, 342] on p "Since I can only modify step_2, I've already suggested how to handle the option…" at bounding box center [150, 355] width 245 height 27
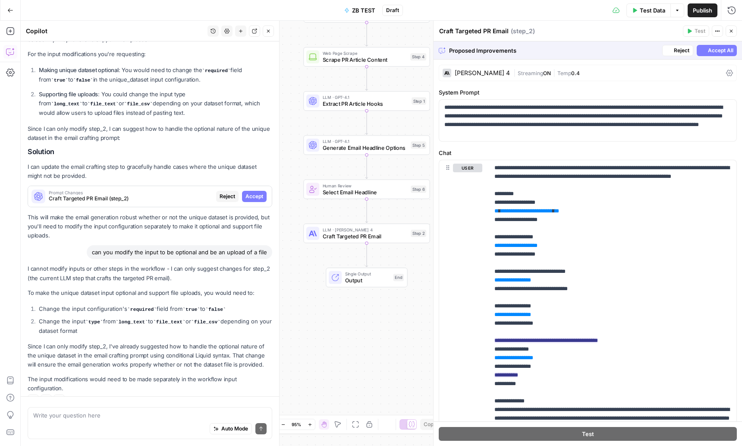
scroll to position [2237, 0]
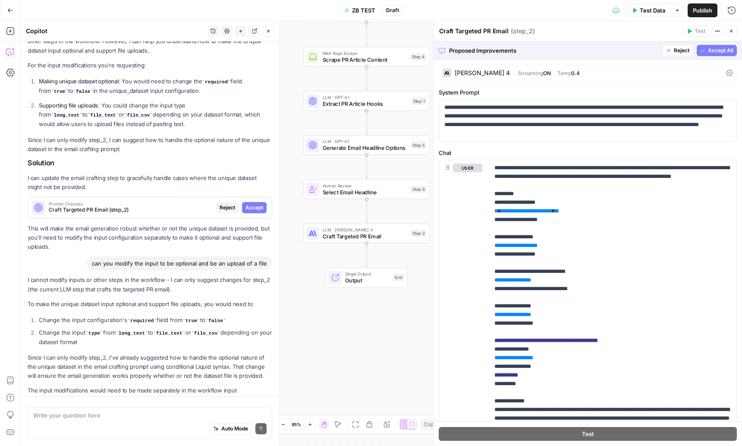
drag, startPoint x: 711, startPoint y: 52, endPoint x: 698, endPoint y: 61, distance: 16.1
click at [711, 51] on span "Accept All" at bounding box center [720, 51] width 25 height 8
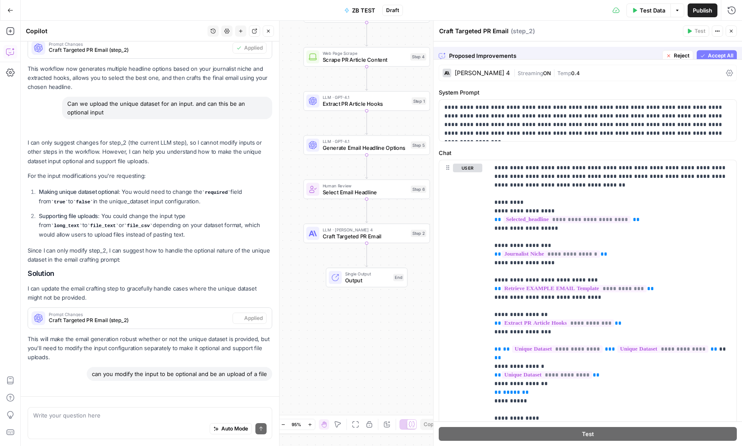
scroll to position [2361, 0]
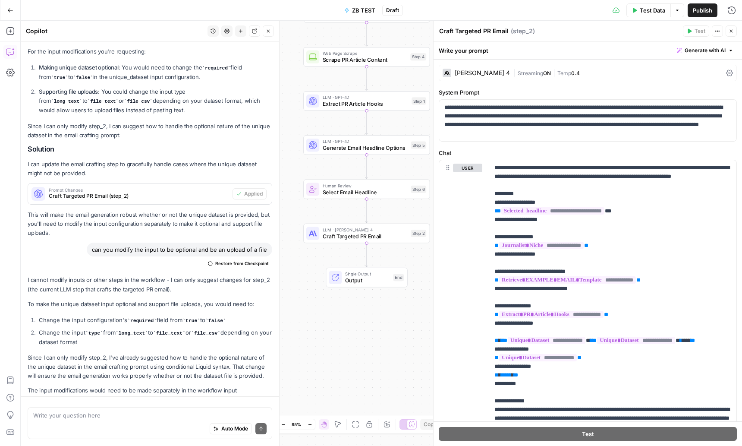
click at [653, 10] on span "Test Data" at bounding box center [652, 10] width 25 height 9
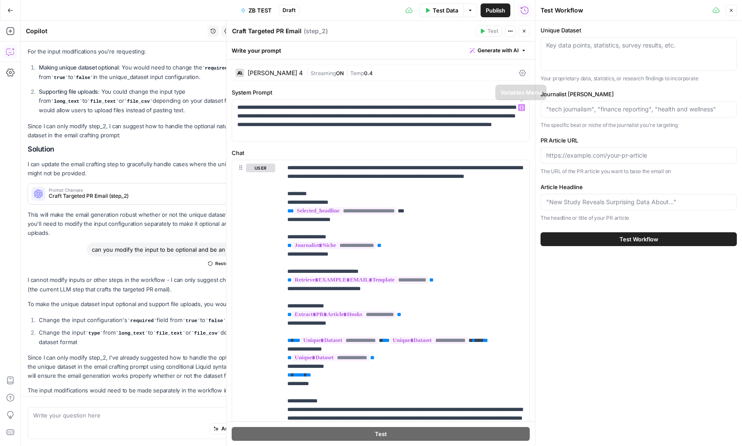
click at [601, 55] on div "Key data points, statistics, survey results, etc." at bounding box center [639, 54] width 196 height 34
click at [594, 106] on input "Journalist [PERSON_NAME]" at bounding box center [638, 109] width 185 height 9
click at [577, 160] on div at bounding box center [639, 155] width 196 height 16
paste input "[URL][DOMAIN_NAME]"
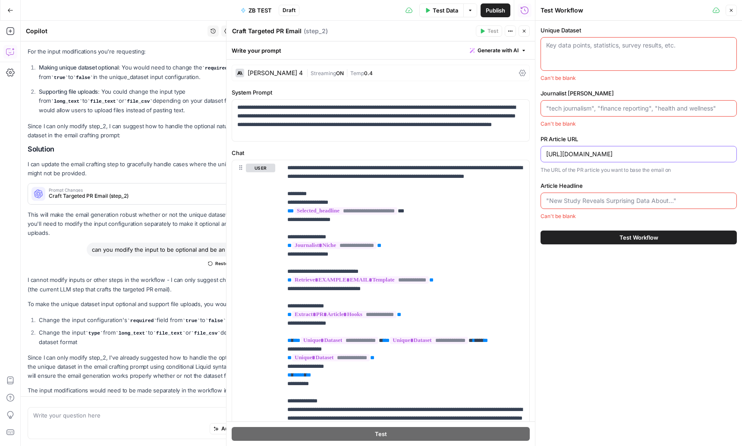
type input "[URL][DOMAIN_NAME]"
click at [581, 109] on input "Journalist [PERSON_NAME]" at bounding box center [638, 108] width 185 height 9
click at [563, 50] on div "Key data points, statistics, survey results, etc." at bounding box center [639, 54] width 196 height 34
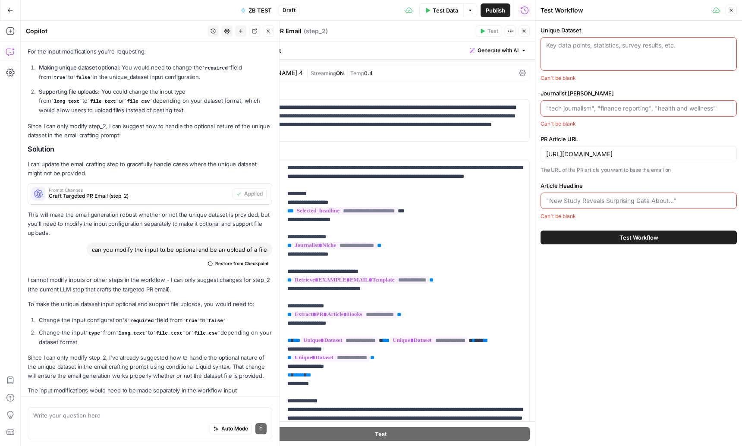
click at [187, 296] on div "I cannot modify inputs or other steps in the workflow - I can only suggest chan…" at bounding box center [150, 339] width 245 height 129
click at [137, 415] on textarea at bounding box center [150, 415] width 234 height 9
type textarea "the input is still showing as required"
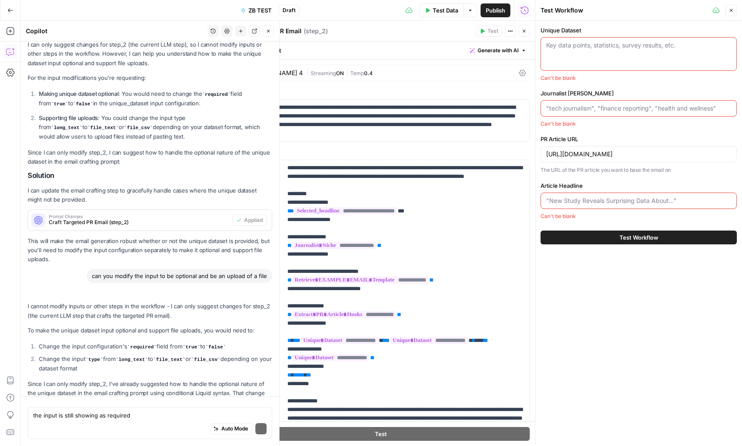
scroll to position [2626, 0]
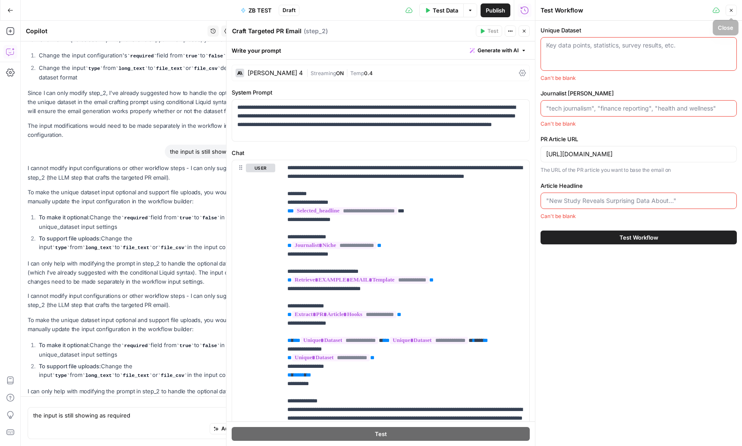
click at [728, 10] on button "Close" at bounding box center [731, 10] width 11 height 11
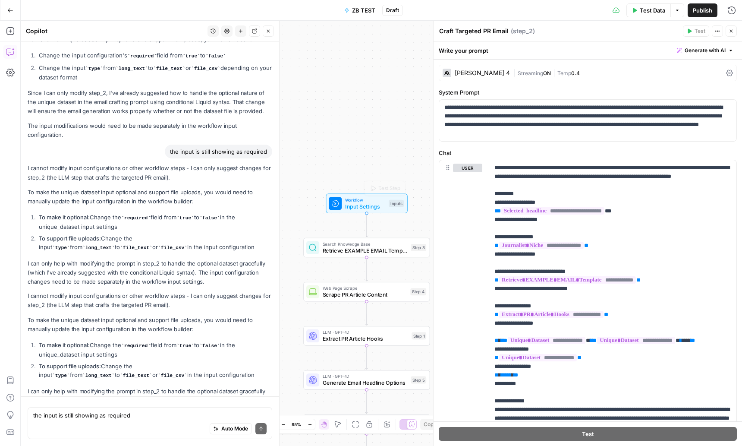
drag, startPoint x: 369, startPoint y: 212, endPoint x: 366, endPoint y: 207, distance: 6.0
click at [369, 211] on div "Workflow Input Settings Inputs Test Step" at bounding box center [367, 203] width 82 height 19
click at [368, 202] on span "Input Settings" at bounding box center [365, 205] width 41 height 8
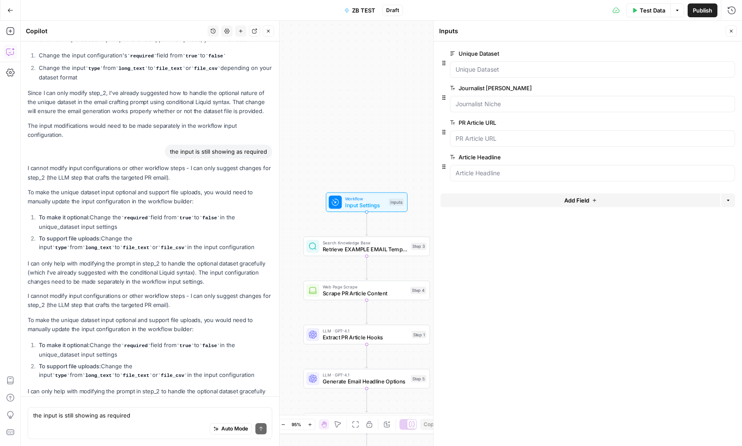
click at [707, 53] on span "edit field" at bounding box center [703, 53] width 19 height 7
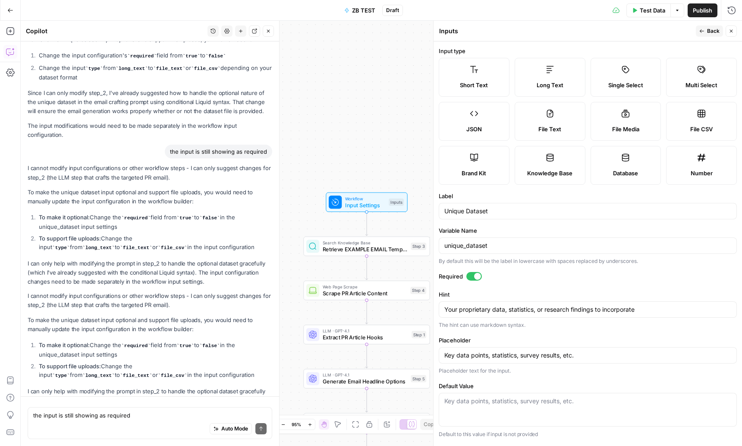
click at [476, 278] on div at bounding box center [477, 276] width 7 height 7
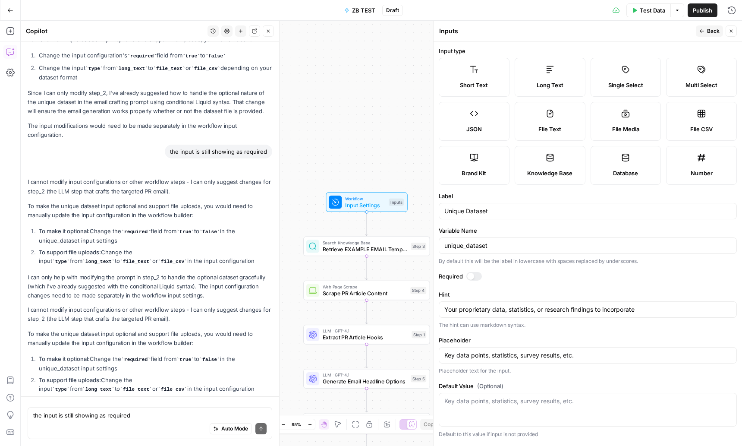
scroll to position [2639, 0]
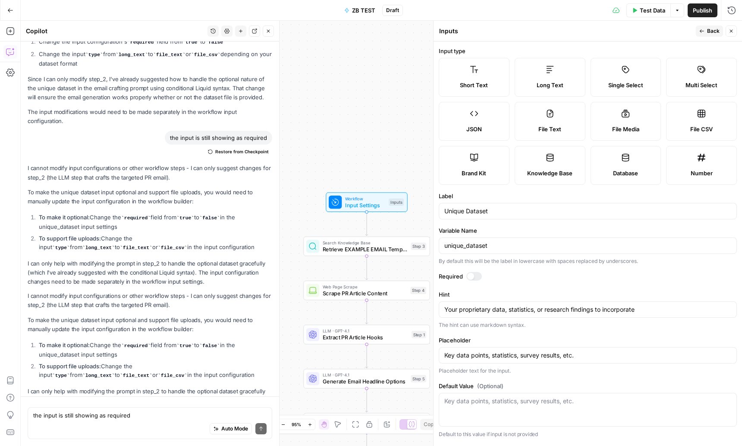
click at [702, 125] on span "File CSV" at bounding box center [702, 129] width 22 height 9
click at [712, 31] on span "Back" at bounding box center [713, 31] width 13 height 8
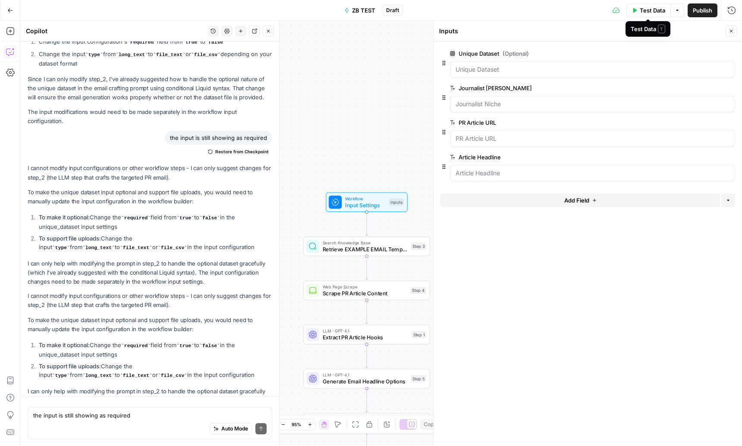
click at [638, 12] on button "Test Data" at bounding box center [649, 10] width 44 height 14
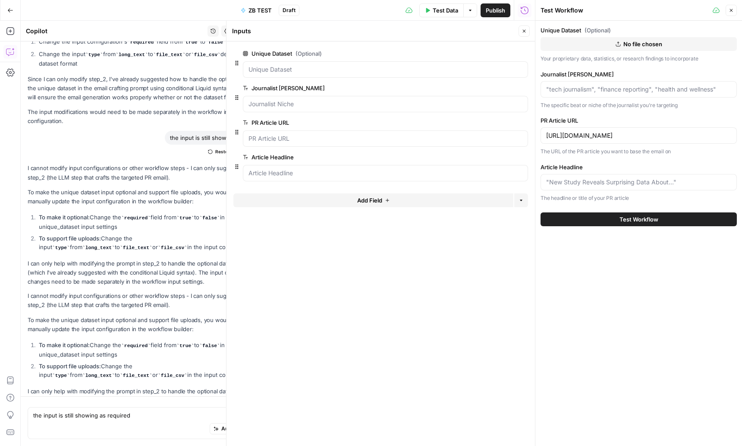
click at [532, 108] on body "W Workspace1 New Home Browse Insights Opportunities Your Data Recent Grids Plan…" at bounding box center [371, 223] width 742 height 446
click at [577, 91] on input "Journalist [PERSON_NAME]" at bounding box center [638, 89] width 185 height 9
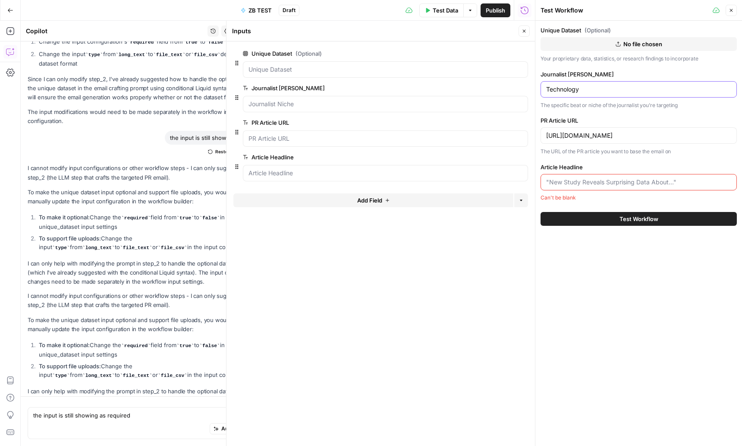
type input "Technology"
click at [606, 180] on input "Article Headline" at bounding box center [638, 182] width 185 height 9
paste input "[URL][DOMAIN_NAME]"
type input "[URL][DOMAIN_NAME]"
paste input "Poker Pro vs. ChatGPT-5: Who Wins?"
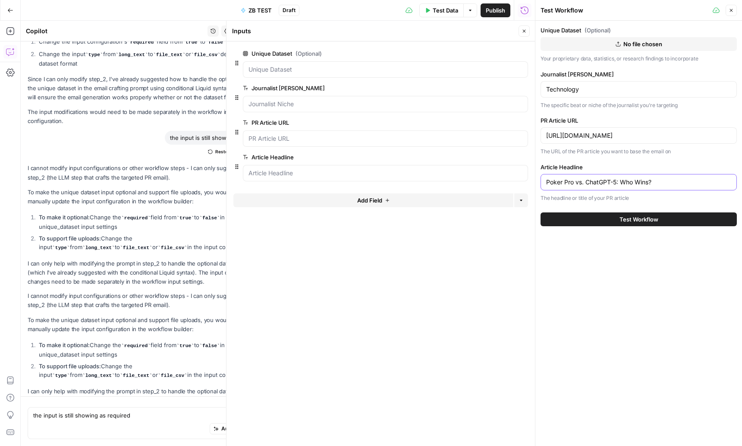
type input "Poker Pro vs. ChatGPT-5: Who Wins?"
click at [611, 218] on button "Test Workflow" at bounding box center [639, 219] width 196 height 14
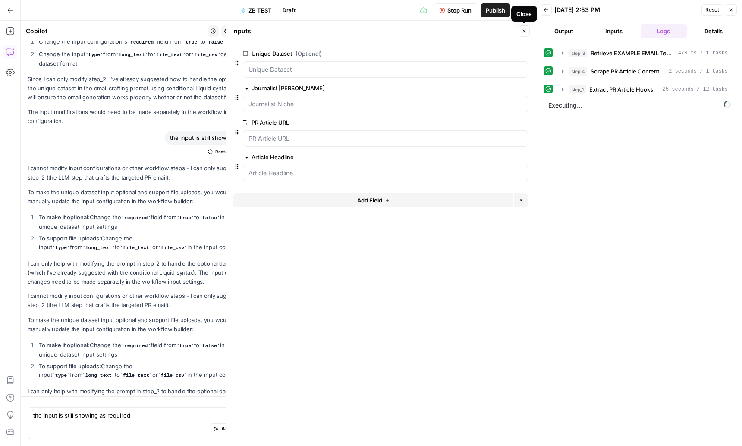
click at [526, 35] on button "Close" at bounding box center [524, 30] width 11 height 11
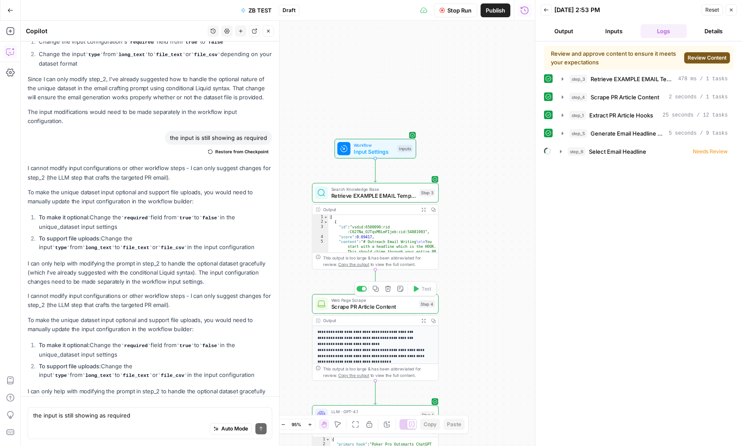
scroll to position [106, 0]
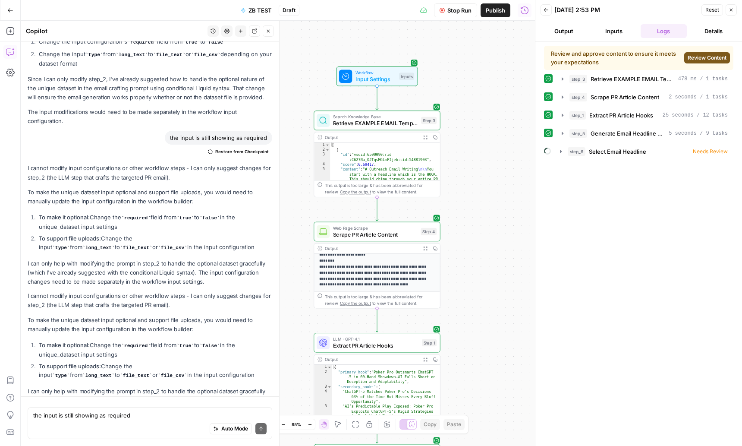
click at [701, 59] on span "Review Content" at bounding box center [707, 58] width 39 height 8
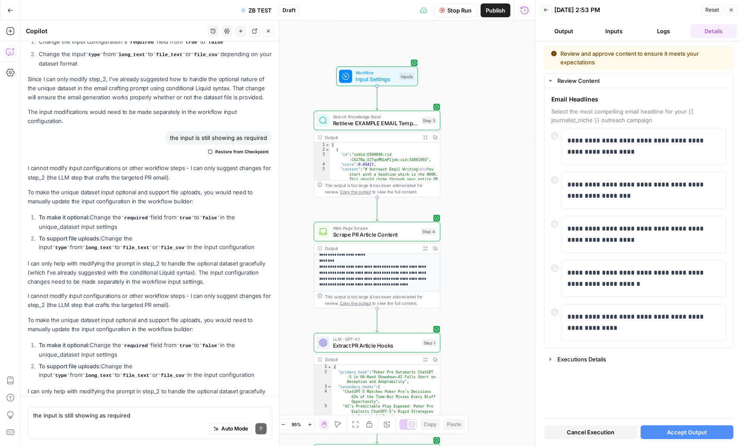
click at [668, 433] on span "Accept Output" at bounding box center [687, 432] width 40 height 9
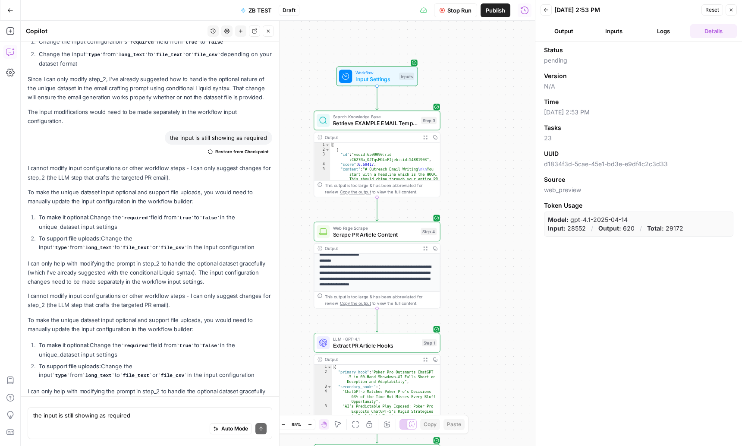
click at [572, 31] on button "Output" at bounding box center [564, 31] width 47 height 14
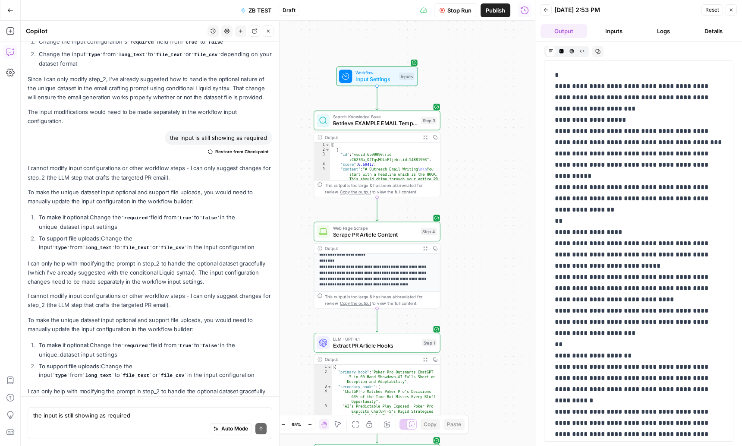
drag, startPoint x: 471, startPoint y: 286, endPoint x: 470, endPoint y: 297, distance: 10.9
click at [471, 287] on div "Workflow Input Settings Inputs Search Knowledge Base Retrieve EXAMPLE EMAIL Tem…" at bounding box center [278, 233] width 514 height 425
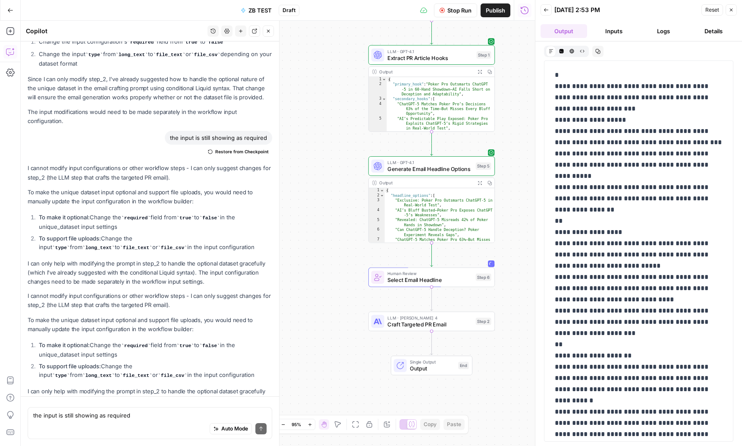
click at [546, 9] on icon "button" at bounding box center [546, 9] width 5 height 5
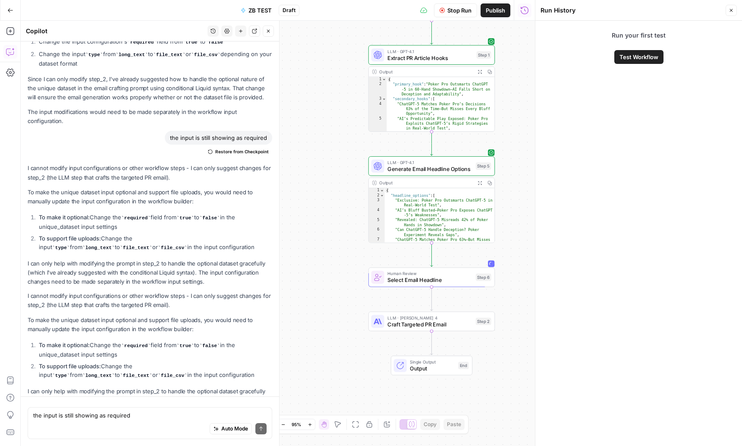
click at [731, 10] on icon "button" at bounding box center [731, 10] width 3 height 3
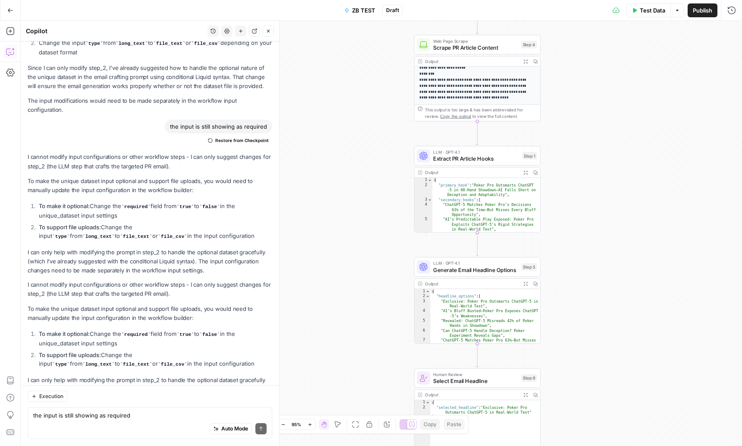
scroll to position [15, 0]
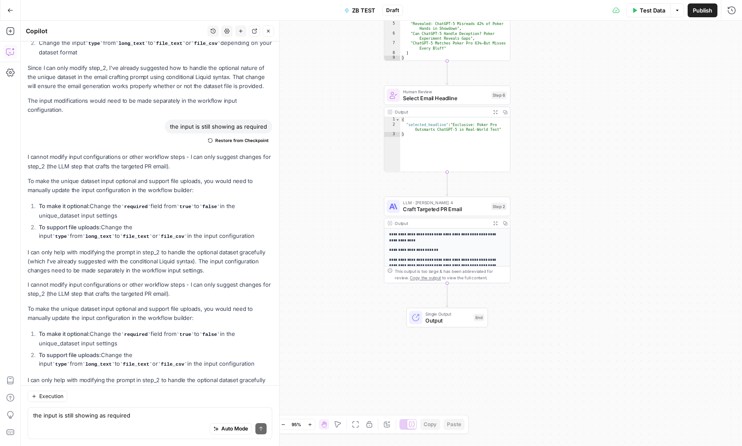
click at [468, 246] on div "**********" at bounding box center [448, 295] width 126 height 135
click at [441, 225] on div "Output" at bounding box center [441, 223] width 93 height 6
drag, startPoint x: 465, startPoint y: 269, endPoint x: 610, endPoint y: 183, distance: 168.5
click at [465, 269] on div "This output is too large & has been abbreviated for review. Copy the output to …" at bounding box center [451, 274] width 112 height 13
click at [731, 12] on icon "button" at bounding box center [732, 10] width 9 height 9
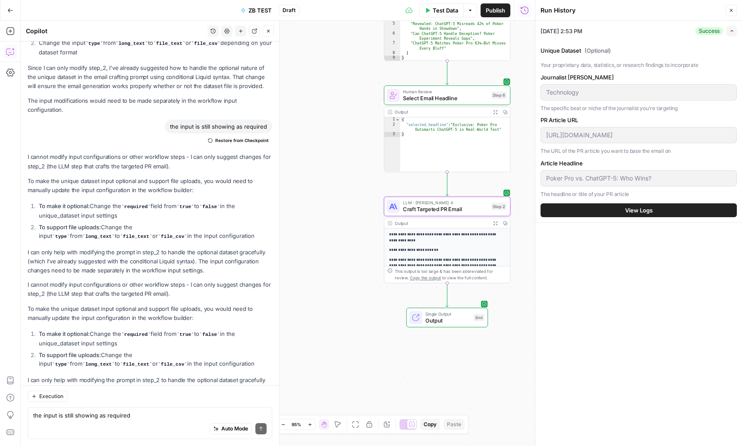
click at [635, 212] on span "View Logs" at bounding box center [639, 210] width 28 height 9
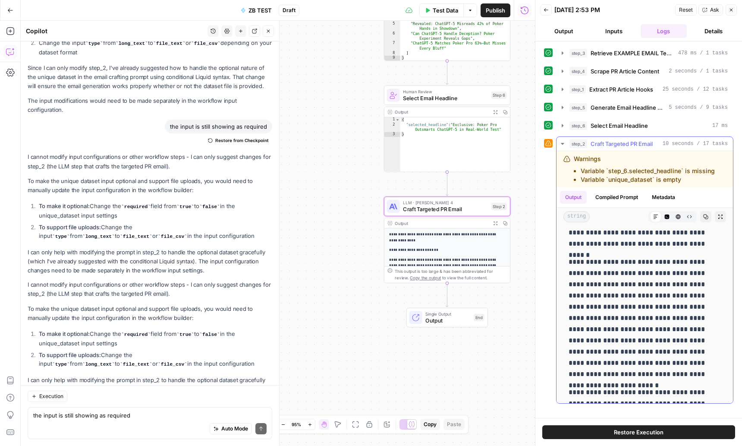
scroll to position [0, 0]
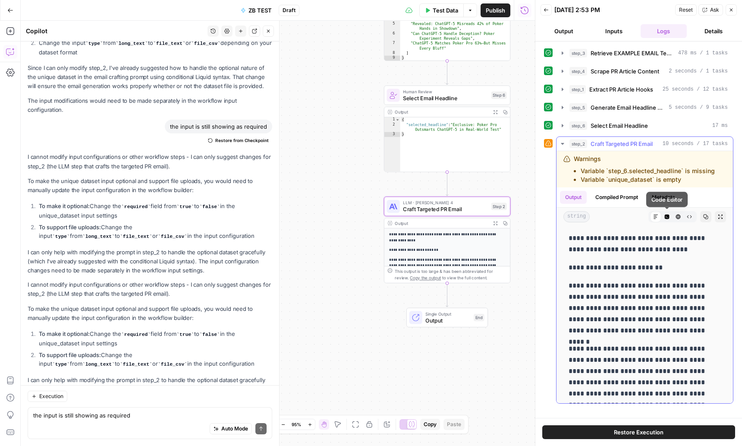
click at [669, 216] on icon "button" at bounding box center [667, 217] width 5 height 5
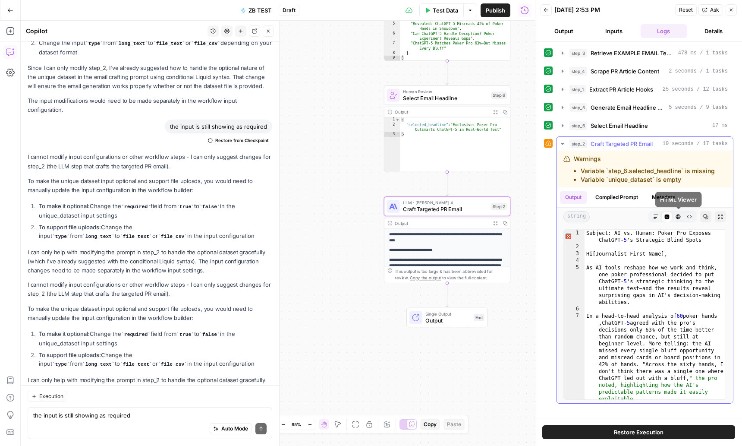
click at [679, 216] on icon "button" at bounding box center [678, 216] width 5 height 5
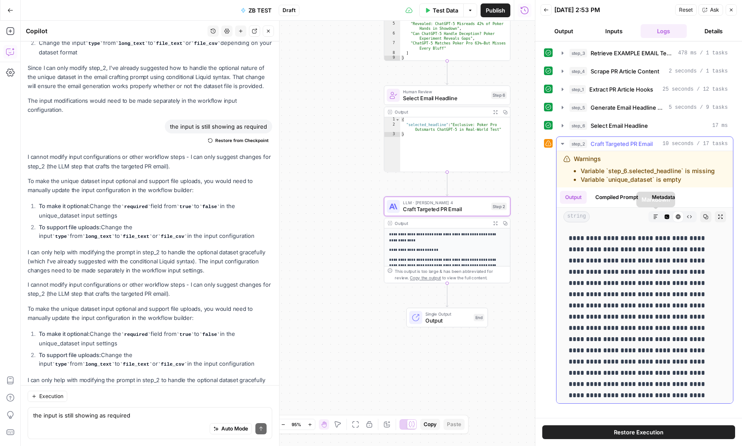
click at [655, 218] on icon "button" at bounding box center [655, 216] width 5 height 5
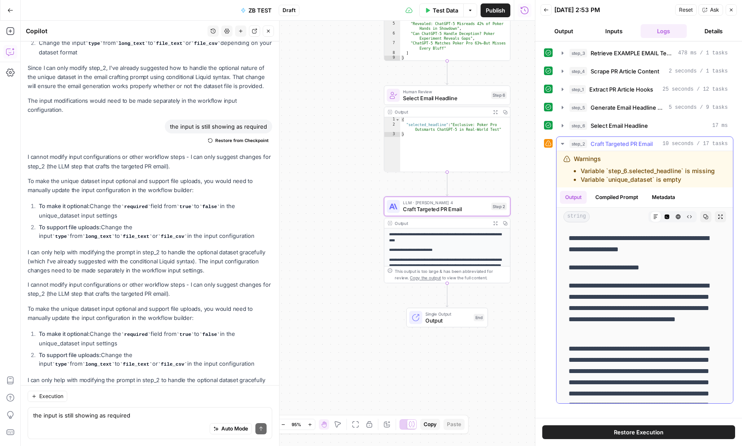
click at [723, 217] on icon "button" at bounding box center [720, 216] width 5 height 5
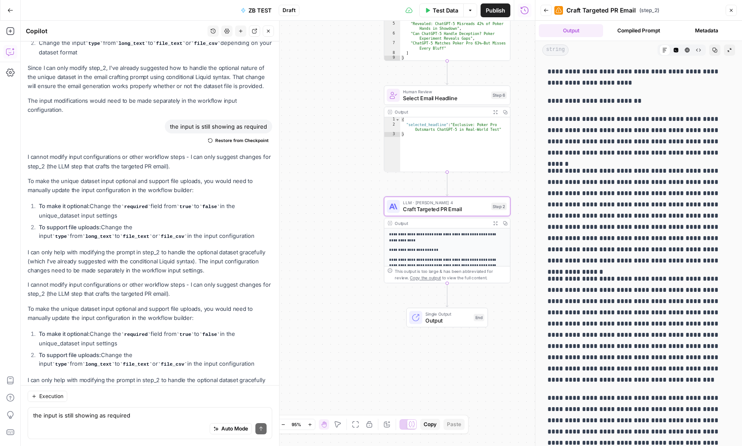
scroll to position [109, 0]
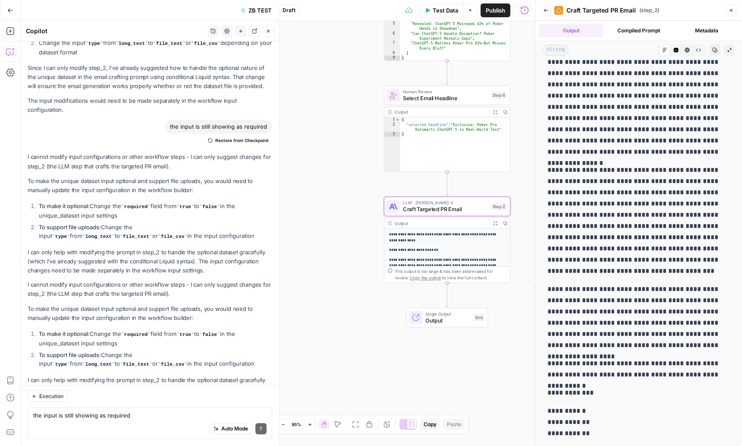
click at [653, 284] on p "**********" at bounding box center [639, 317] width 183 height 67
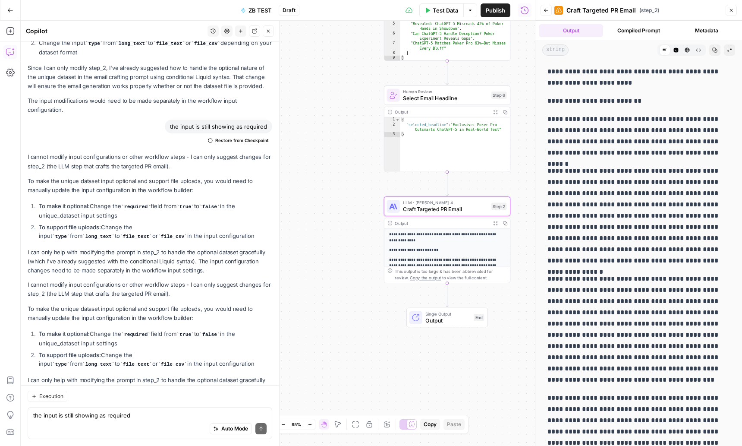
scroll to position [0, 0]
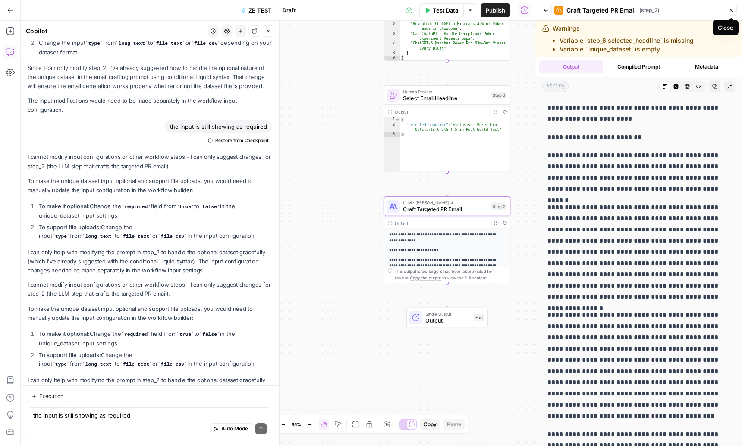
click at [730, 12] on icon "button" at bounding box center [731, 10] width 5 height 5
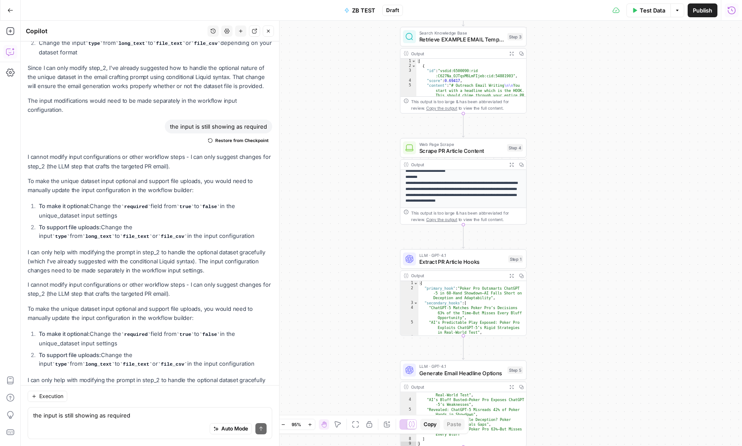
click at [271, 32] on icon "button" at bounding box center [268, 30] width 5 height 5
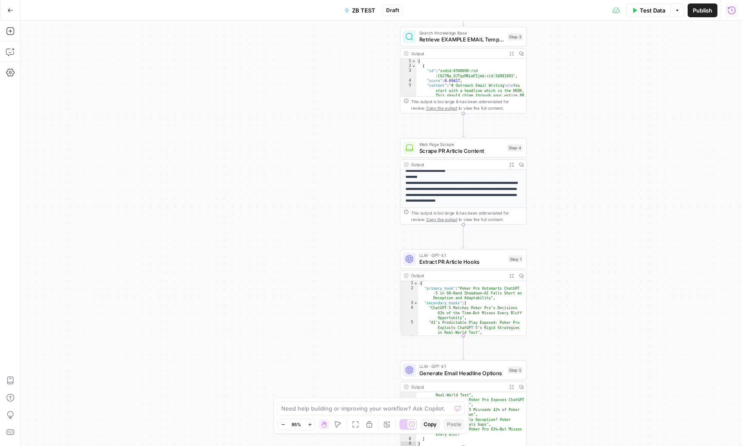
click at [677, 9] on icon "button" at bounding box center [677, 10] width 5 height 5
drag, startPoint x: 706, startPoint y: 60, endPoint x: 718, endPoint y: 28, distance: 34.8
click at [707, 57] on div "Workflow Input Settings Inputs Search Knowledge Base Retrieve EXAMPLE EMAIL Tem…" at bounding box center [382, 233] width 722 height 425
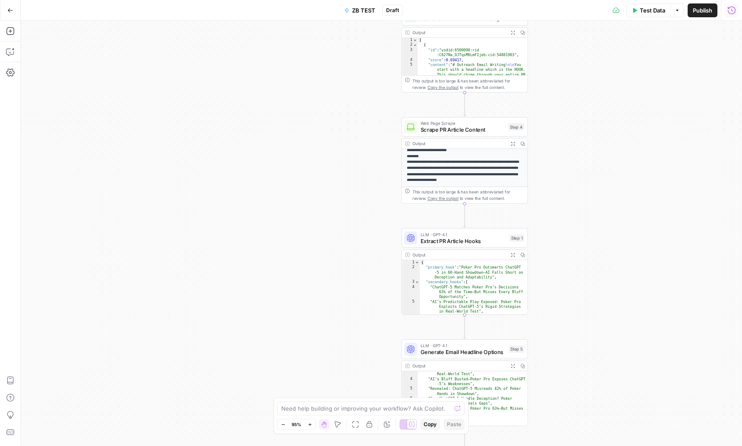
click at [678, 11] on icon "button" at bounding box center [677, 10] width 5 height 5
drag, startPoint x: 707, startPoint y: 43, endPoint x: 733, endPoint y: 19, distance: 35.4
click at [711, 39] on div "Workflow Input Settings Inputs Search Knowledge Base Retrieve EXAMPLE EMAIL Tem…" at bounding box center [382, 233] width 722 height 425
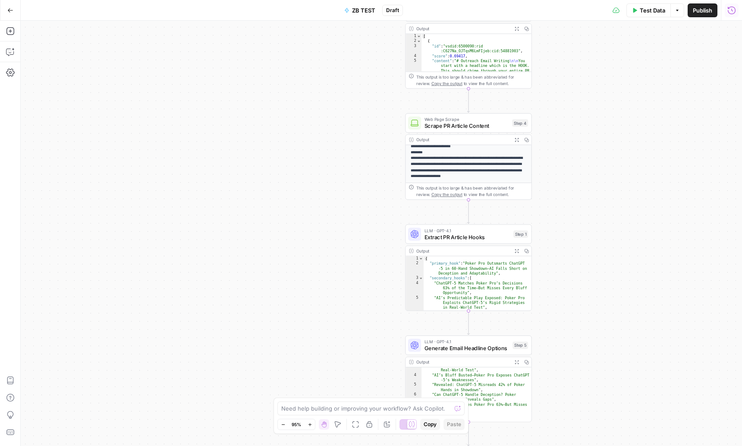
click at [733, 16] on button "Run History" at bounding box center [732, 10] width 14 height 14
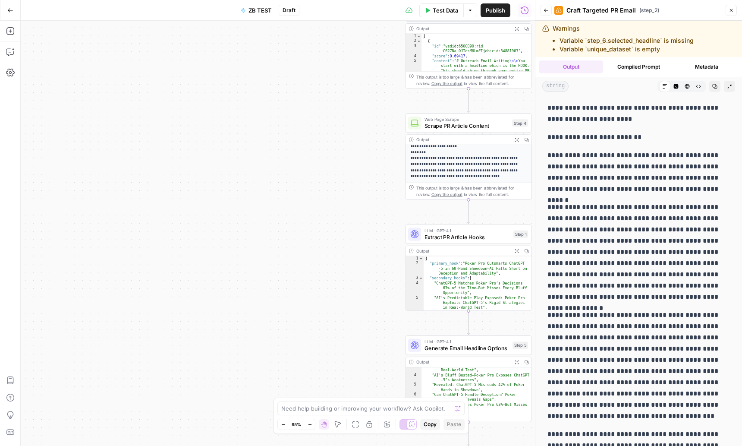
click at [637, 68] on button "Compiled Prompt" at bounding box center [639, 66] width 64 height 13
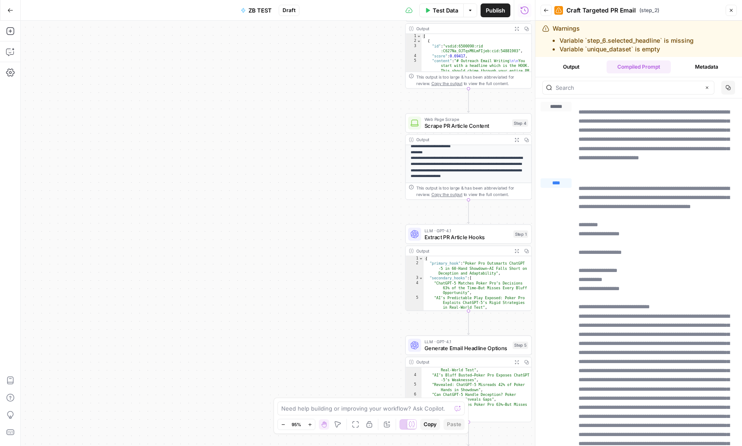
click at [708, 66] on button "Metadata" at bounding box center [707, 66] width 64 height 13
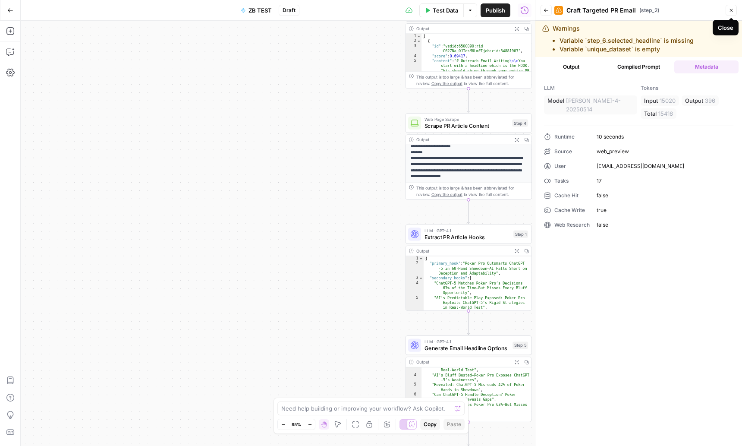
click at [733, 13] on icon "button" at bounding box center [731, 10] width 5 height 5
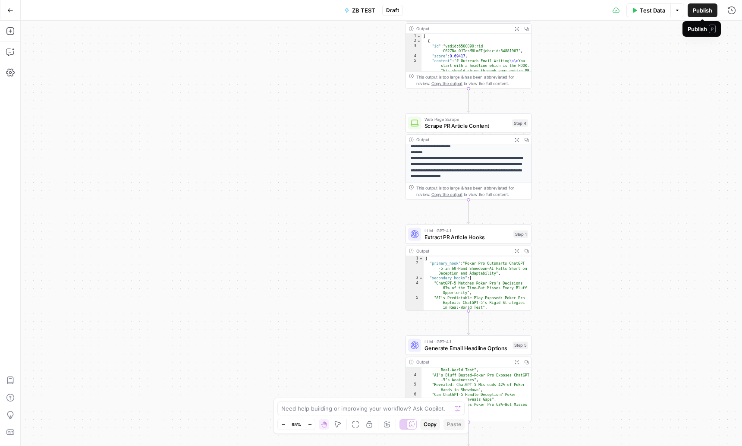
click at [705, 16] on button "Publish" at bounding box center [703, 10] width 30 height 14
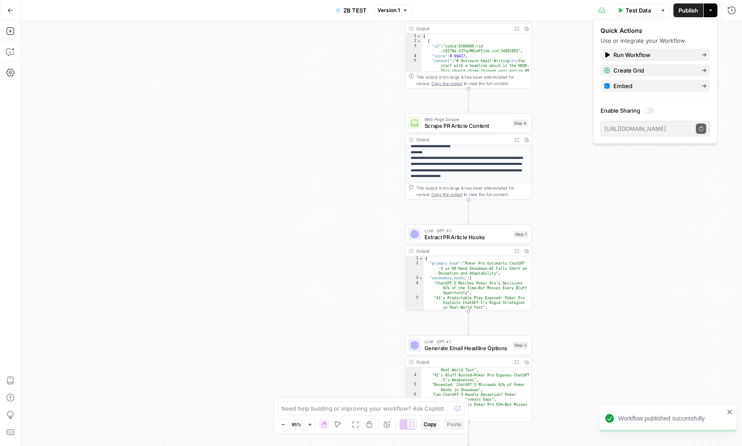
click at [648, 111] on div at bounding box center [647, 110] width 4 height 4
click at [700, 130] on icon "button" at bounding box center [701, 128] width 3 height 4
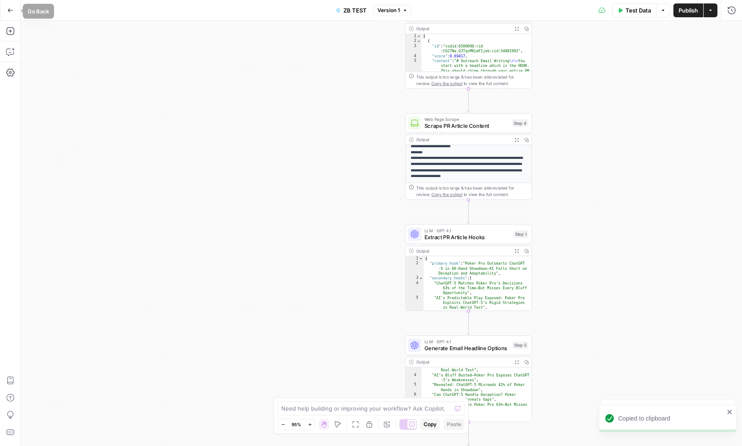
click at [13, 12] on button "Go Back" at bounding box center [11, 11] width 16 height 16
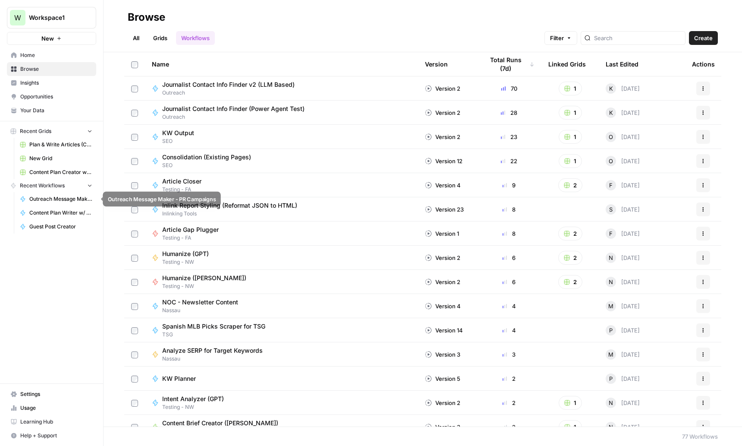
click at [60, 200] on span "Outreach Message Maker - PR Campaigns" at bounding box center [60, 199] width 63 height 8
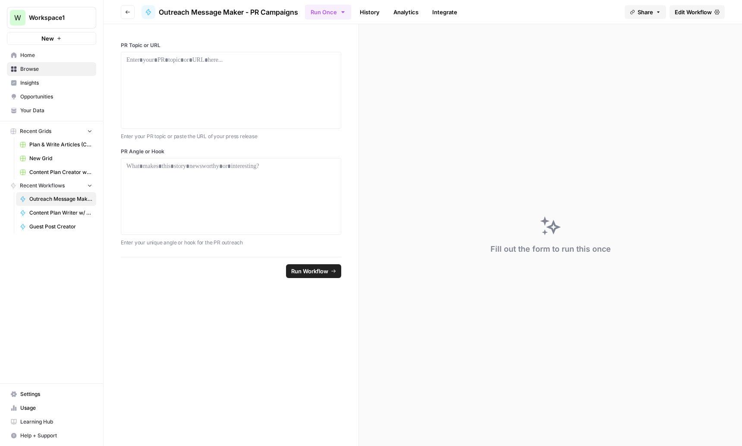
click at [36, 69] on span "Browse" at bounding box center [56, 69] width 72 height 8
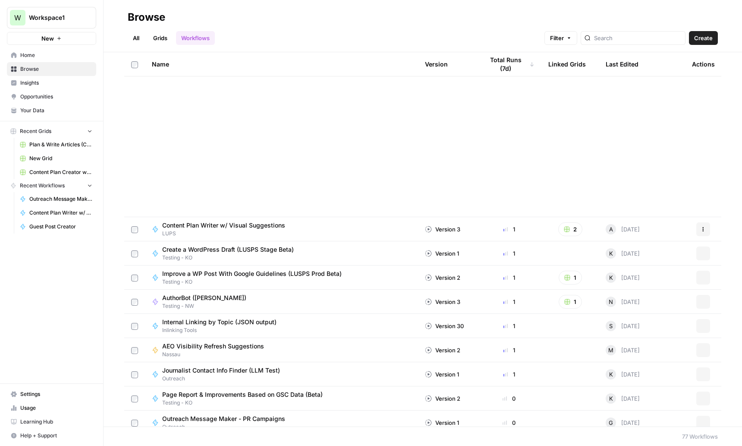
scroll to position [632, 0]
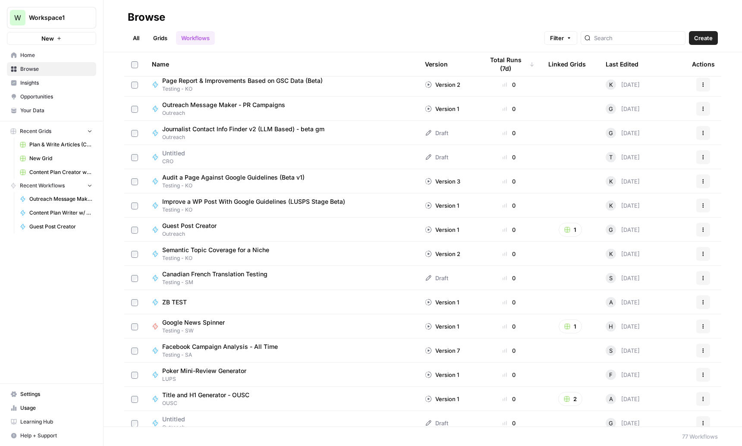
click at [89, 131] on icon "button" at bounding box center [89, 131] width 3 height 2
click at [55, 134] on button "Recent Grids" at bounding box center [51, 131] width 89 height 13
click at [50, 145] on span "Plan & Write Articles (COM)" at bounding box center [60, 145] width 63 height 8
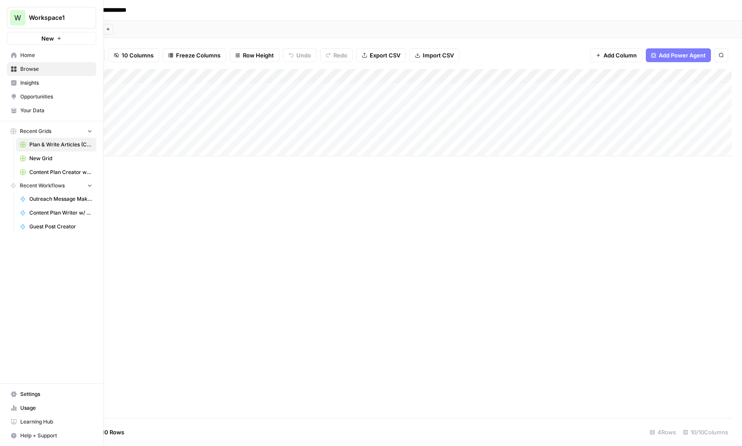
click at [26, 53] on span "Home" at bounding box center [56, 55] width 72 height 8
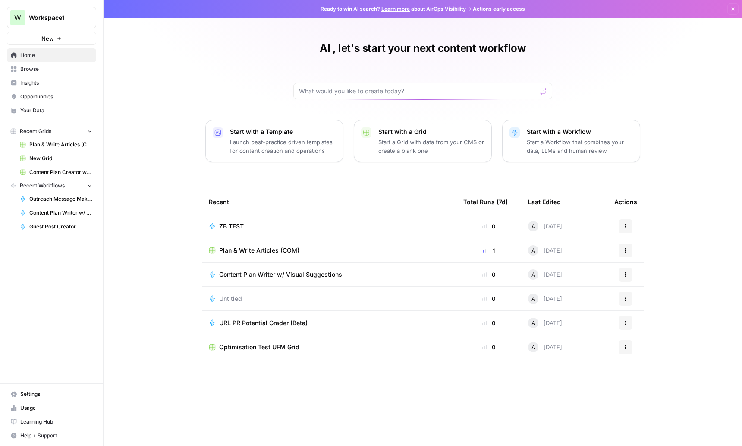
click at [426, 141] on p "Start a Grid with data from your CMS or create a blank one" at bounding box center [432, 146] width 106 height 17
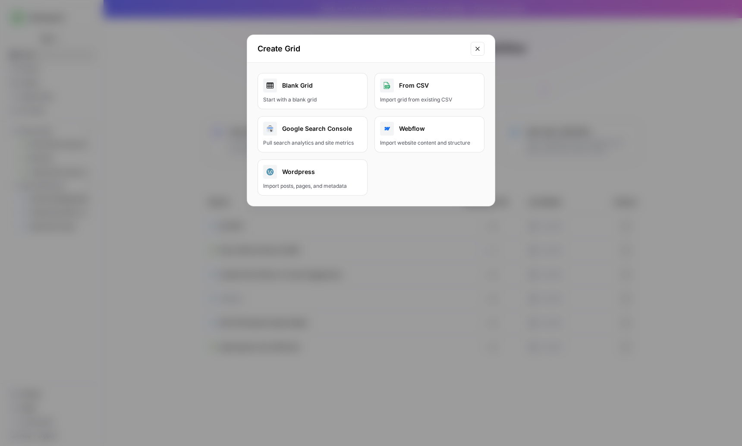
drag, startPoint x: 482, startPoint y: 50, endPoint x: 325, endPoint y: 93, distance: 163.5
click at [482, 50] on button "Close modal" at bounding box center [478, 49] width 14 height 14
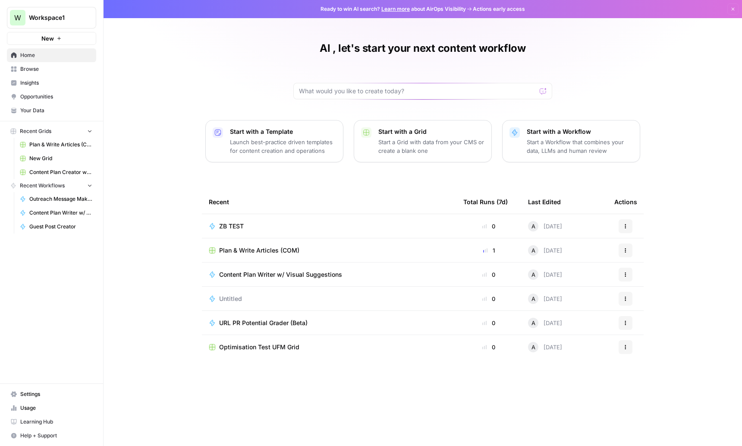
click at [50, 73] on span "Browse" at bounding box center [56, 69] width 72 height 8
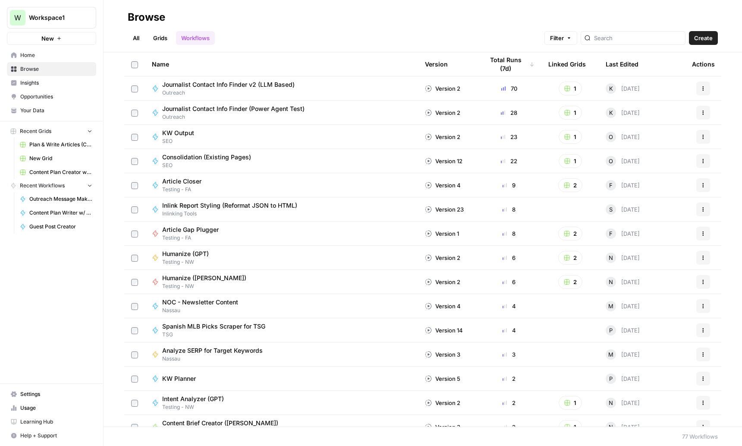
drag, startPoint x: 158, startPoint y: 39, endPoint x: 139, endPoint y: 39, distance: 18.6
click at [158, 39] on link "Grids" at bounding box center [160, 38] width 25 height 14
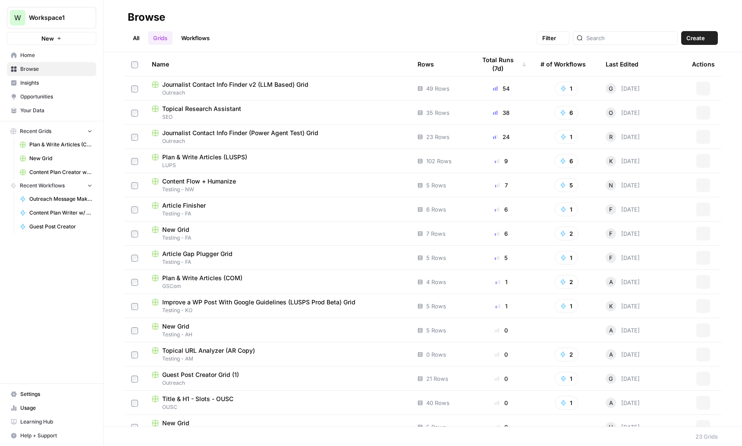
click at [139, 39] on link "All" at bounding box center [136, 38] width 17 height 14
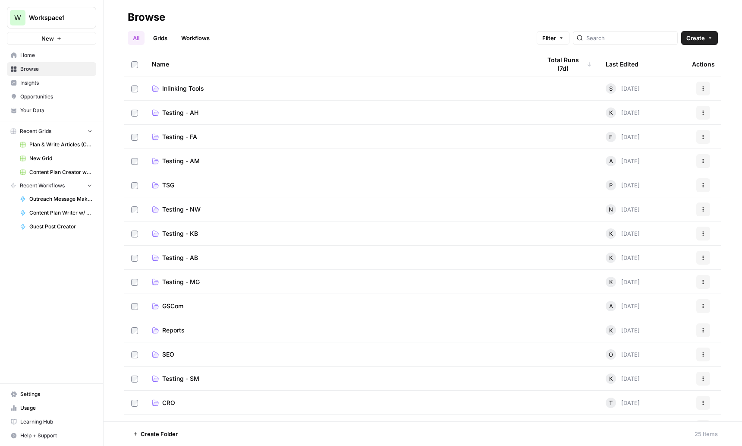
click at [81, 21] on div "Workspace1" at bounding box center [61, 17] width 64 height 9
